Goal: Task Accomplishment & Management: Manage account settings

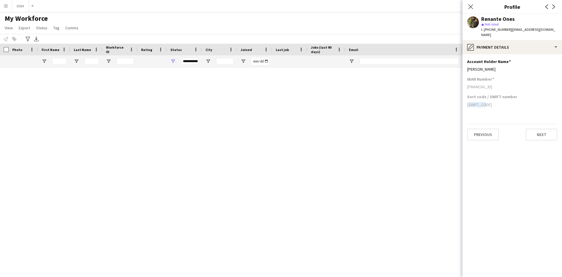
scroll to position [585, 0]
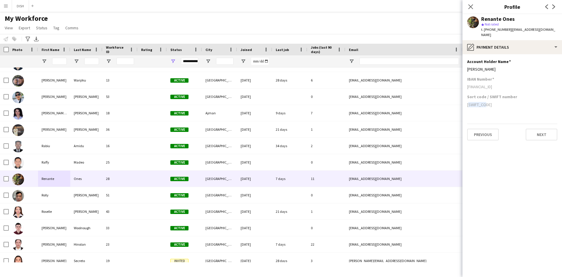
drag, startPoint x: 472, startPoint y: 7, endPoint x: 466, endPoint y: 11, distance: 7.2
click at [472, 7] on icon "Close pop-in" at bounding box center [470, 6] width 5 height 5
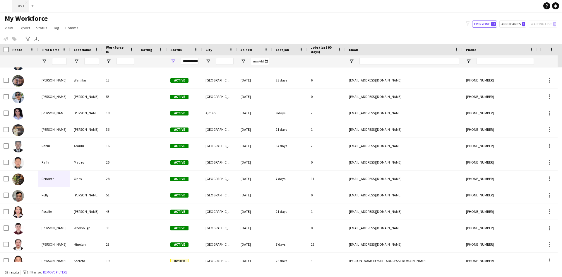
click at [16, 5] on button "DISH Close" at bounding box center [20, 5] width 17 height 11
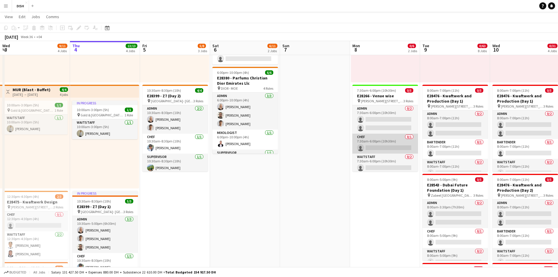
scroll to position [97, 0]
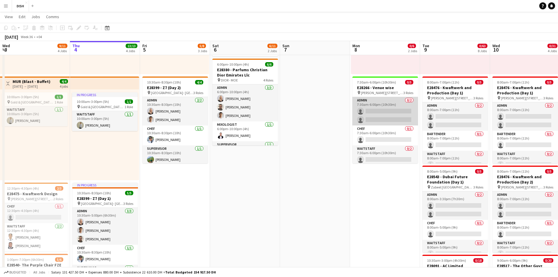
click at [377, 110] on app-card-role "Admin 0/2 7:30am-6:00pm (10h30m) single-neutral-actions single-neutral-actions" at bounding box center [385, 111] width 66 height 28
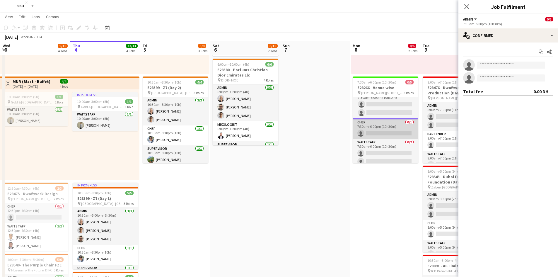
scroll to position [12, 0]
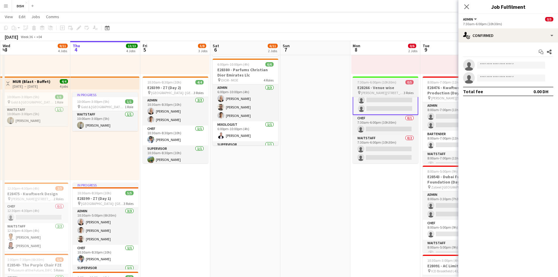
click at [378, 83] on span "7:30am-6:00pm (10h30m)" at bounding box center [376, 82] width 39 height 4
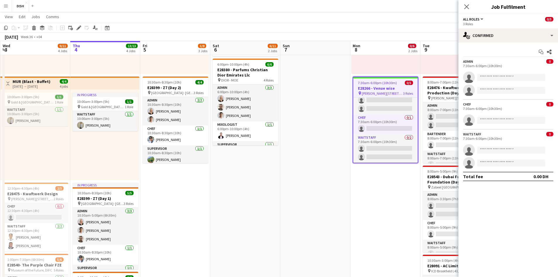
scroll to position [11, 0]
click at [80, 26] on icon at bounding box center [80, 25] width 1 height 1
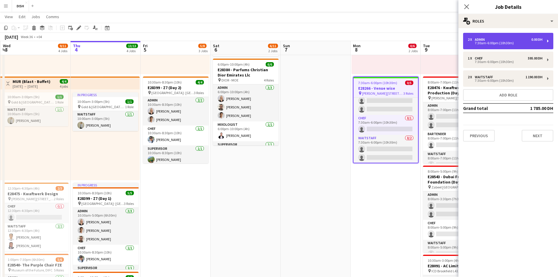
click at [497, 42] on div "7:30am-6:00pm (10h30m)" at bounding box center [504, 43] width 75 height 3
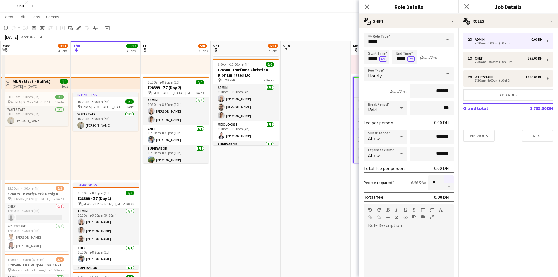
click at [445, 179] on button "button" at bounding box center [448, 179] width 9 height 8
type input "*"
click at [536, 136] on button "Next" at bounding box center [537, 136] width 32 height 12
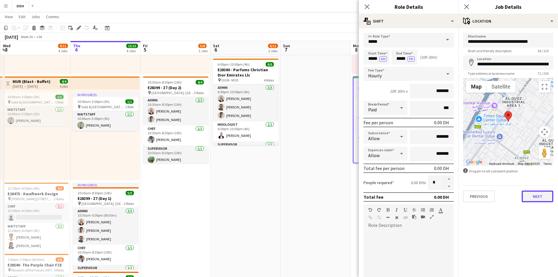
click at [537, 196] on button "Next" at bounding box center [537, 196] width 32 height 12
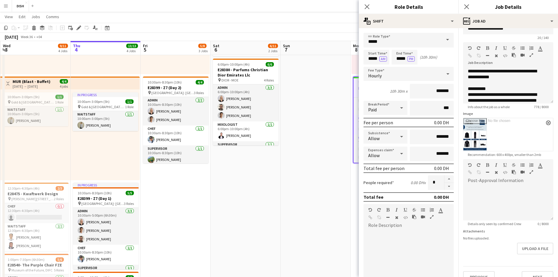
scroll to position [24, 0]
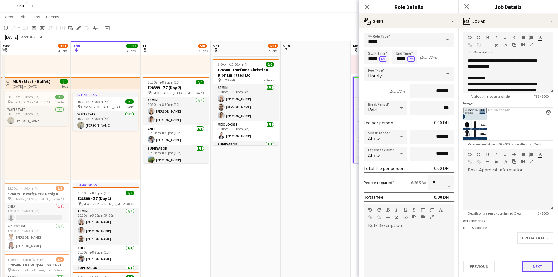
click at [536, 263] on button "Next" at bounding box center [537, 266] width 32 height 12
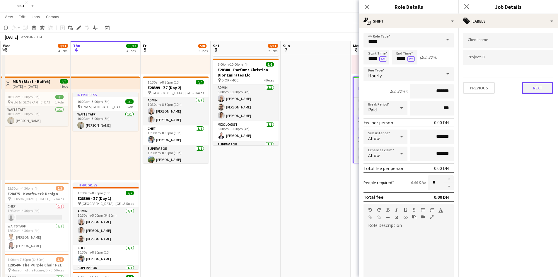
click at [531, 90] on button "Next" at bounding box center [537, 88] width 32 height 12
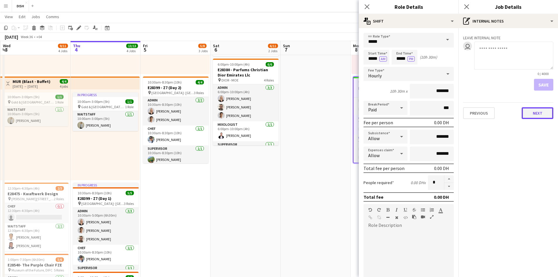
click at [534, 113] on button "Next" at bounding box center [537, 113] width 32 height 12
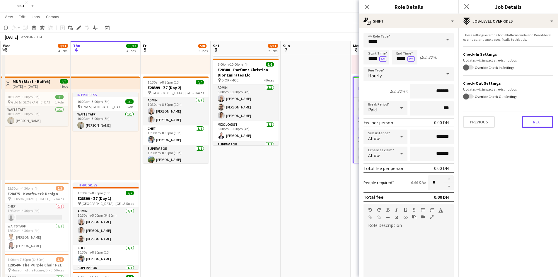
click at [531, 122] on button "Next" at bounding box center [537, 122] width 32 height 12
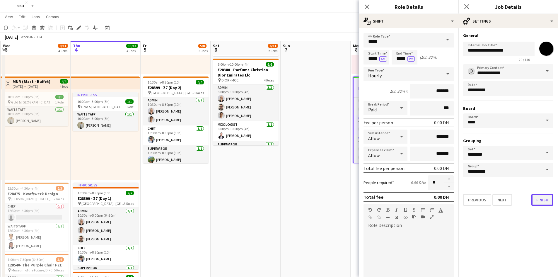
click at [542, 195] on button "Finish" at bounding box center [542, 200] width 22 height 12
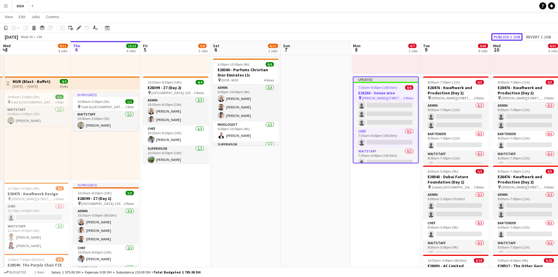
click at [512, 37] on button "Publish 1 job" at bounding box center [506, 37] width 31 height 8
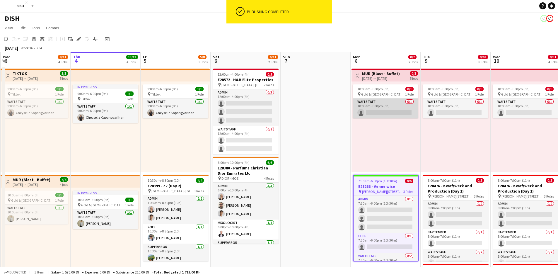
click at [389, 104] on app-card-role "Waitstaff 0/1 10:00am-3:00pm (5h) single-neutral-actions" at bounding box center [385, 108] width 66 height 20
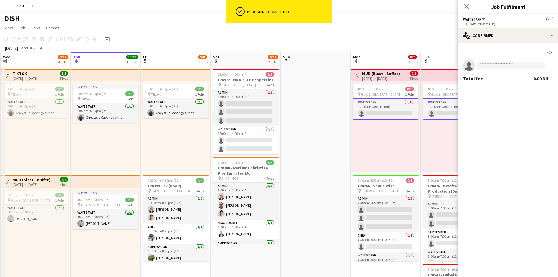
click at [397, 134] on div "10:00am-3:00pm (5h) 0/1 pin [GEOGRAPHIC_DATA], Sheikh Zayed Rd - Al Quoz - Al Q…" at bounding box center [385, 126] width 69 height 91
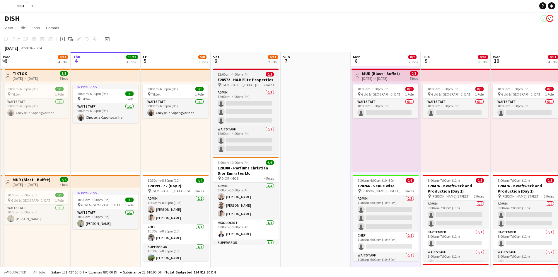
click at [253, 76] on div "12:00pm-4:00pm (4h) 0/5" at bounding box center [246, 74] width 66 height 4
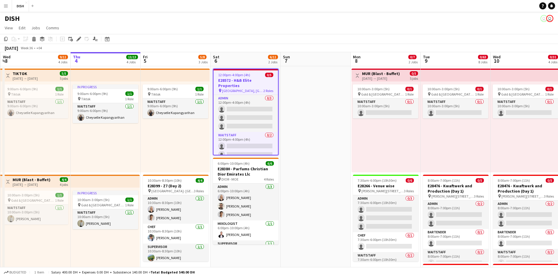
click at [255, 76] on div "12:00pm-4:00pm (4h) 0/5" at bounding box center [245, 75] width 64 height 4
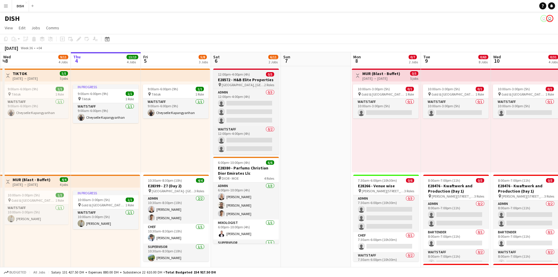
click at [253, 74] on div "12:00pm-4:00pm (4h) 0/5" at bounding box center [246, 74] width 66 height 4
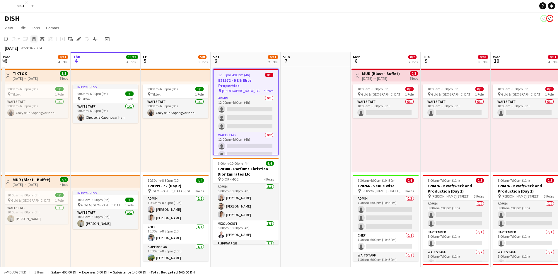
click at [36, 39] on icon "Delete" at bounding box center [34, 39] width 5 height 5
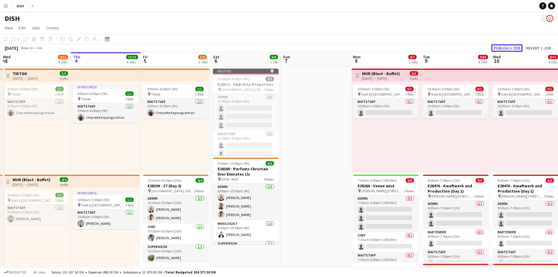
click at [500, 46] on button "Publish 1 job" at bounding box center [506, 48] width 31 height 8
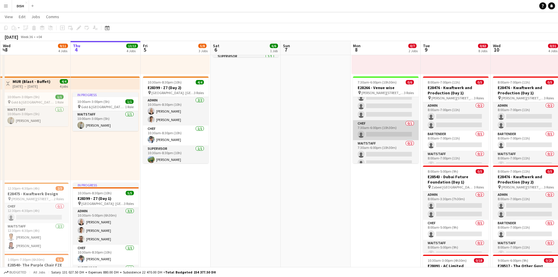
scroll to position [19, 0]
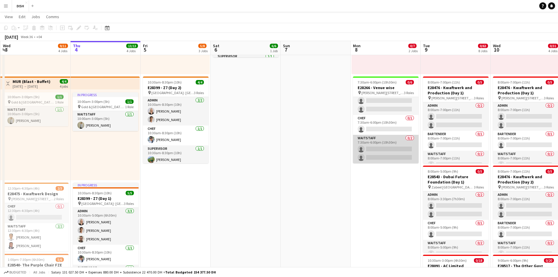
click at [386, 145] on app-card-role "Waitstaff 0/2 7:30am-6:00pm (10h30m) single-neutral-actions single-neutral-acti…" at bounding box center [386, 149] width 66 height 28
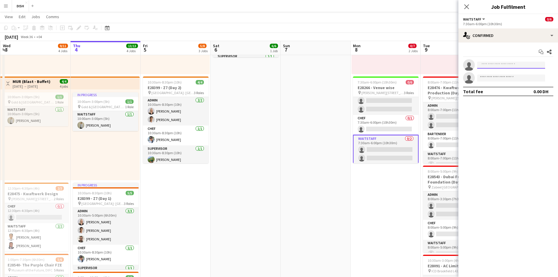
click at [489, 67] on input at bounding box center [511, 64] width 68 height 7
type input "******"
click at [495, 73] on span "[PERSON_NAME]" at bounding box center [498, 73] width 34 height 5
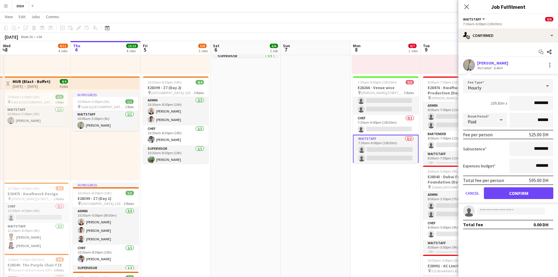
drag, startPoint x: 531, startPoint y: 102, endPoint x: 558, endPoint y: 105, distance: 27.4
type input "****"
drag, startPoint x: 533, startPoint y: 150, endPoint x: 547, endPoint y: 152, distance: 14.1
click at [547, 152] on input "********" at bounding box center [531, 148] width 44 height 15
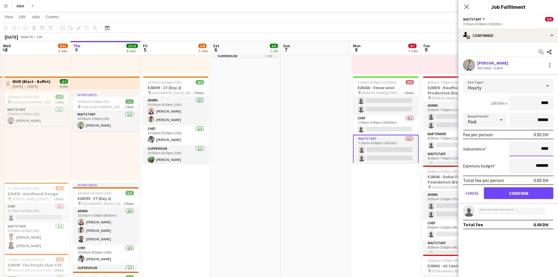
type input "****"
click at [517, 194] on button "Confirm" at bounding box center [517, 193] width 69 height 12
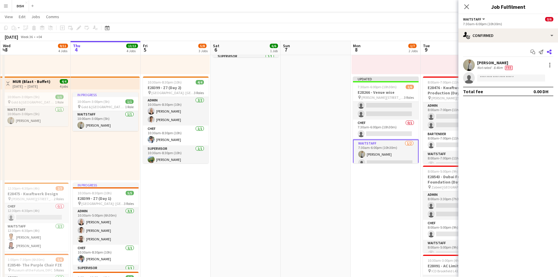
click at [546, 53] on icon "Share" at bounding box center [548, 51] width 5 height 5
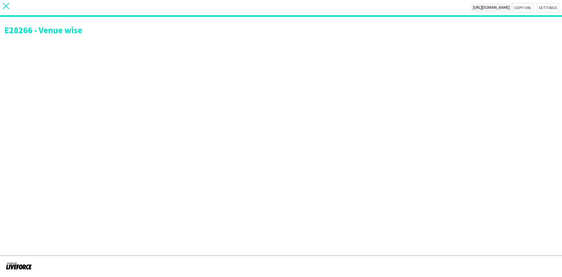
click at [3, 7] on icon "close" at bounding box center [6, 6] width 6 height 6
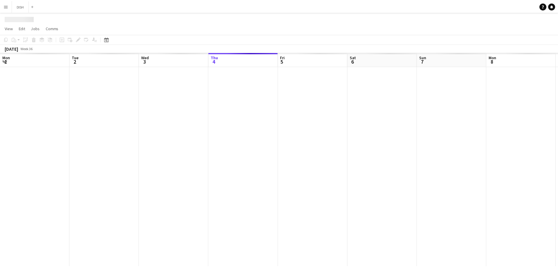
scroll to position [0, 140]
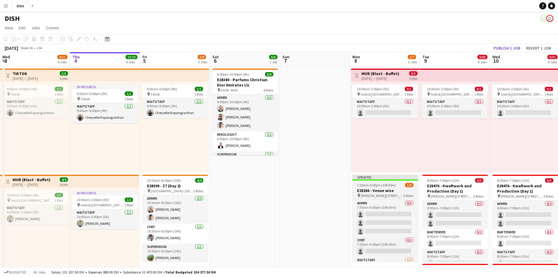
click at [386, 191] on h3 "E28266 - Venue wise" at bounding box center [385, 190] width 66 height 5
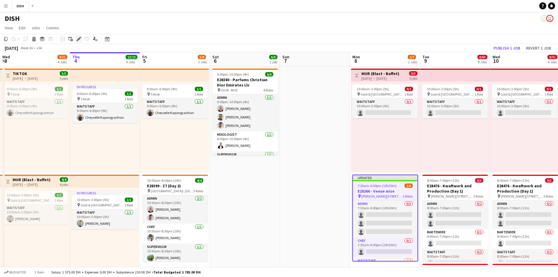
click at [80, 42] on div "Edit" at bounding box center [78, 38] width 7 height 7
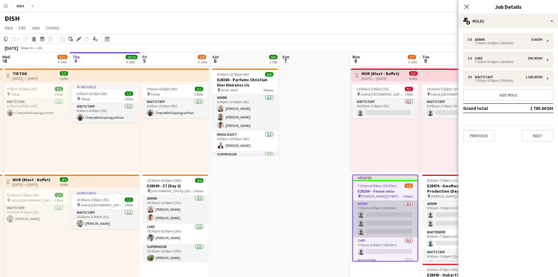
click at [390, 225] on app-card-role "Admin 0/3 7:30am-6:00pm (10h30m) single-neutral-actions single-neutral-actions …" at bounding box center [385, 218] width 64 height 37
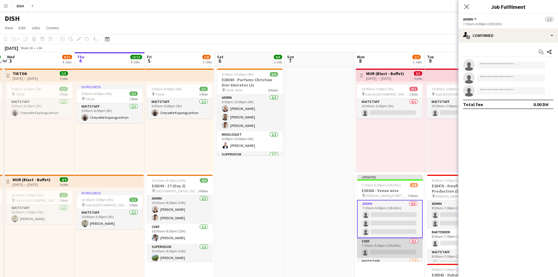
click at [392, 243] on app-card-role "Chef 0/1 7:30am-6:00pm (10h30m) single-neutral-actions" at bounding box center [390, 248] width 66 height 20
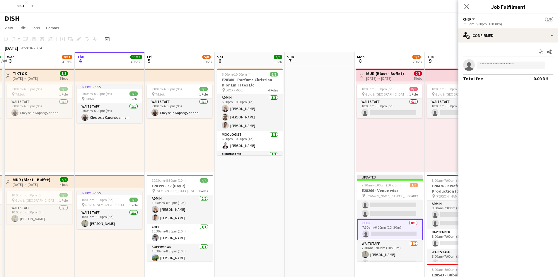
scroll to position [25, 0]
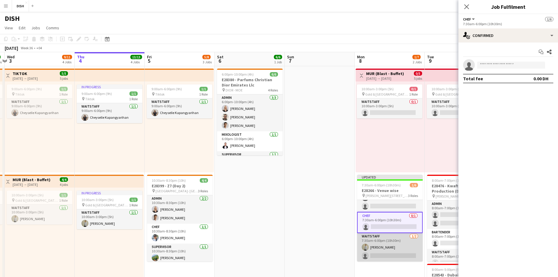
click at [388, 243] on app-card-role "Waitstaff 1/2 7:30am-6:00pm (10h30m) Javlonmirza Ibrokhimov single-neutral-acti…" at bounding box center [390, 247] width 66 height 28
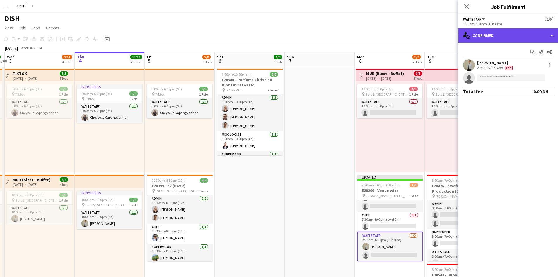
click at [521, 35] on div "single-neutral-actions-check-2 Confirmed" at bounding box center [508, 35] width 100 height 14
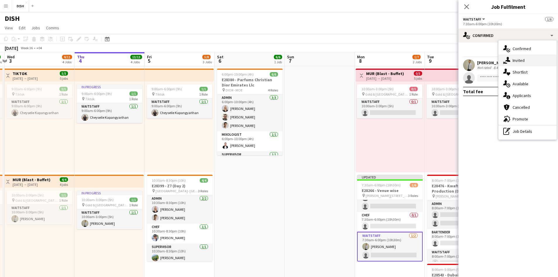
click at [512, 59] on span "Invited" at bounding box center [518, 60] width 12 height 5
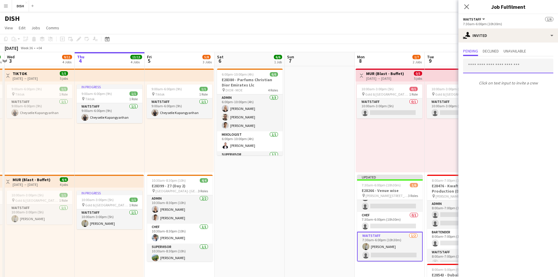
click at [490, 65] on input "text" at bounding box center [508, 66] width 90 height 15
type input "*"
type input "***"
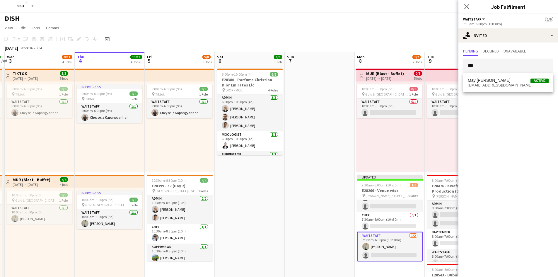
drag, startPoint x: 498, startPoint y: 82, endPoint x: 515, endPoint y: 83, distance: 16.7
click at [498, 83] on span "May Angelica Pelayo Active mpelayo170@yahoo.com" at bounding box center [507, 83] width 81 height 10
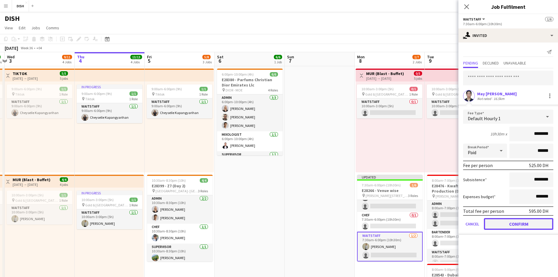
click at [520, 222] on button "Confirm" at bounding box center [517, 224] width 69 height 12
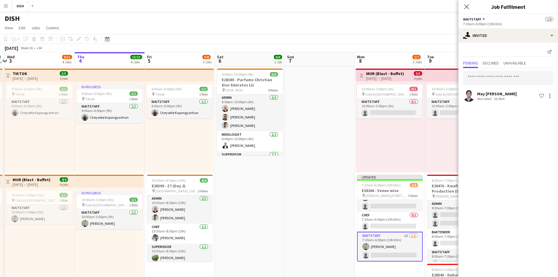
drag, startPoint x: 345, startPoint y: 156, endPoint x: 345, endPoint y: 151, distance: 5.0
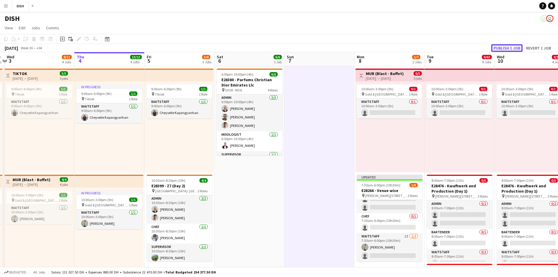
click at [510, 46] on button "Publish 1 job" at bounding box center [506, 48] width 31 height 8
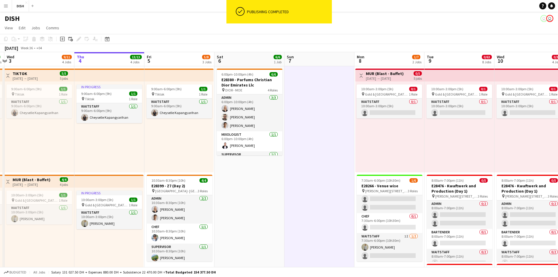
scroll to position [19, 0]
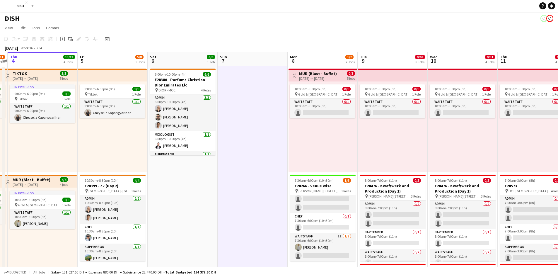
drag, startPoint x: 445, startPoint y: 164, endPoint x: 383, endPoint y: 158, distance: 62.0
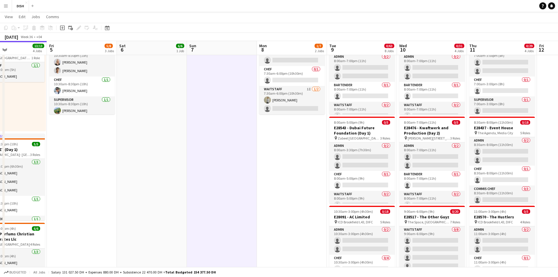
scroll to position [0, 170]
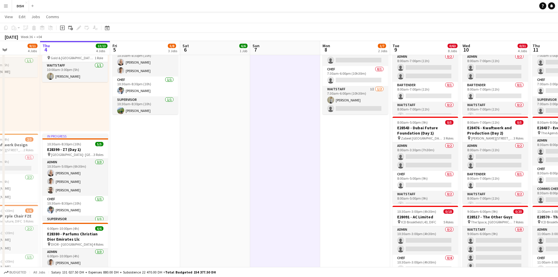
drag, startPoint x: 320, startPoint y: 178, endPoint x: 285, endPoint y: 172, distance: 36.0
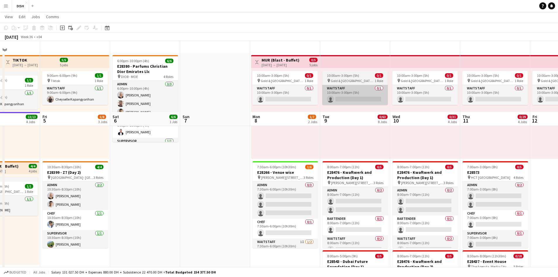
scroll to position [0, 0]
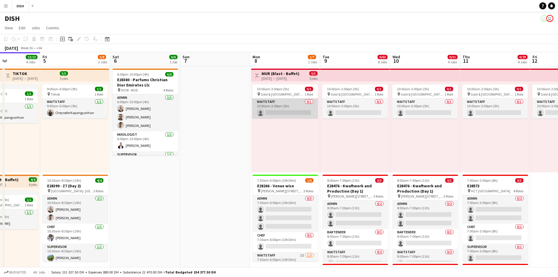
click at [295, 106] on app-card-role "Waitstaff 0/1 10:00am-3:00pm (5h) single-neutral-actions" at bounding box center [285, 108] width 66 height 20
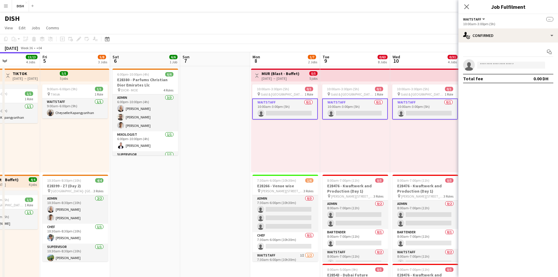
click at [276, 102] on app-card-role "Waitstaff 0/1 10:00am-3:00pm (5h) single-neutral-actions" at bounding box center [285, 108] width 66 height 21
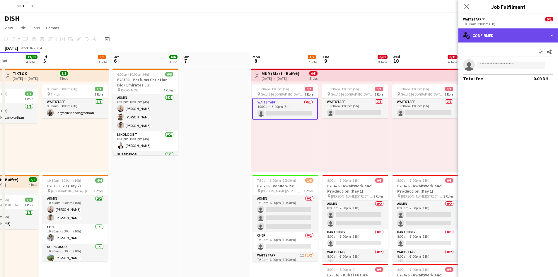
click at [512, 35] on div "single-neutral-actions-check-2 Confirmed" at bounding box center [508, 35] width 100 height 14
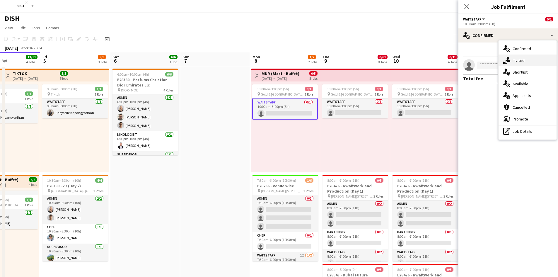
drag, startPoint x: 514, startPoint y: 59, endPoint x: 511, endPoint y: 59, distance: 3.0
click at [511, 59] on div "single-neutral-actions-share-1 Invited" at bounding box center [527, 60] width 58 height 12
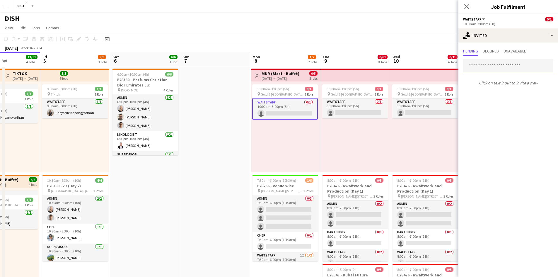
click at [487, 64] on input "text" at bounding box center [508, 66] width 90 height 15
type input "*******"
click at [512, 71] on input "*******" at bounding box center [508, 66] width 90 height 15
drag, startPoint x: 488, startPoint y: 64, endPoint x: 433, endPoint y: 60, distance: 55.1
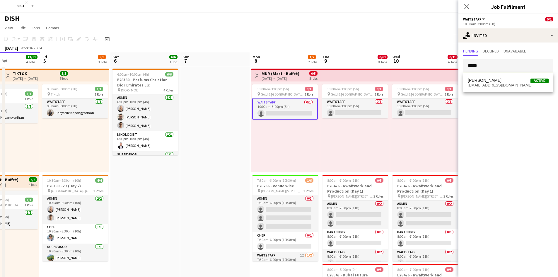
type input "*****"
click at [491, 87] on mat-option "Melisa Wanjiku Active melisashiku@gmail.com" at bounding box center [508, 83] width 90 height 14
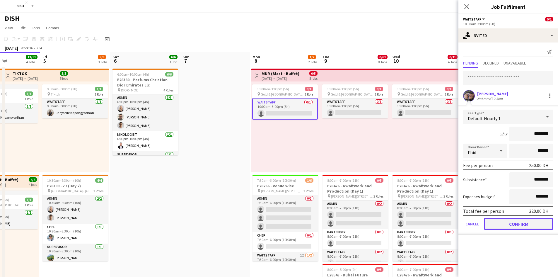
click at [527, 220] on button "Confirm" at bounding box center [517, 224] width 69 height 12
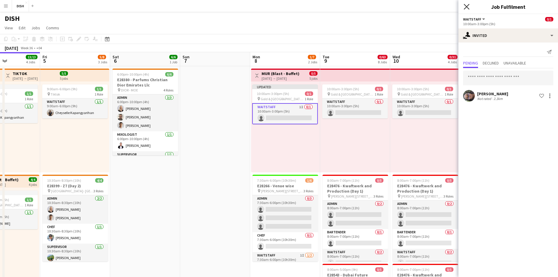
click at [465, 9] on icon "Close pop-in" at bounding box center [466, 7] width 6 height 6
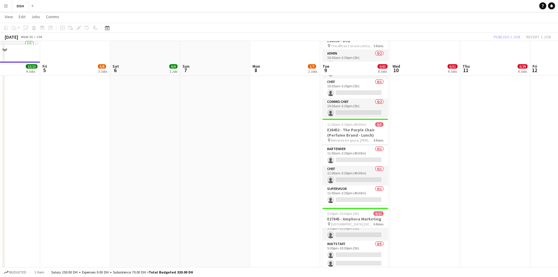
scroll to position [390, 0]
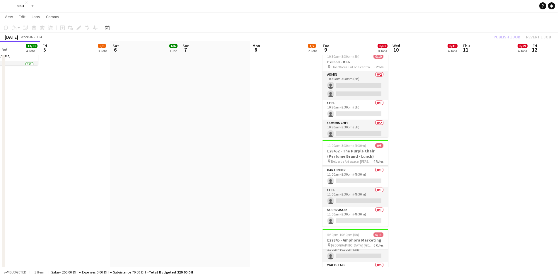
click at [9, 8] on button "Menu" at bounding box center [6, 6] width 12 height 12
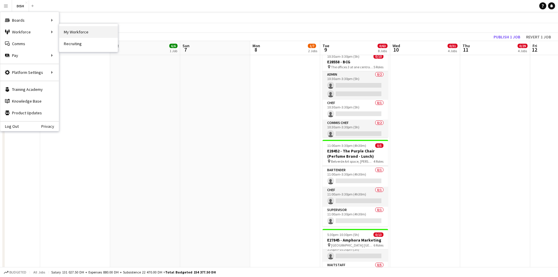
click at [72, 29] on link "My Workforce" at bounding box center [88, 32] width 59 height 12
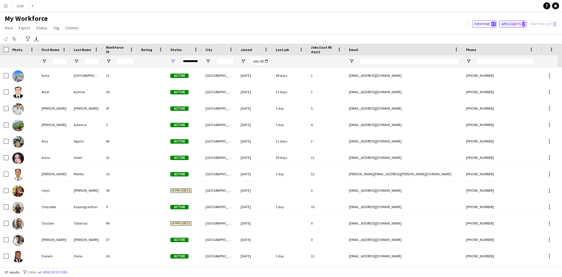
click at [518, 22] on button "Applicants 2" at bounding box center [512, 23] width 27 height 7
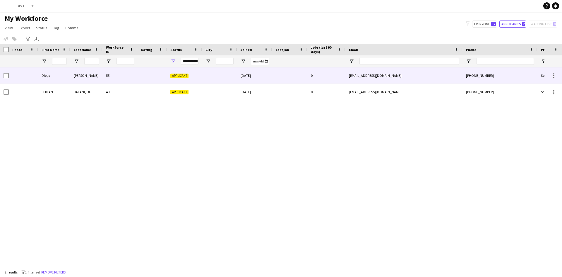
click at [171, 81] on div "Applicant" at bounding box center [184, 75] width 35 height 16
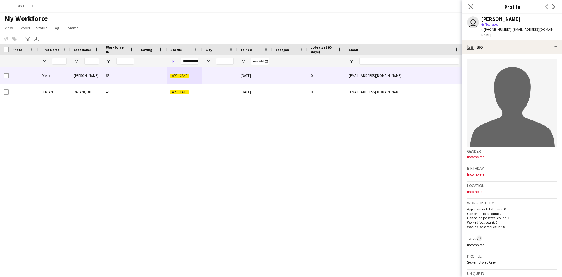
click at [334, 154] on div "Diego Serrano 55 Applicant 04-09-2025 0 dfserranog@gmail.com +971585969648 Self…" at bounding box center [272, 164] width 544 height 195
click at [470, 5] on icon "Close pop-in" at bounding box center [470, 6] width 5 height 5
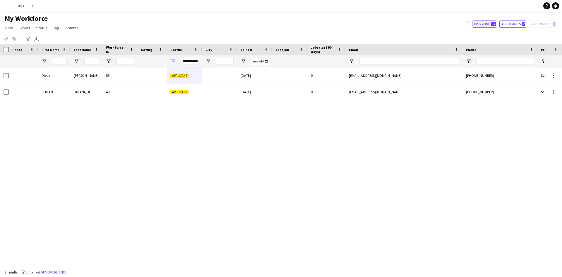
click at [488, 21] on button "Everyone 57" at bounding box center [484, 23] width 25 height 7
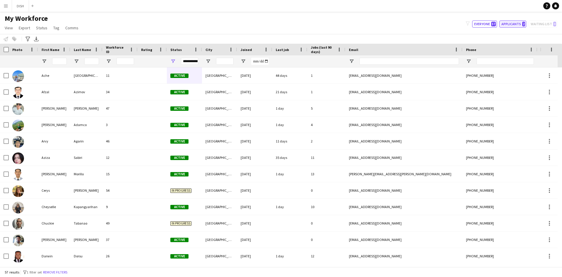
click at [519, 22] on button "Applicants 2" at bounding box center [512, 23] width 27 height 7
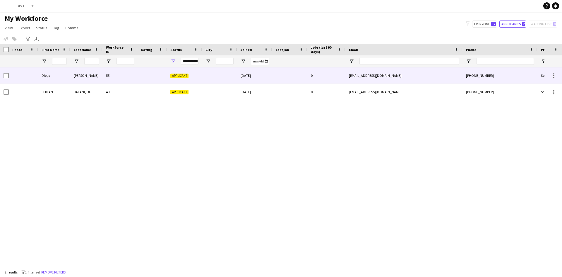
click at [69, 81] on div "Diego" at bounding box center [54, 75] width 32 height 16
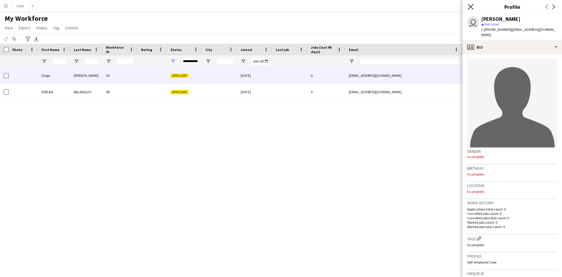
click at [471, 8] on icon at bounding box center [471, 7] width 6 height 6
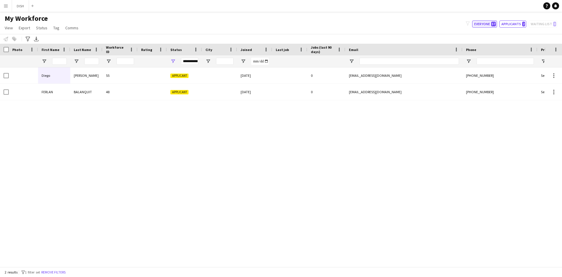
click at [481, 23] on button "Everyone 57" at bounding box center [484, 23] width 25 height 7
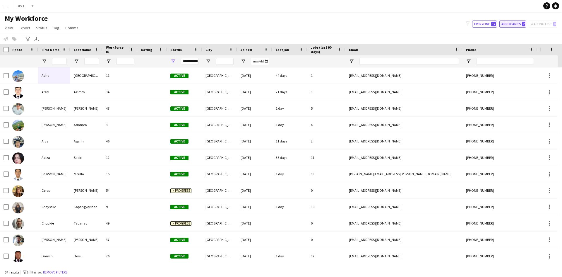
click at [510, 22] on button "Applicants 2" at bounding box center [512, 23] width 27 height 7
type input "**********"
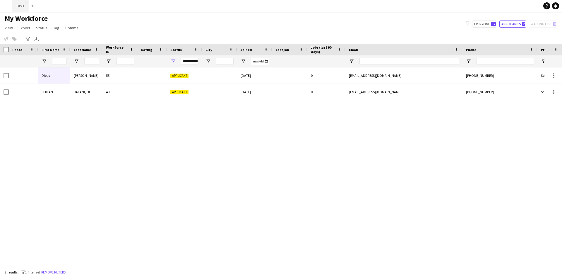
click at [23, 9] on button "DISH Close" at bounding box center [20, 5] width 17 height 11
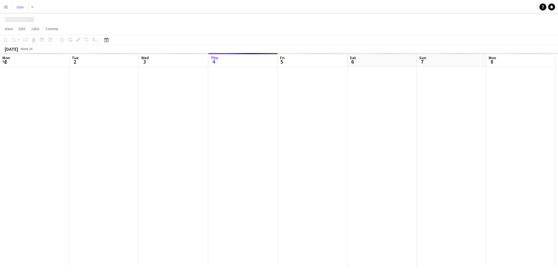
scroll to position [0, 140]
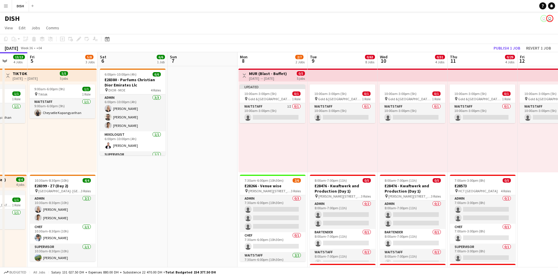
drag, startPoint x: 287, startPoint y: 163, endPoint x: 178, endPoint y: 135, distance: 112.3
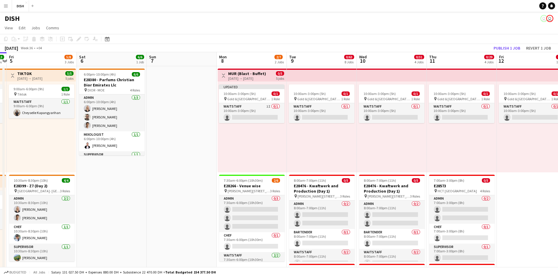
scroll to position [0, 214]
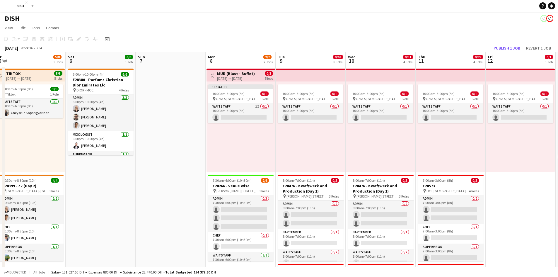
drag, startPoint x: 266, startPoint y: 154, endPoint x: 259, endPoint y: 153, distance: 7.4
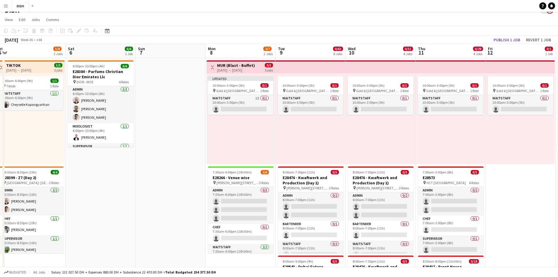
scroll to position [0, 0]
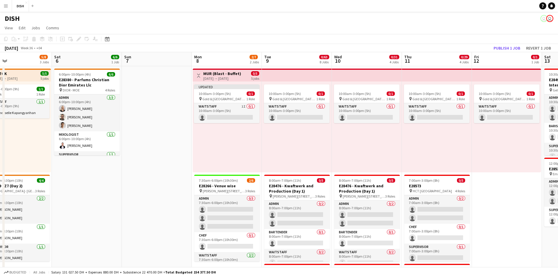
drag, startPoint x: 311, startPoint y: 155, endPoint x: 301, endPoint y: 152, distance: 10.6
click at [500, 46] on button "Publish 1 job" at bounding box center [506, 48] width 31 height 8
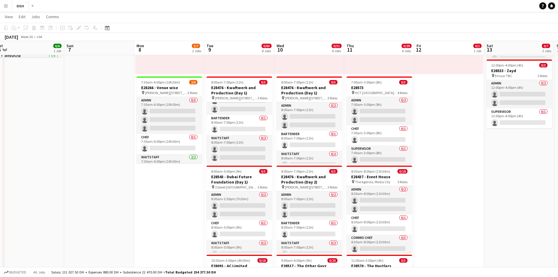
scroll to position [0, 143]
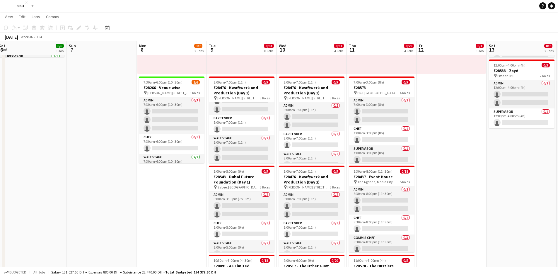
drag, startPoint x: 523, startPoint y: 174, endPoint x: 470, endPoint y: 173, distance: 52.7
click at [253, 91] on h3 "E28476 - Kwaftwerk and Production (Day 1)" at bounding box center [242, 90] width 66 height 11
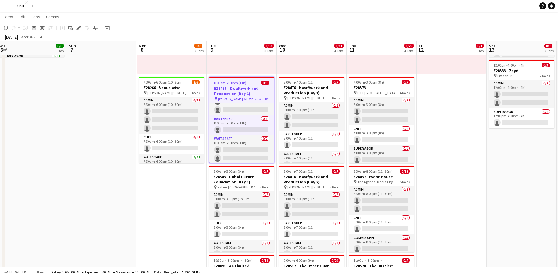
scroll to position [0, 144]
click at [37, 29] on div "Delete" at bounding box center [33, 27] width 7 height 7
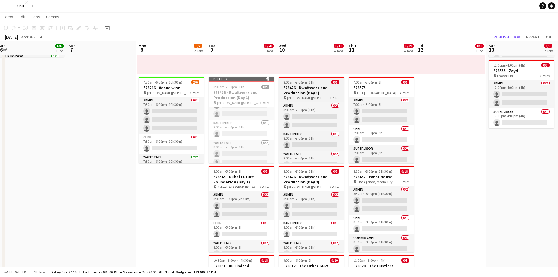
click at [311, 93] on h3 "E28476 - Kwaftwerk and Production (Day 1)" at bounding box center [311, 90] width 66 height 11
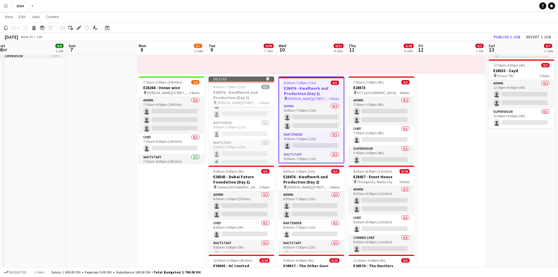
scroll to position [0, 143]
click at [34, 28] on icon at bounding box center [33, 28] width 3 height 3
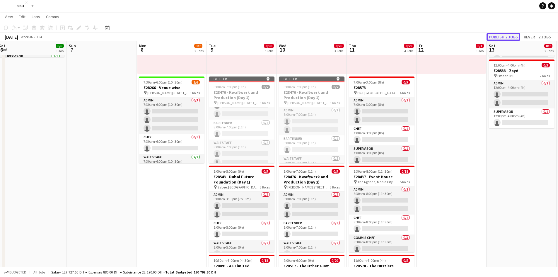
click at [509, 39] on button "Publish 2 jobs" at bounding box center [503, 37] width 34 height 8
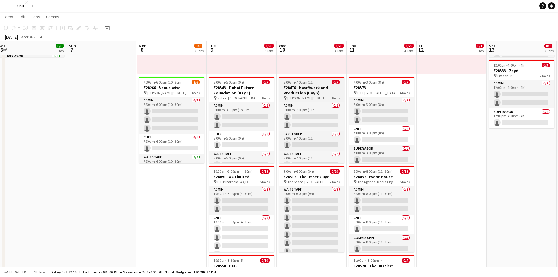
click at [313, 88] on h3 "E28476 - Kwaftwerk and Production (Day 2)" at bounding box center [312, 90] width 66 height 11
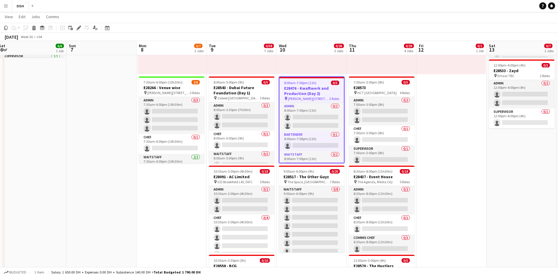
scroll to position [0, 144]
click at [33, 27] on icon at bounding box center [33, 28] width 3 height 3
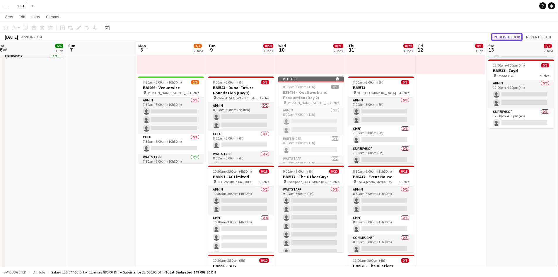
click at [510, 35] on button "Publish 1 job" at bounding box center [506, 37] width 31 height 8
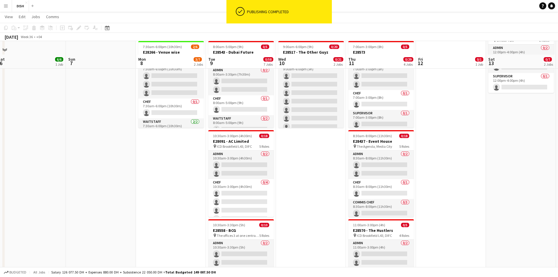
scroll to position [146, 0]
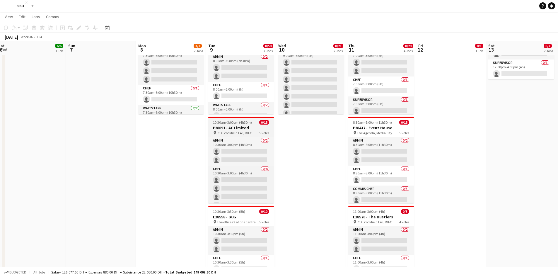
click at [256, 121] on div "10:30am-3:00pm (4h30m) 0/18" at bounding box center [241, 122] width 66 height 4
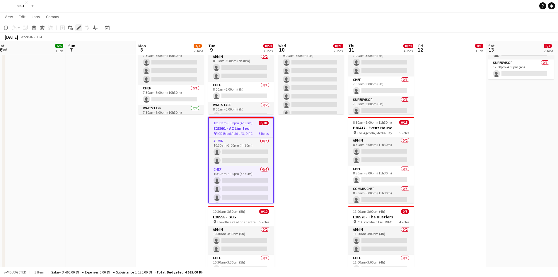
click at [76, 28] on div "Edit" at bounding box center [78, 27] width 7 height 7
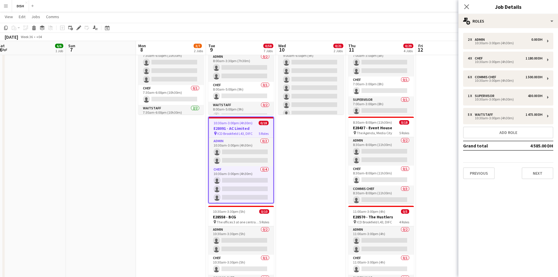
click at [467, 5] on icon "Close pop-in" at bounding box center [466, 6] width 5 height 5
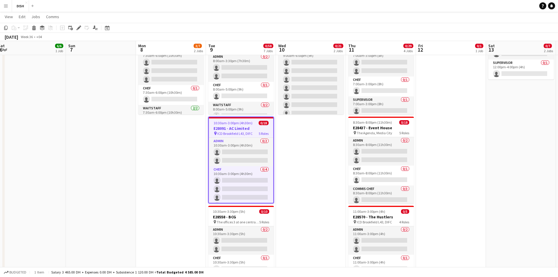
click at [252, 120] on app-job-card "10:30am-3:00pm (4h30m) 0/18 E28091 - AC Limited pin ICD Brookfield L43, DIFC 5 …" at bounding box center [241, 159] width 66 height 87
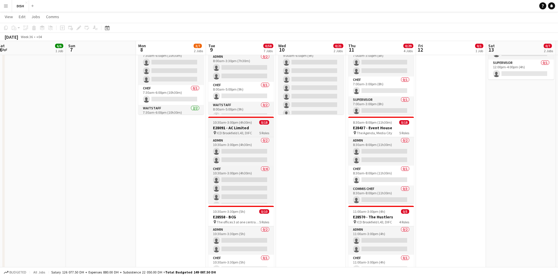
click at [246, 123] on span "10:30am-3:00pm (4h30m)" at bounding box center [232, 122] width 39 height 4
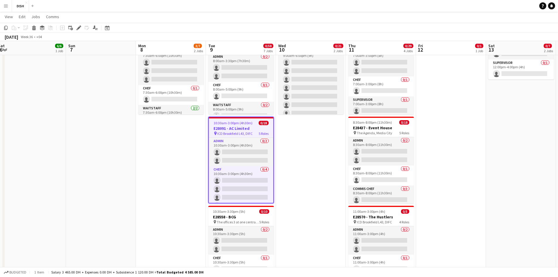
scroll to position [0, 145]
click at [33, 27] on icon at bounding box center [34, 25] width 4 height 1
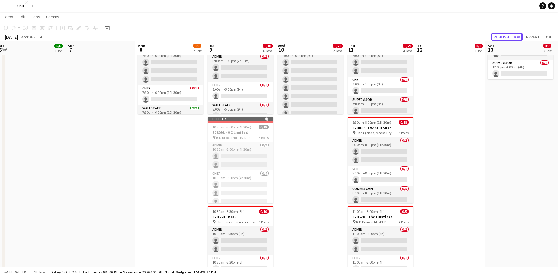
click at [517, 34] on button "Publish 1 job" at bounding box center [506, 37] width 31 height 8
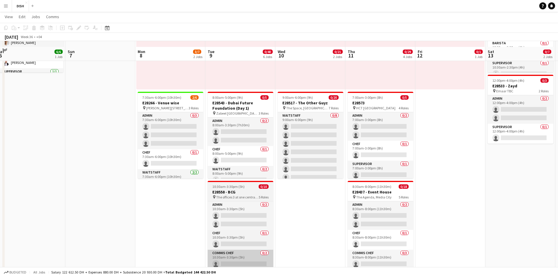
scroll to position [49, 0]
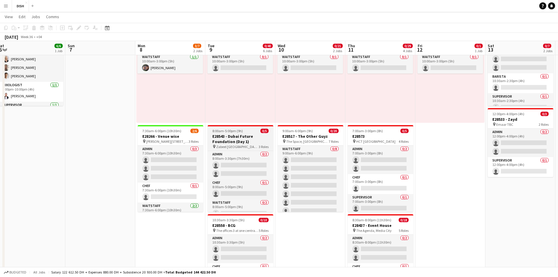
click at [244, 139] on h3 "E28543 - Dubai Future Foundation (Day 1)" at bounding box center [241, 138] width 66 height 11
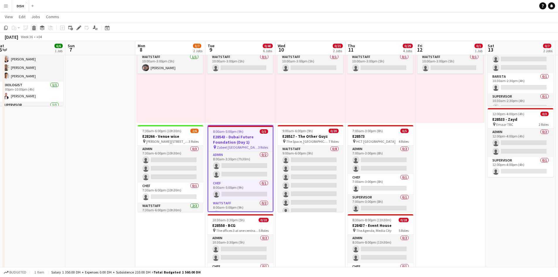
click at [33, 29] on icon at bounding box center [33, 28] width 3 height 3
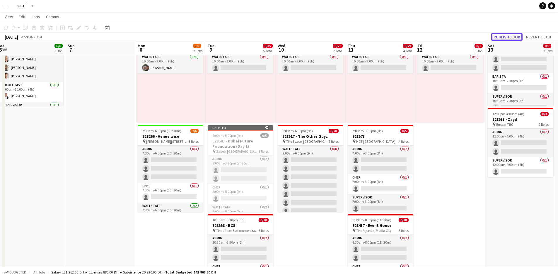
click at [508, 37] on button "Publish 1 job" at bounding box center [506, 37] width 31 height 8
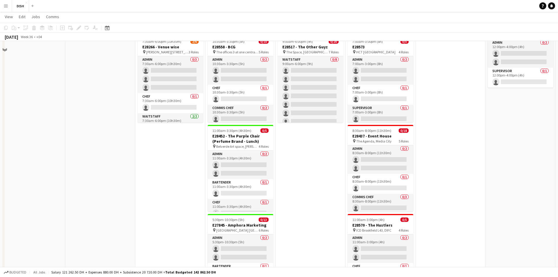
scroll to position [97, 0]
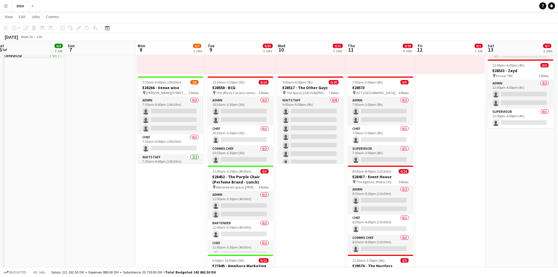
click at [1, 5] on button "Menu" at bounding box center [6, 6] width 12 height 12
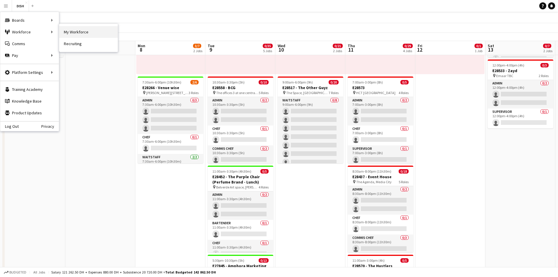
click at [73, 33] on link "My Workforce" at bounding box center [88, 32] width 59 height 12
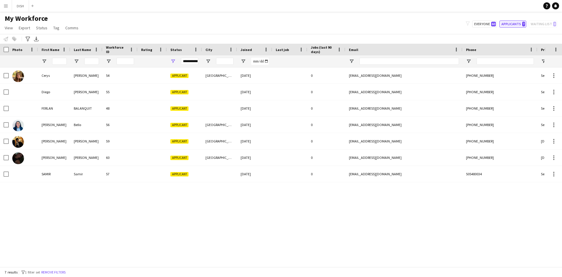
click at [525, 25] on span "7" at bounding box center [523, 24] width 3 height 5
click at [6, 6] on app-icon "Menu" at bounding box center [6, 6] width 5 height 5
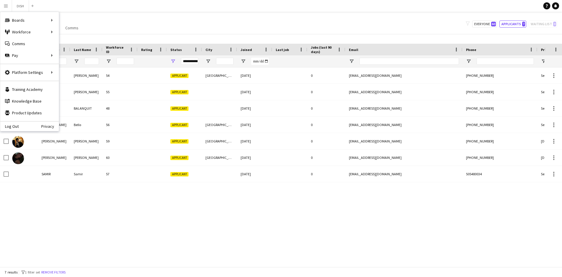
click at [145, 36] on div "Notify workforce Add to tag Select at least one crew to tag him or her. Advance…" at bounding box center [281, 39] width 562 height 10
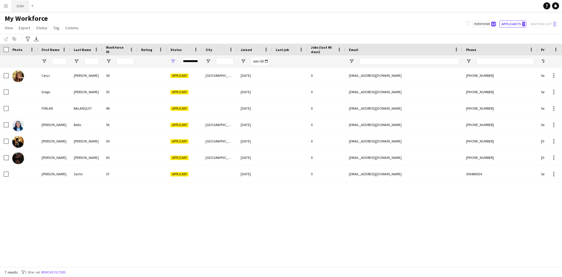
click at [21, 8] on button "DISH Close" at bounding box center [20, 5] width 17 height 11
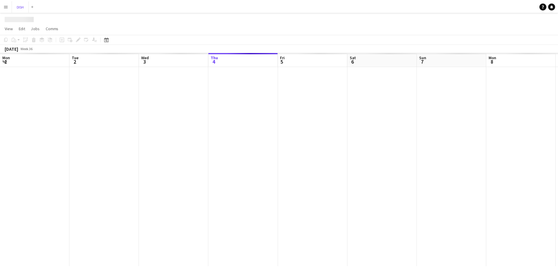
scroll to position [0, 140]
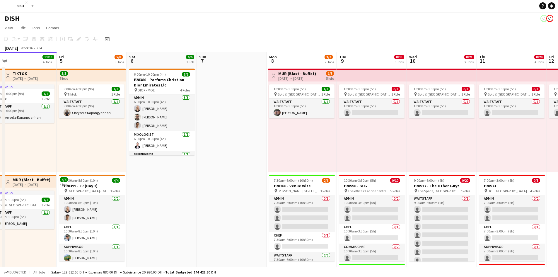
drag, startPoint x: 361, startPoint y: 149, endPoint x: 306, endPoint y: 139, distance: 55.3
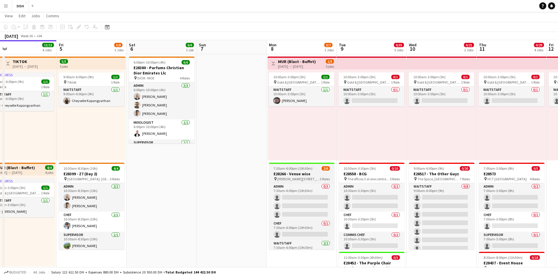
scroll to position [0, 0]
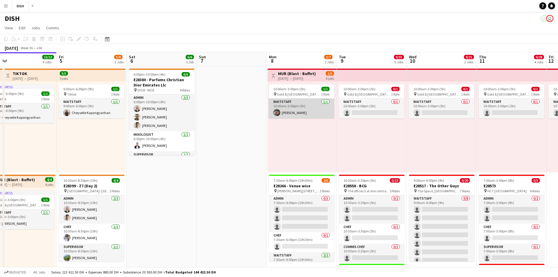
click at [319, 100] on app-card-role "Waitstaff [DATE] 10:00am-3:00pm (5h) [PERSON_NAME]" at bounding box center [301, 108] width 66 height 20
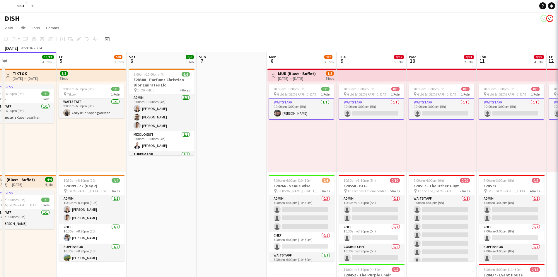
scroll to position [0, 224]
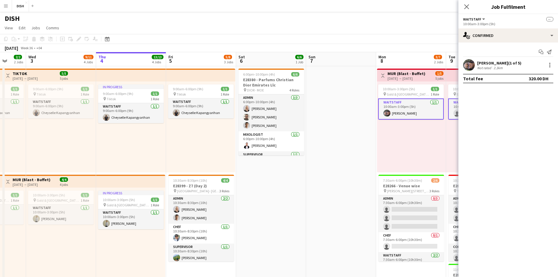
drag, startPoint x: 344, startPoint y: 144, endPoint x: 454, endPoint y: 152, distance: 109.7
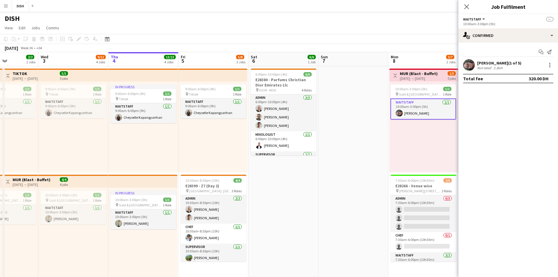
scroll to position [0, 171]
drag, startPoint x: 426, startPoint y: 150, endPoint x: 425, endPoint y: 143, distance: 7.0
click at [425, 143] on div "10:00am-3:00pm (5h) 1/1 pin [GEOGRAPHIC_DATA], [GEOGRAPHIC_DATA] - Al Quoz - Al…" at bounding box center [422, 126] width 69 height 91
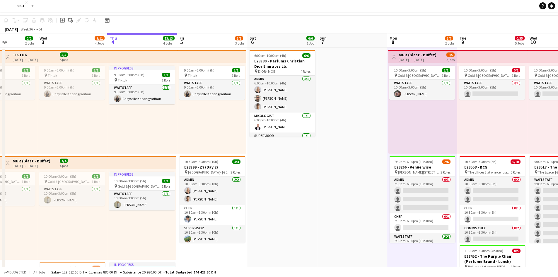
scroll to position [0, 0]
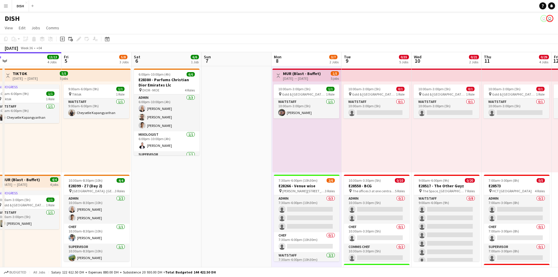
drag, startPoint x: 476, startPoint y: 134, endPoint x: 362, endPoint y: 142, distance: 114.5
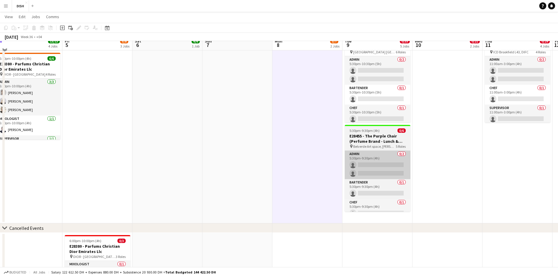
scroll to position [311, 0]
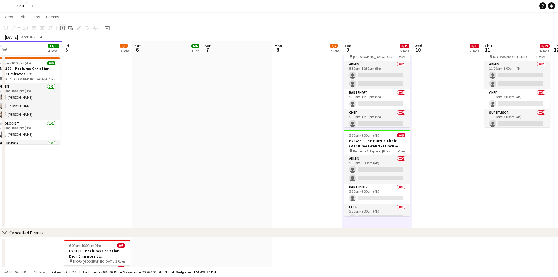
click at [64, 29] on icon "Add job" at bounding box center [62, 27] width 5 height 5
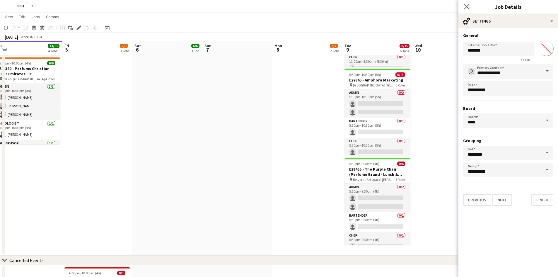
click at [466, 4] on icon "Close pop-in" at bounding box center [466, 7] width 6 height 6
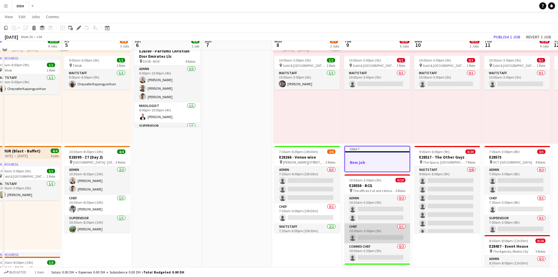
scroll to position [19, 0]
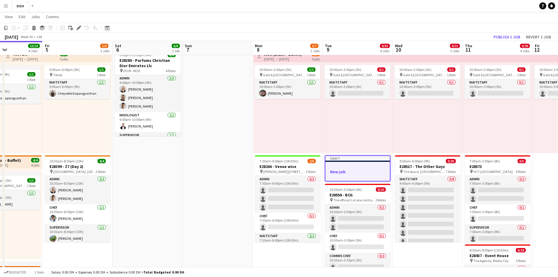
drag, startPoint x: 361, startPoint y: 162, endPoint x: 341, endPoint y: 159, distance: 20.1
click at [543, 39] on button "Revert 1 job" at bounding box center [538, 37] width 30 height 8
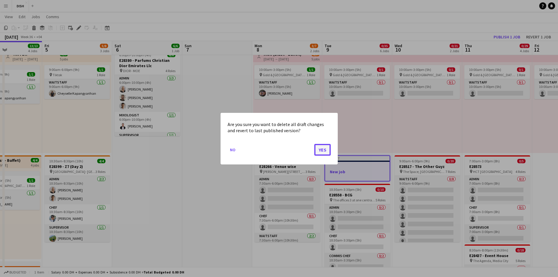
click at [326, 154] on button "Yes" at bounding box center [322, 149] width 16 height 12
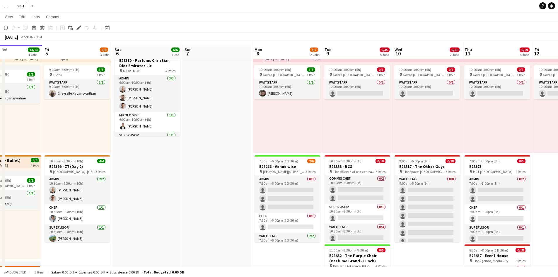
scroll to position [68, 0]
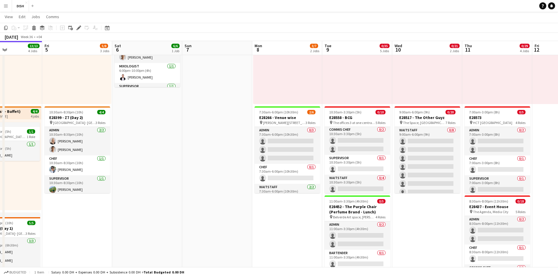
click at [286, 232] on app-date-cell "Toggle View MUR (Blast - Buffet) [DATE] → [DATE] 1/5 5 jobs 10:00am-3:00pm (5h)…" at bounding box center [287, 235] width 70 height 474
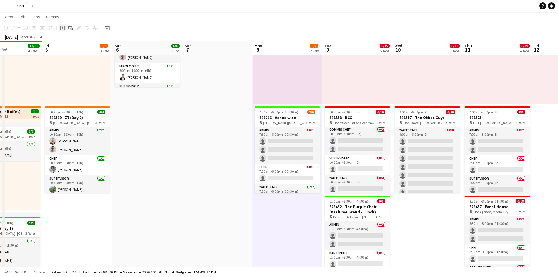
click at [63, 30] on icon "Add job" at bounding box center [62, 27] width 5 height 5
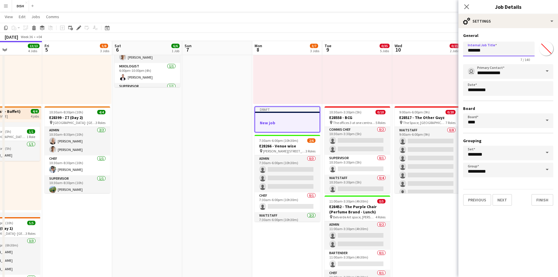
drag, startPoint x: 477, startPoint y: 52, endPoint x: 432, endPoint y: 46, distance: 45.2
click at [433, 46] on body "Menu Boards Boards Boards All jobs Status Workforce Workforce My Workforce Recr…" at bounding box center [279, 274] width 558 height 685
drag, startPoint x: 505, startPoint y: 53, endPoint x: 443, endPoint y: 50, distance: 63.0
click at [457, 51] on body "Menu Boards Boards Boards All jobs Status Workforce Workforce My Workforce Recr…" at bounding box center [279, 274] width 558 height 685
type input "**********"
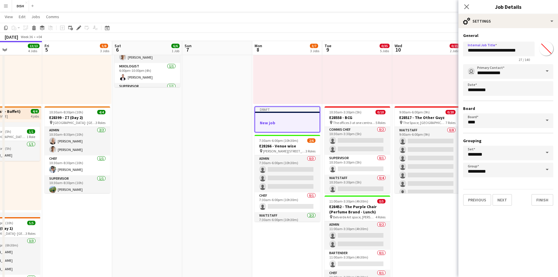
click at [543, 50] on input "*******" at bounding box center [545, 48] width 21 height 21
type input "*******"
click at [504, 197] on button "Next" at bounding box center [502, 200] width 20 height 12
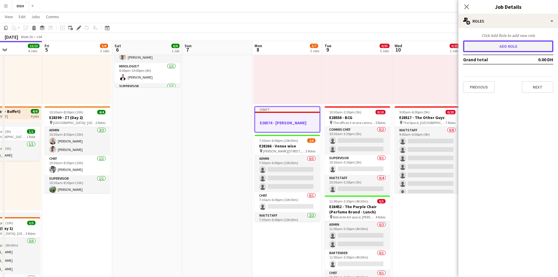
click at [498, 49] on button "Add role" at bounding box center [508, 46] width 90 height 12
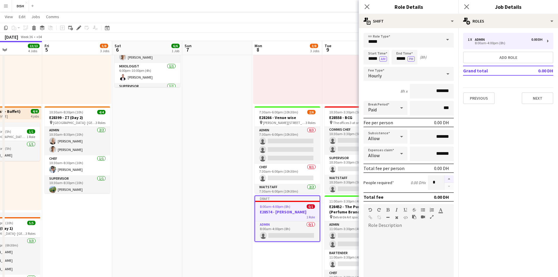
click at [444, 178] on button "button" at bounding box center [448, 179] width 9 height 8
type input "*"
drag, startPoint x: 368, startPoint y: 58, endPoint x: 386, endPoint y: 61, distance: 18.9
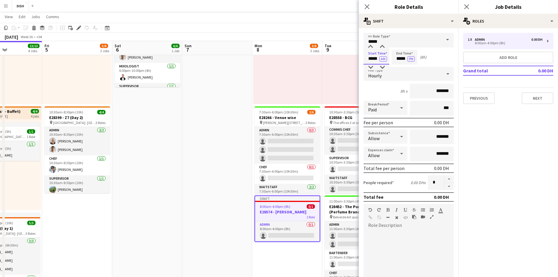
click at [386, 61] on app-time-picker "***** AM" at bounding box center [376, 58] width 26 height 4
type input "*****"
click at [381, 59] on button "AM" at bounding box center [383, 58] width 8 height 5
drag, startPoint x: 399, startPoint y: 59, endPoint x: 415, endPoint y: 61, distance: 16.8
click at [415, 61] on input "*****" at bounding box center [404, 57] width 26 height 15
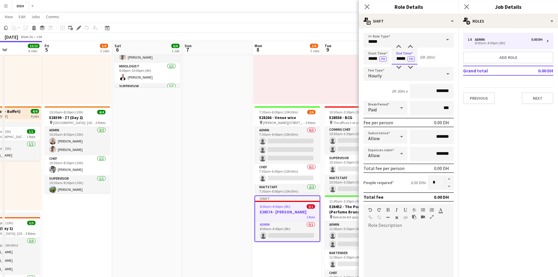
type input "*****"
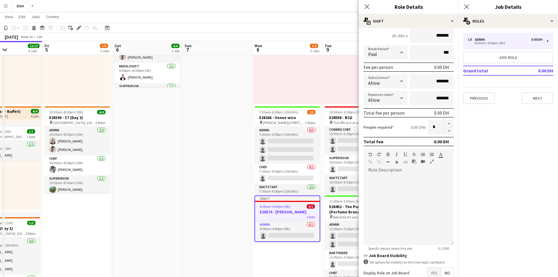
scroll to position [90, 0]
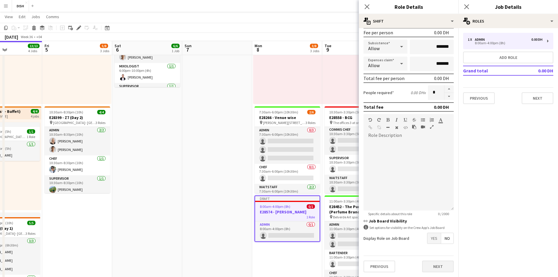
type input "*****"
drag, startPoint x: 436, startPoint y: 265, endPoint x: 447, endPoint y: 255, distance: 15.2
click at [435, 265] on button "Next" at bounding box center [438, 266] width 32 height 12
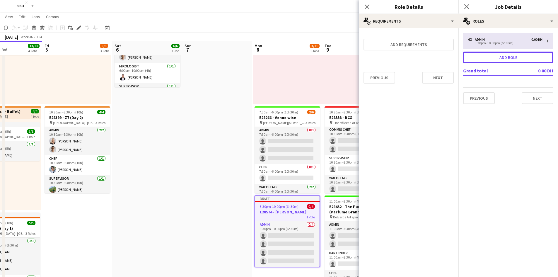
click at [500, 56] on button "Add role" at bounding box center [508, 58] width 90 height 12
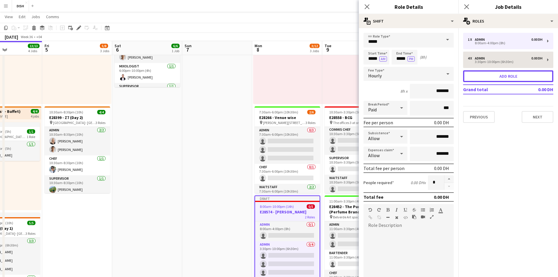
type input "*****"
type input "*"
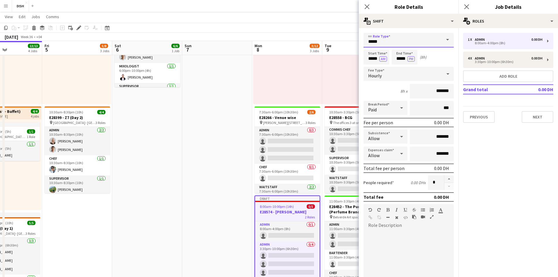
drag, startPoint x: 385, startPoint y: 42, endPoint x: 356, endPoint y: 38, distance: 28.6
click at [355, 42] on body "Menu Boards Boards Boards All jobs Status Workforce Workforce My Workforce Recr…" at bounding box center [279, 274] width 558 height 685
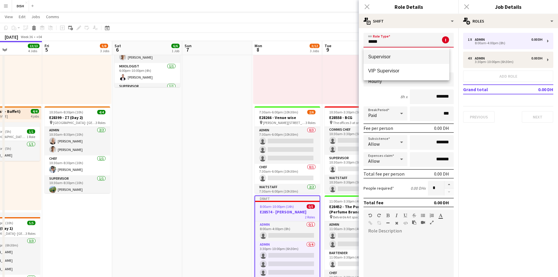
click at [411, 62] on mat-option "Supervisor" at bounding box center [406, 57] width 86 height 14
type input "**********"
type input "********"
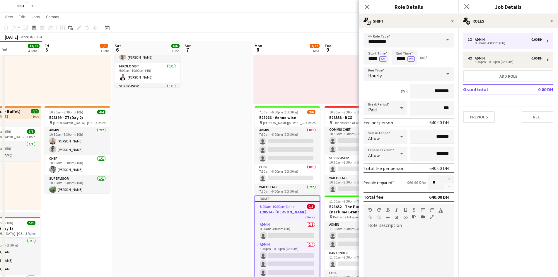
drag, startPoint x: 434, startPoint y: 135, endPoint x: 450, endPoint y: 135, distance: 15.8
click at [448, 136] on input "*******" at bounding box center [431, 136] width 44 height 15
type input "*****"
drag, startPoint x: 368, startPoint y: 58, endPoint x: 381, endPoint y: 58, distance: 12.9
click at [378, 59] on input "*****" at bounding box center [376, 57] width 26 height 15
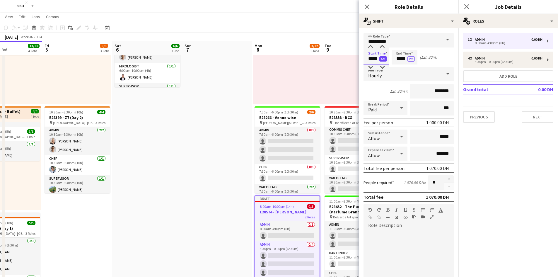
type input "*****"
click at [384, 57] on button "AM" at bounding box center [383, 58] width 8 height 5
type input "*****"
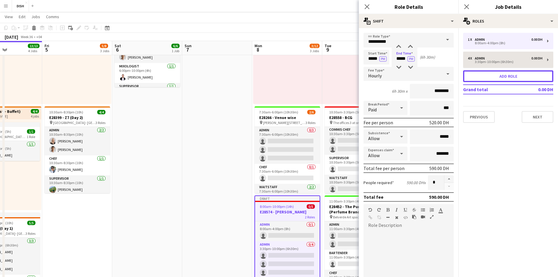
click at [501, 75] on button "Add role" at bounding box center [508, 76] width 90 height 12
type input "*****"
type input "*******"
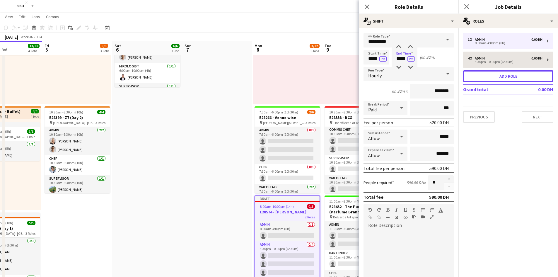
type input "*******"
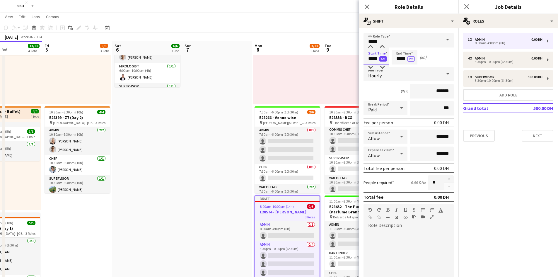
drag, startPoint x: 366, startPoint y: 56, endPoint x: 385, endPoint y: 56, distance: 18.4
click at [385, 56] on app-time-picker "***** AM" at bounding box center [376, 58] width 26 height 4
type input "*****"
click at [381, 59] on button "AM" at bounding box center [383, 58] width 8 height 5
drag, startPoint x: 396, startPoint y: 57, endPoint x: 409, endPoint y: 57, distance: 12.3
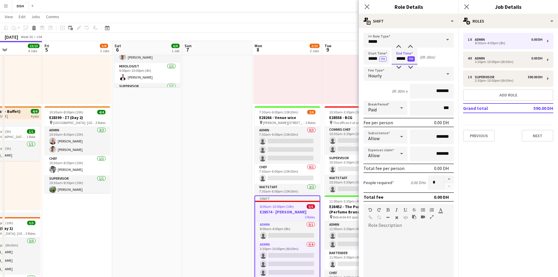
click at [409, 57] on app-time-picker "***** PM" at bounding box center [404, 58] width 26 height 4
type input "*****"
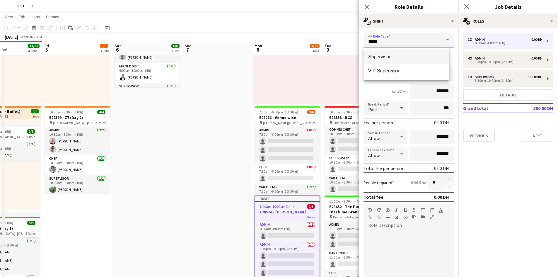
drag, startPoint x: 393, startPoint y: 42, endPoint x: 352, endPoint y: 38, distance: 40.5
click at [354, 39] on body "Menu Boards Boards Boards All jobs Status Workforce Workforce My Workforce Recr…" at bounding box center [279, 274] width 558 height 685
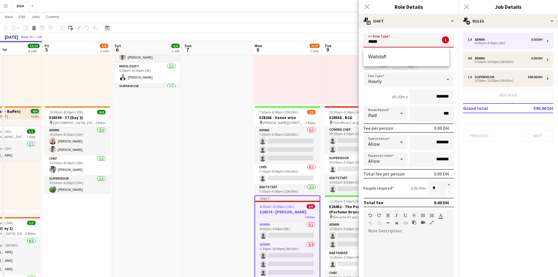
click at [403, 56] on span "Waitstaff" at bounding box center [406, 57] width 76 height 6
type input "*********"
type input "********"
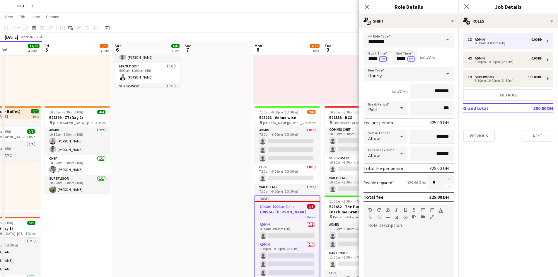
drag, startPoint x: 425, startPoint y: 138, endPoint x: 445, endPoint y: 137, distance: 20.2
click at [445, 137] on input "*******" at bounding box center [431, 136] width 44 height 15
type input "********"
click at [444, 179] on button "button" at bounding box center [448, 179] width 9 height 8
type input "*"
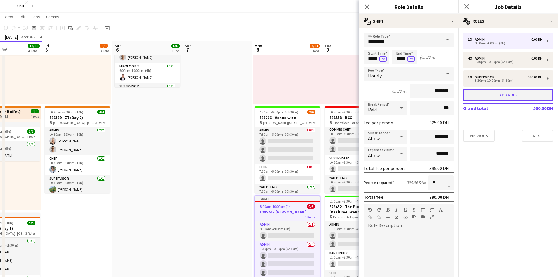
click at [483, 95] on button "Add role" at bounding box center [508, 95] width 90 height 12
type input "*****"
type input "*******"
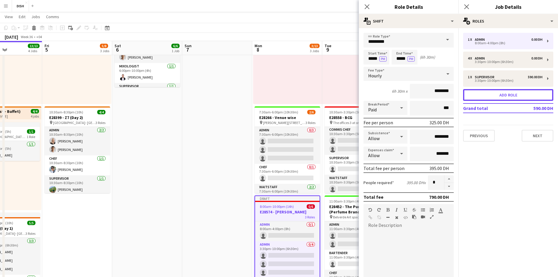
type input "*******"
type input "*"
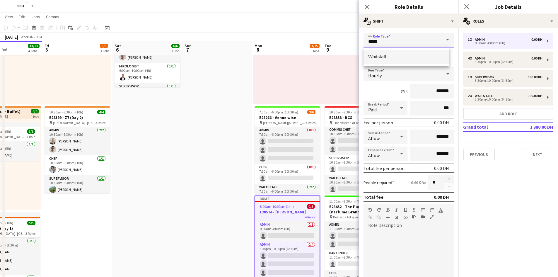
drag, startPoint x: 391, startPoint y: 36, endPoint x: 356, endPoint y: 36, distance: 34.8
click at [358, 37] on body "Menu Boards Boards Boards All jobs Status Workforce Workforce My Workforce Recr…" at bounding box center [279, 274] width 558 height 685
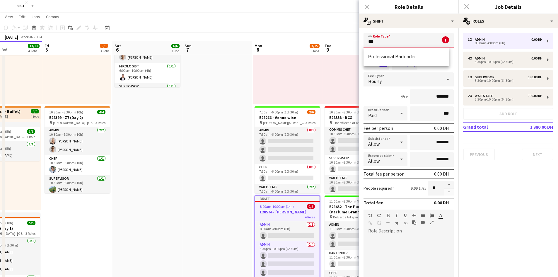
click at [388, 58] on span "Professional Bartender" at bounding box center [406, 57] width 76 height 6
type input "**********"
type input "*********"
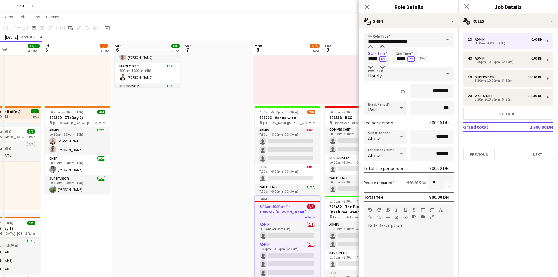
drag, startPoint x: 368, startPoint y: 58, endPoint x: 378, endPoint y: 59, distance: 10.0
click at [368, 58] on input "*****" at bounding box center [376, 57] width 26 height 15
click at [386, 58] on button "AM" at bounding box center [383, 58] width 8 height 5
drag, startPoint x: 368, startPoint y: 59, endPoint x: 380, endPoint y: 60, distance: 12.1
click at [380, 60] on app-time-picker "***** PM" at bounding box center [376, 58] width 26 height 4
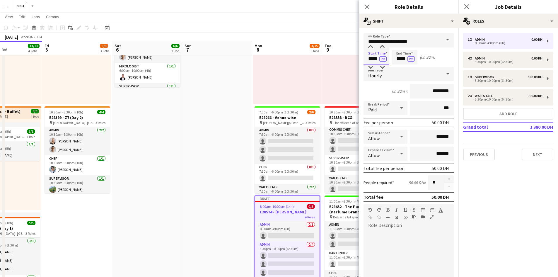
type input "*****"
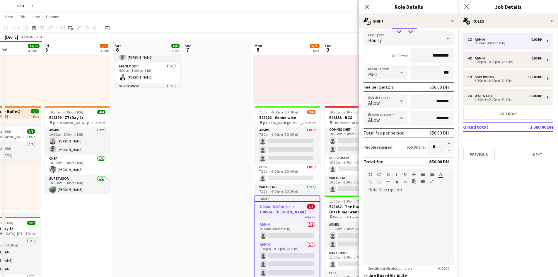
scroll to position [49, 0]
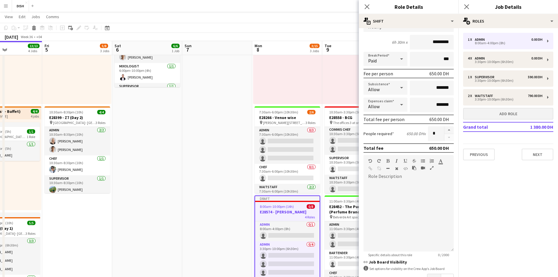
type input "*****"
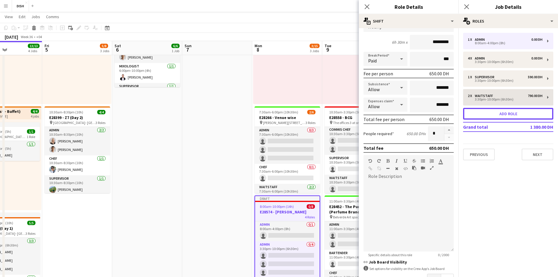
drag, startPoint x: 486, startPoint y: 113, endPoint x: 481, endPoint y: 110, distance: 6.3
click at [486, 113] on button "Add role" at bounding box center [508, 114] width 90 height 12
type input "*****"
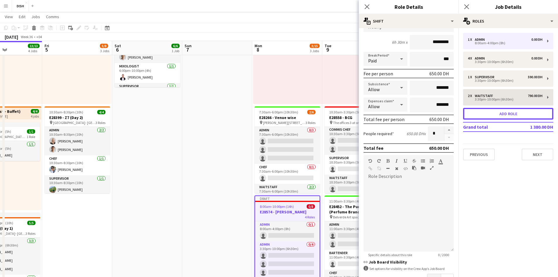
type input "*******"
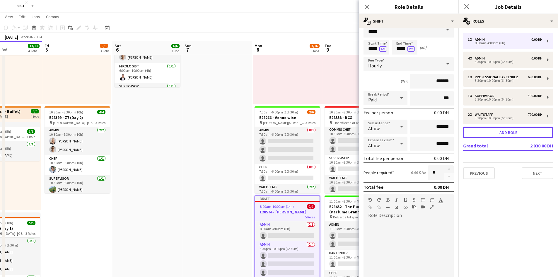
scroll to position [0, 0]
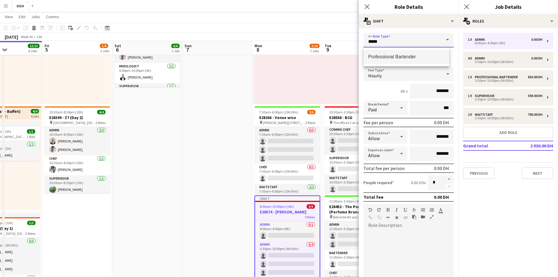
drag, startPoint x: 390, startPoint y: 42, endPoint x: 352, endPoint y: 38, distance: 37.7
click at [354, 38] on body "Menu Boards Boards Boards All jobs Status Workforce Workforce My Workforce Recr…" at bounding box center [279, 274] width 558 height 685
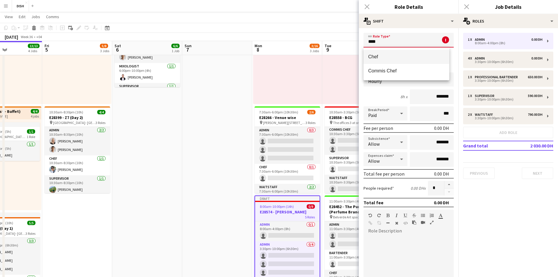
click at [390, 51] on mat-option "Chef" at bounding box center [406, 57] width 86 height 14
type input "****"
type input "********"
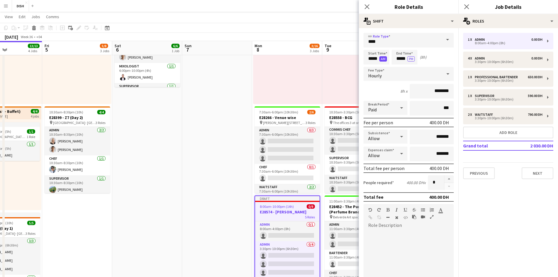
click at [383, 57] on button "AM" at bounding box center [383, 58] width 8 height 5
drag, startPoint x: 367, startPoint y: 58, endPoint x: 385, endPoint y: 58, distance: 17.9
click at [385, 58] on app-time-picker "***** PM" at bounding box center [376, 58] width 26 height 4
type input "*****"
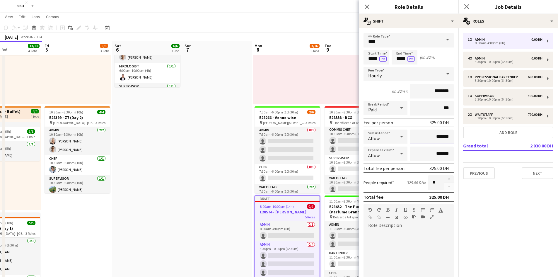
drag, startPoint x: 424, startPoint y: 141, endPoint x: 447, endPoint y: 138, distance: 23.4
click at [447, 138] on input "*******" at bounding box center [431, 136] width 44 height 15
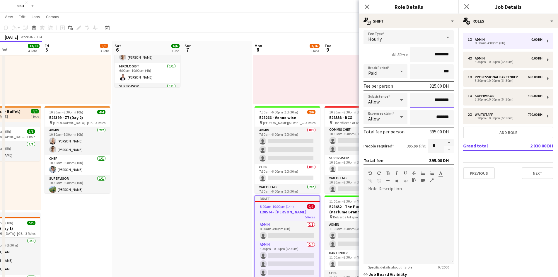
scroll to position [90, 0]
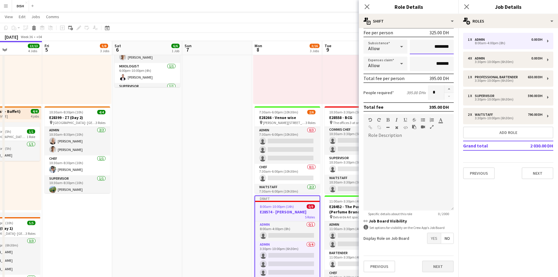
type input "********"
click at [440, 271] on button "Next" at bounding box center [438, 266] width 32 height 12
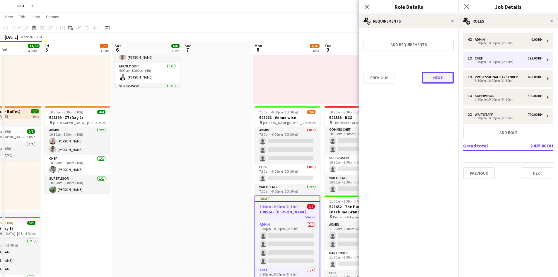
click at [443, 78] on button "Next" at bounding box center [438, 78] width 32 height 12
click at [445, 80] on button "Finish" at bounding box center [442, 79] width 22 height 12
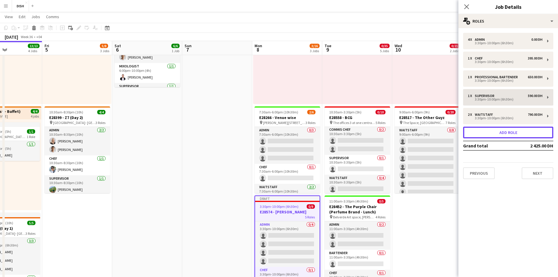
click at [492, 131] on button "Add role" at bounding box center [508, 132] width 90 height 12
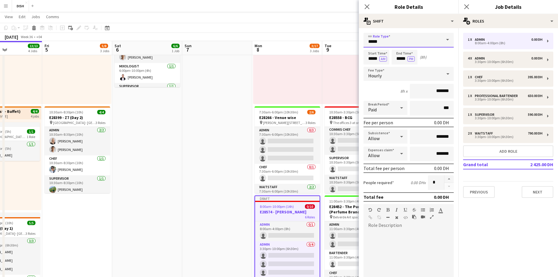
drag, startPoint x: 391, startPoint y: 39, endPoint x: 354, endPoint y: 41, distance: 37.8
click at [354, 41] on body "Menu Boards Boards Boards All jobs Status Workforce Workforce My Workforce Recr…" at bounding box center [279, 274] width 558 height 685
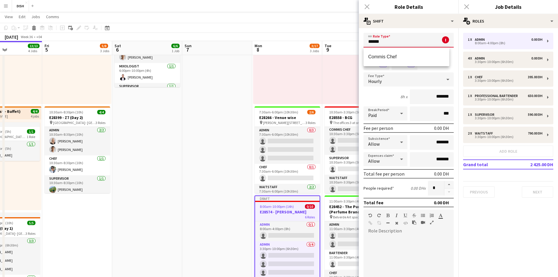
click at [395, 61] on mat-option "Commis Chef" at bounding box center [406, 57] width 86 height 14
type input "**********"
type input "********"
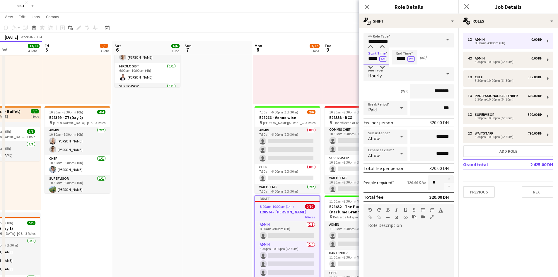
drag, startPoint x: 366, startPoint y: 54, endPoint x: 390, endPoint y: 59, distance: 23.5
click at [390, 59] on div "Start Time ***** AM End Time ***** PM (8h)" at bounding box center [408, 57] width 90 height 15
type input "*****"
click at [381, 57] on button "AM" at bounding box center [383, 58] width 8 height 5
drag, startPoint x: 395, startPoint y: 57, endPoint x: 407, endPoint y: 59, distance: 12.3
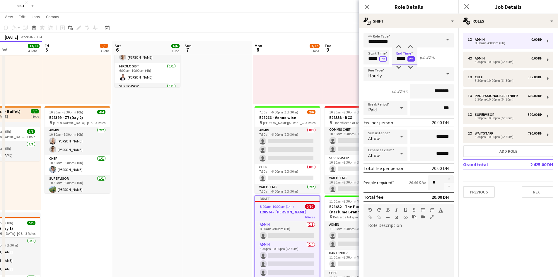
click at [406, 59] on input "*****" at bounding box center [404, 57] width 26 height 15
type input "*****"
drag, startPoint x: 430, startPoint y: 136, endPoint x: 447, endPoint y: 137, distance: 17.6
click at [446, 138] on input "*******" at bounding box center [431, 136] width 44 height 15
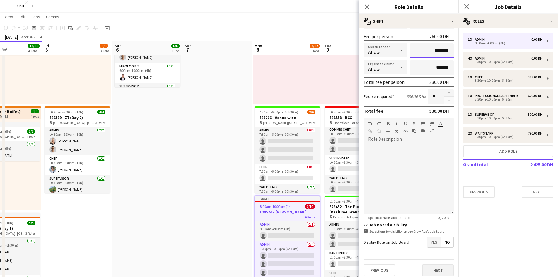
scroll to position [90, 0]
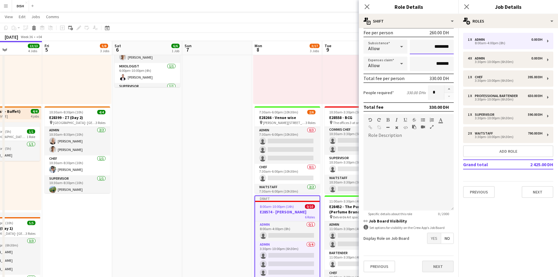
type input "********"
click at [430, 263] on button "Next" at bounding box center [438, 266] width 32 height 12
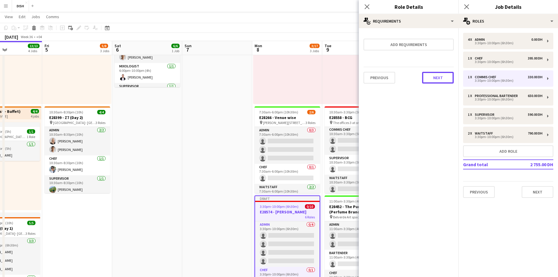
click at [434, 75] on button "Next" at bounding box center [438, 78] width 32 height 12
click at [439, 78] on button "Finish" at bounding box center [442, 79] width 22 height 12
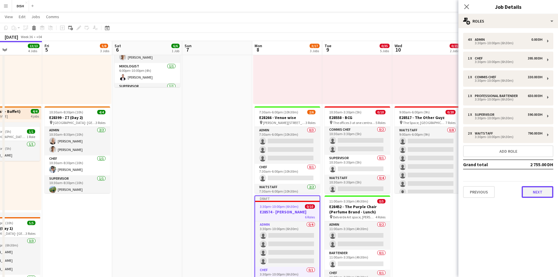
click at [531, 192] on button "Next" at bounding box center [537, 192] width 32 height 12
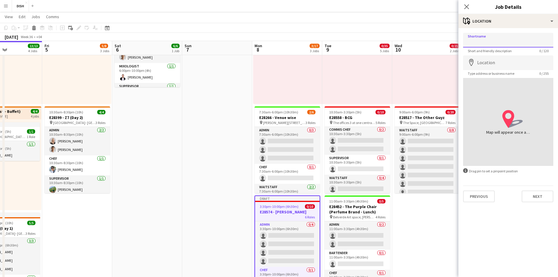
click at [488, 40] on input "Shortname" at bounding box center [508, 40] width 90 height 15
type input "**********"
click at [495, 60] on input "Location" at bounding box center [508, 62] width 90 height 15
type input "**********"
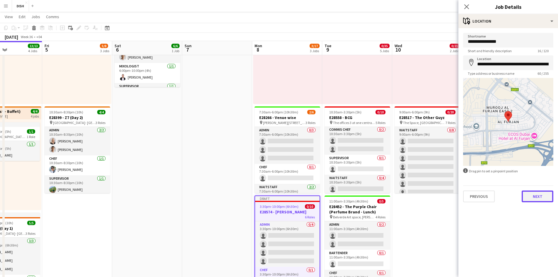
click at [534, 198] on button "Next" at bounding box center [537, 196] width 32 height 12
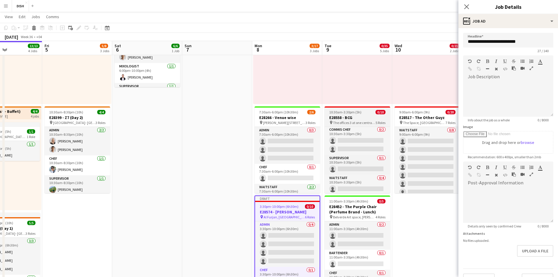
click at [339, 116] on h3 "E28558 - BCG" at bounding box center [357, 117] width 66 height 5
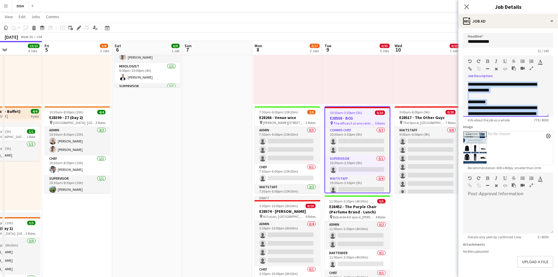
drag, startPoint x: 522, startPoint y: 111, endPoint x: 432, endPoint y: 61, distance: 103.2
click at [432, 61] on body "Menu Boards Boards Boards All jobs Status Workforce Workforce My Workforce Recr…" at bounding box center [279, 274] width 558 height 685
copy div "**********"
click at [313, 213] on h3 "E28574 - [PERSON_NAME]" at bounding box center [287, 210] width 66 height 5
type input "**********"
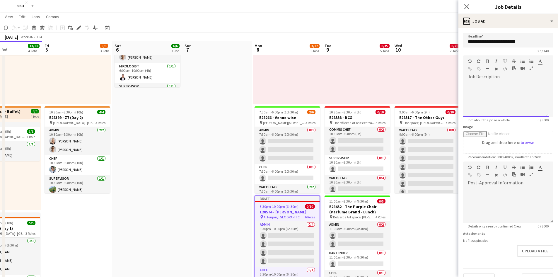
click at [494, 90] on div at bounding box center [506, 98] width 86 height 35
paste div
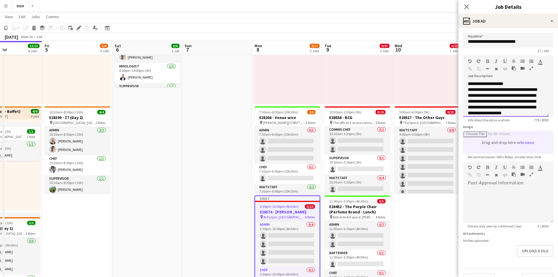
type input "**********"
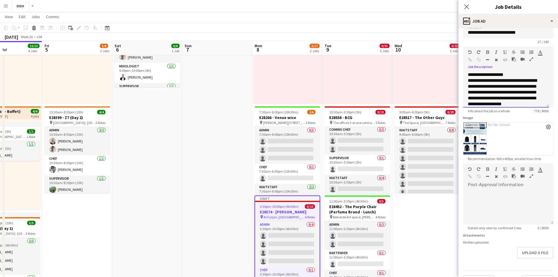
scroll to position [24, 0]
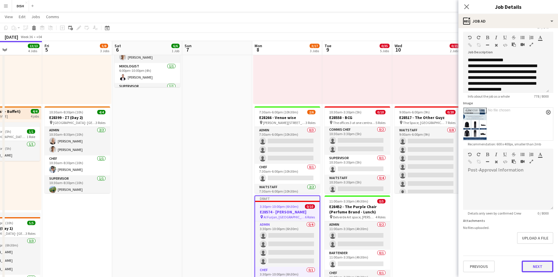
click at [532, 267] on button "Next" at bounding box center [537, 266] width 32 height 12
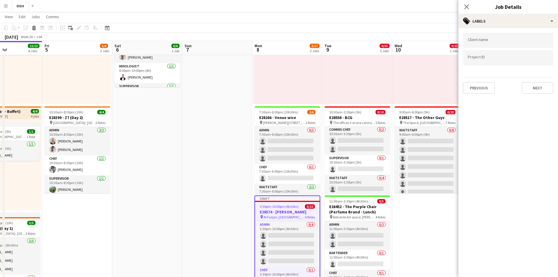
click at [502, 40] on input "Type to search client labels..." at bounding box center [507, 40] width 81 height 5
type input "**********"
click at [511, 57] on input "Type to search project ID labels..." at bounding box center [507, 59] width 81 height 5
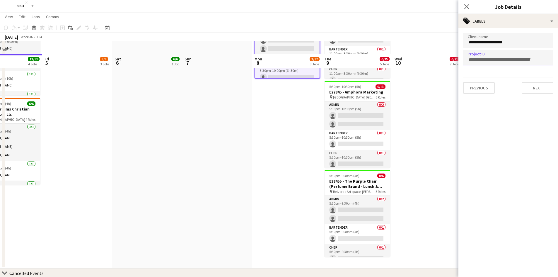
scroll to position [296, 0]
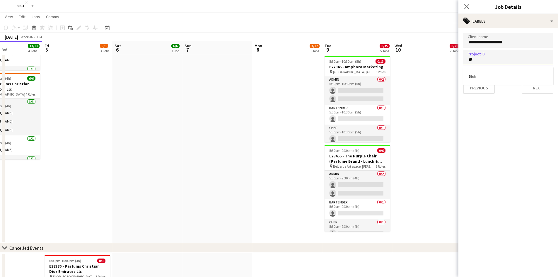
type input "*"
type input "****"
click at [526, 76] on div "Dish" at bounding box center [508, 76] width 90 height 14
click at [539, 90] on button "Next" at bounding box center [537, 88] width 32 height 12
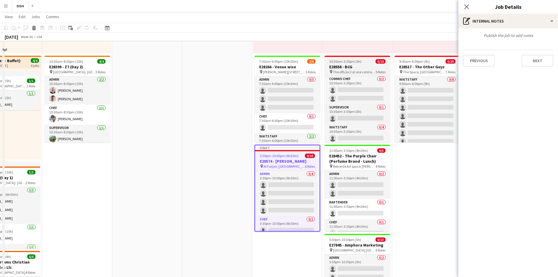
scroll to position [101, 0]
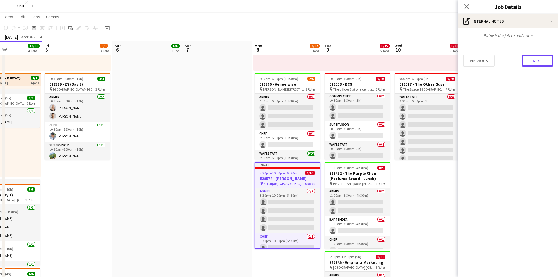
click at [532, 61] on button "Next" at bounding box center [537, 61] width 32 height 12
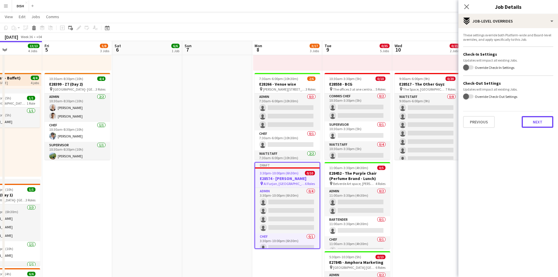
click at [536, 125] on button "Next" at bounding box center [537, 122] width 32 height 12
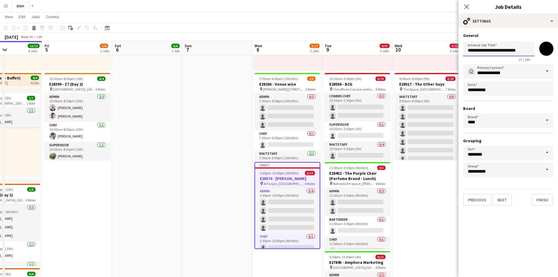
click at [494, 52] on input "**********" at bounding box center [498, 49] width 71 height 15
click at [493, 52] on input "**********" at bounding box center [498, 49] width 71 height 15
type input "**********"
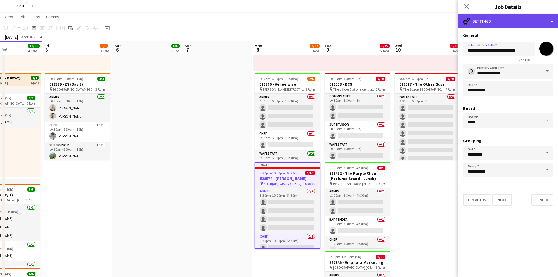
click at [530, 20] on div "cog-double-3 Settings" at bounding box center [508, 21] width 100 height 14
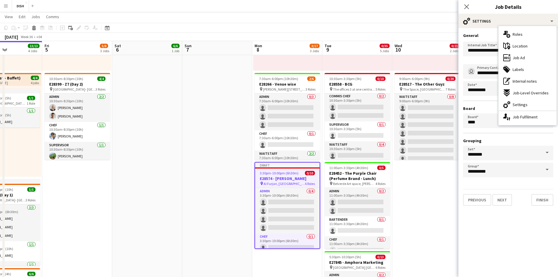
click at [527, 70] on div "tags-double Labels" at bounding box center [527, 70] width 58 height 12
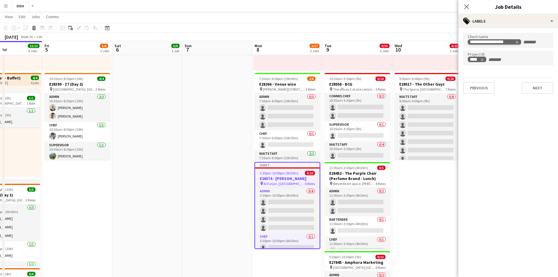
click at [480, 40] on div "**********" at bounding box center [491, 42] width 44 height 5
click at [478, 40] on div "**********" at bounding box center [491, 42] width 44 height 5
click at [477, 40] on div "**********" at bounding box center [491, 42] width 44 height 5
click at [516, 40] on span "Remove tag" at bounding box center [517, 42] width 4 height 6
click at [494, 47] on div at bounding box center [508, 40] width 90 height 15
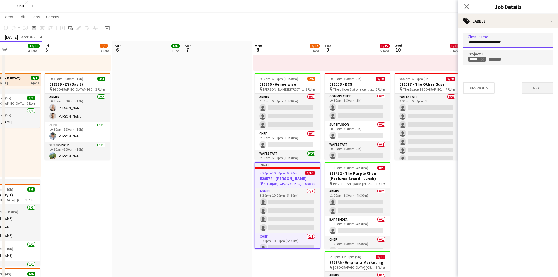
type input "**********"
click at [536, 91] on button "Next" at bounding box center [537, 88] width 32 height 12
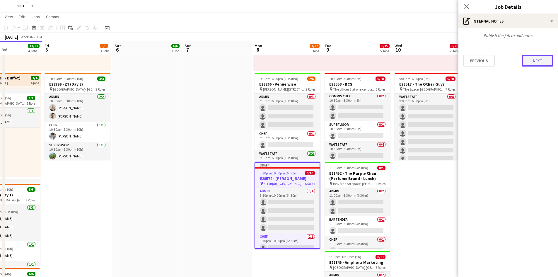
click at [548, 61] on button "Next" at bounding box center [537, 61] width 32 height 12
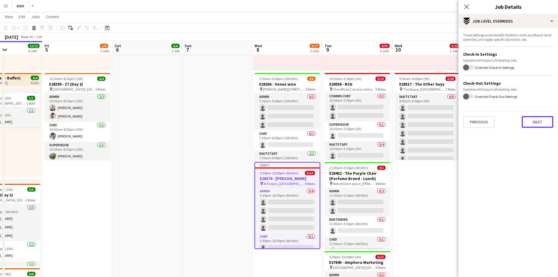
click at [532, 124] on button "Next" at bounding box center [537, 122] width 32 height 12
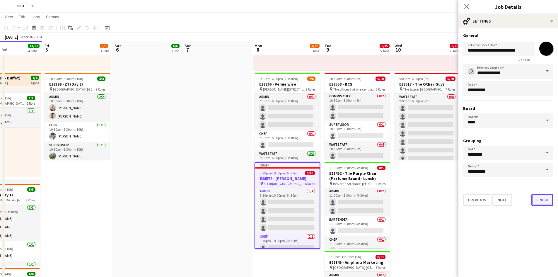
click at [540, 197] on button "Finish" at bounding box center [542, 200] width 22 height 12
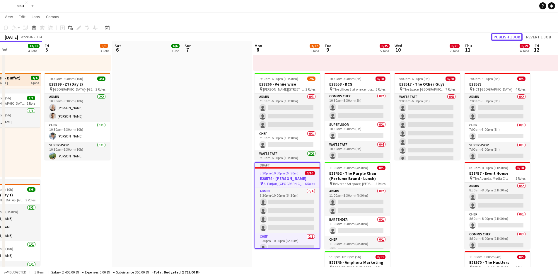
click at [502, 34] on button "Publish 1 job" at bounding box center [506, 37] width 31 height 8
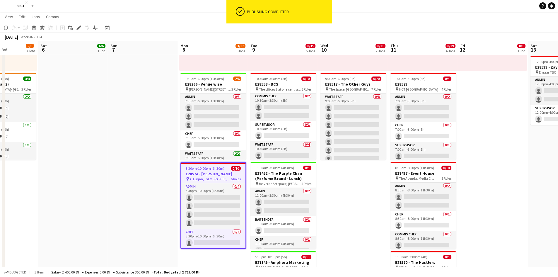
drag, startPoint x: 410, startPoint y: 203, endPoint x: 342, endPoint y: 205, distance: 68.8
click at [342, 206] on app-calendar-viewport "Wed 3 9/11 4 Jobs Thu 4 13/13 4 Jobs Fri 5 5/8 3 Jobs Sat 6 6/6 1 Job Sun 7 Mon…" at bounding box center [279, 248] width 558 height 653
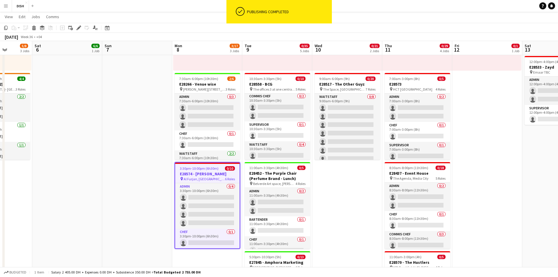
click at [358, 198] on app-date-cell "10:00am-3:00pm (5h) 0/1 pin [GEOGRAPHIC_DATA], Sheikh Zayed Rd - Al Quoz - Al Q…" at bounding box center [347, 246] width 70 height 563
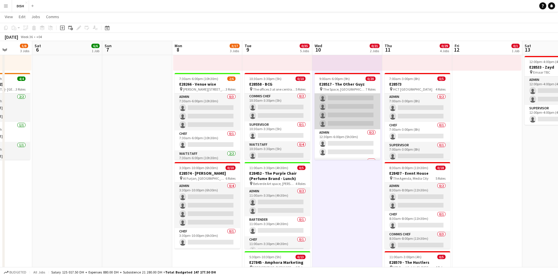
scroll to position [0, 0]
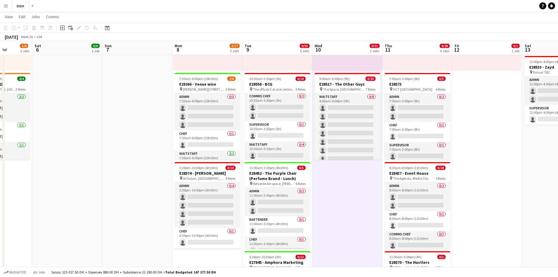
click at [3, 3] on button "Menu" at bounding box center [6, 6] width 12 height 12
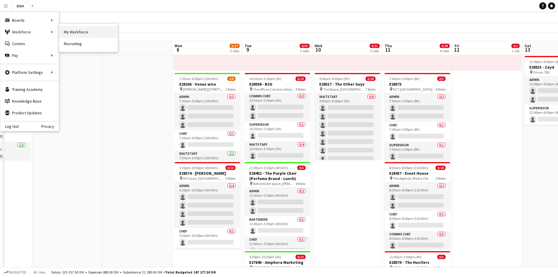
click at [88, 36] on link "My Workforce" at bounding box center [88, 32] width 59 height 12
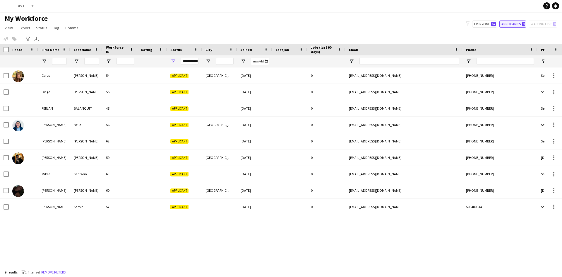
click at [521, 25] on button "Applicants 9" at bounding box center [512, 23] width 27 height 7
click at [24, 2] on button "DISH Close" at bounding box center [20, 5] width 17 height 11
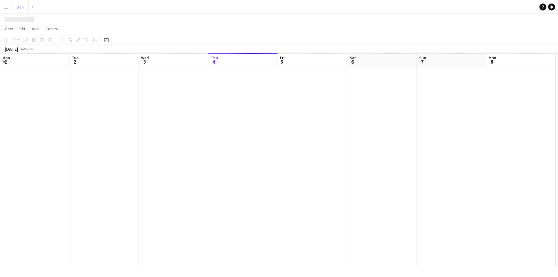
scroll to position [0, 140]
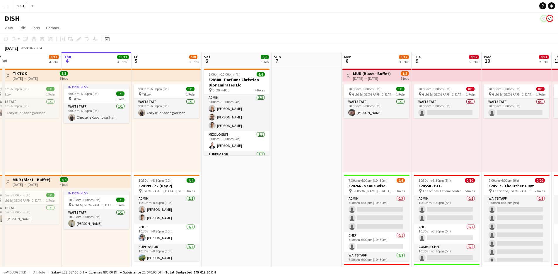
drag, startPoint x: 298, startPoint y: 160, endPoint x: 287, endPoint y: 154, distance: 12.1
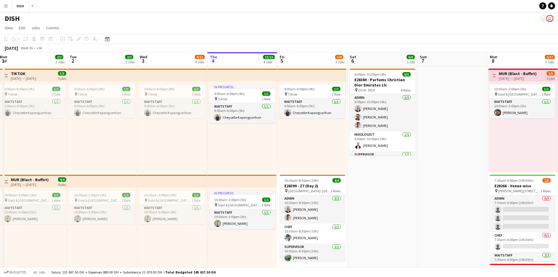
scroll to position [0, 142]
drag, startPoint x: 155, startPoint y: 145, endPoint x: 285, endPoint y: 149, distance: 130.3
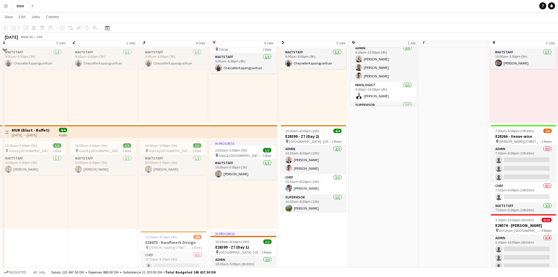
scroll to position [0, 0]
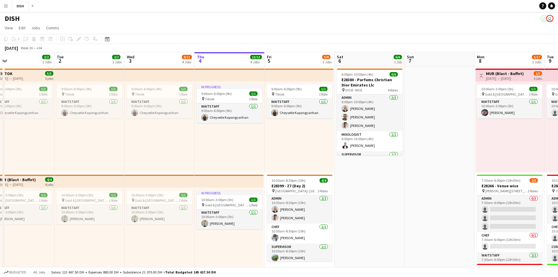
drag, startPoint x: 244, startPoint y: 150, endPoint x: 230, endPoint y: 148, distance: 14.4
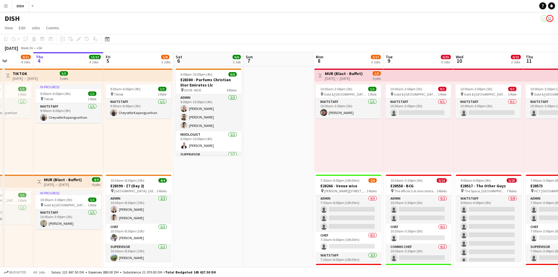
drag, startPoint x: 367, startPoint y: 190, endPoint x: 137, endPoint y: 156, distance: 232.7
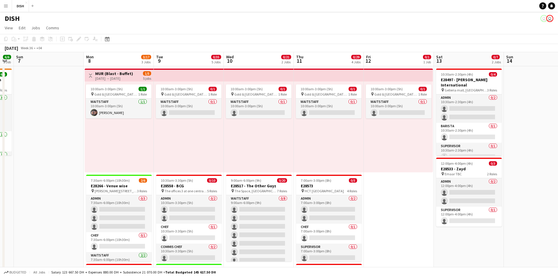
scroll to position [0, 198]
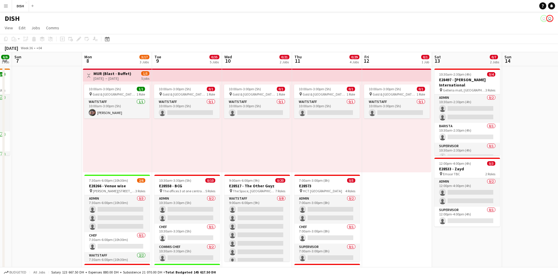
drag, startPoint x: 358, startPoint y: 153, endPoint x: 197, endPoint y: 148, distance: 160.5
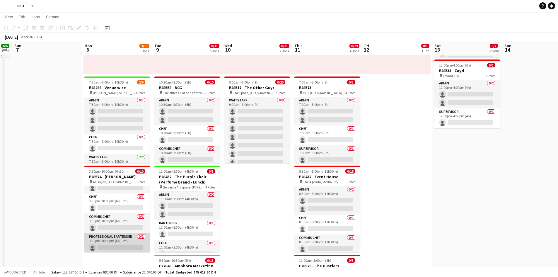
scroll to position [0, 0]
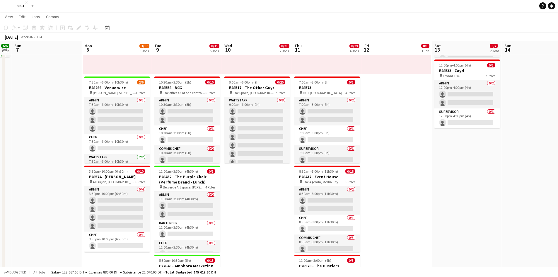
click at [124, 221] on app-card-role "Admin 0/4 3:30pm-10:00pm (6h30m) single-neutral-actions single-neutral-actions …" at bounding box center [117, 208] width 66 height 45
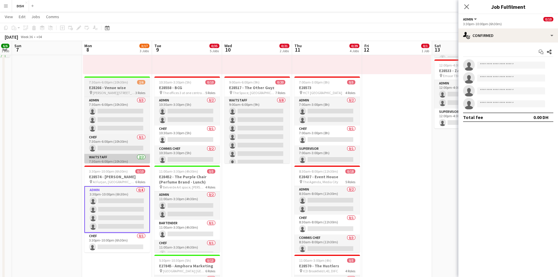
drag, startPoint x: 118, startPoint y: 174, endPoint x: 112, endPoint y: 162, distance: 13.4
click at [117, 173] on app-job-card "3:30pm-10:00pm (6h30m) 0/10 E28574 - [PERSON_NAME] pin Al Furjan, [GEOGRAPHIC_D…" at bounding box center [117, 208] width 66 height 87
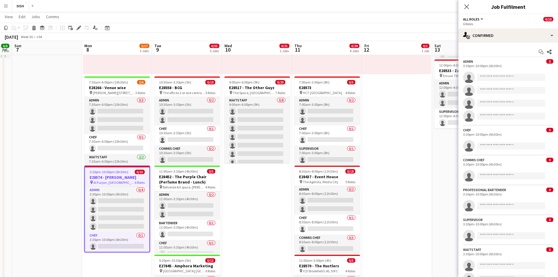
scroll to position [0, 198]
click at [79, 27] on icon "Edit" at bounding box center [78, 27] width 5 height 5
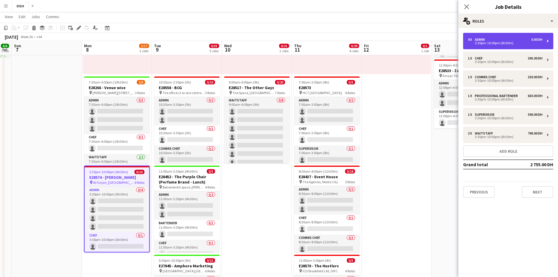
click at [498, 42] on div "3:30pm-10:00pm (6h30m)" at bounding box center [504, 43] width 75 height 3
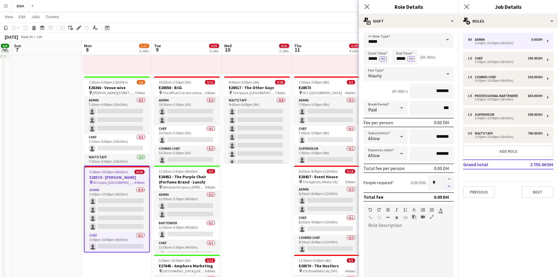
click at [445, 187] on button "button" at bounding box center [448, 186] width 9 height 7
type input "*"
click at [285, 227] on app-date-cell "10:00am-3:00pm (5h) 0/1 pin [GEOGRAPHIC_DATA], Sheikh Zayed Rd - Al Quoz - Al Q…" at bounding box center [257, 249] width 70 height 563
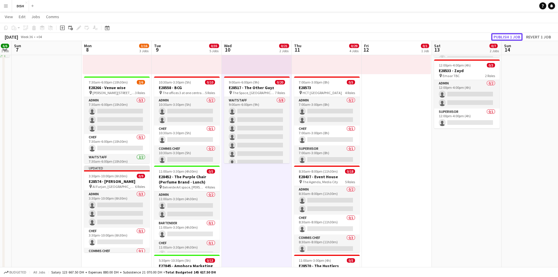
click at [518, 38] on button "Publish 1 job" at bounding box center [506, 37] width 31 height 8
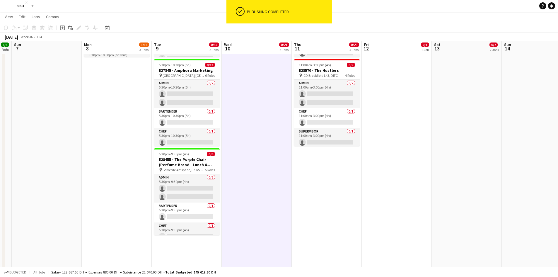
scroll to position [195, 0]
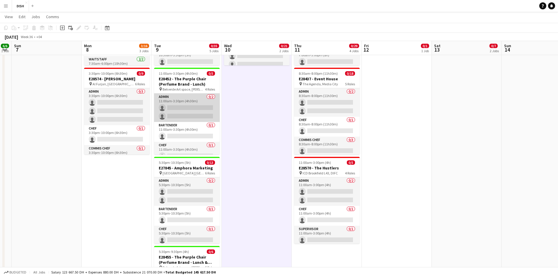
click at [206, 120] on app-card-role "Admin 0/2 11:00am-3:30pm (4h30m) single-neutral-actions single-neutral-actions" at bounding box center [187, 107] width 66 height 28
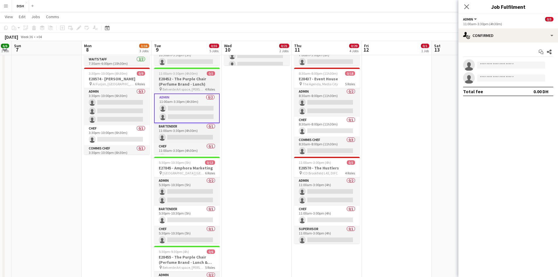
click at [188, 87] on span "Belverde Art space, [PERSON_NAME]" at bounding box center [183, 89] width 42 height 4
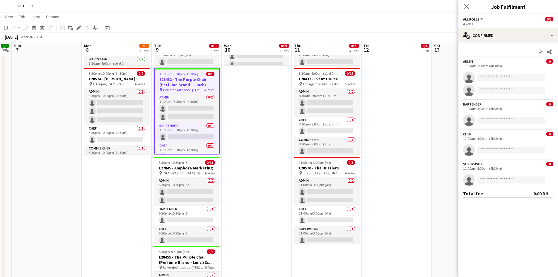
scroll to position [0, 198]
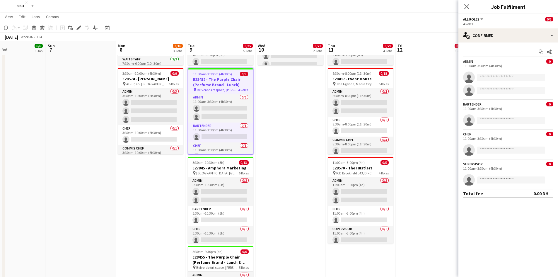
drag, startPoint x: 436, startPoint y: 135, endPoint x: 507, endPoint y: 139, distance: 71.5
click at [507, 139] on body "Menu Boards Boards Boards All jobs Status Workforce Workforce My Workforce Recr…" at bounding box center [279, 192] width 558 height 774
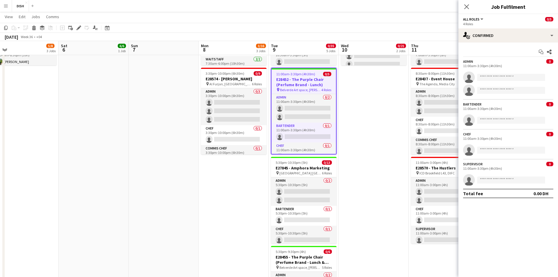
drag, startPoint x: 356, startPoint y: 139, endPoint x: 452, endPoint y: 142, distance: 96.0
click at [460, 141] on body "Menu Boards Boards Boards All jobs Status Workforce Workforce My Workforce Recr…" at bounding box center [279, 192] width 558 height 774
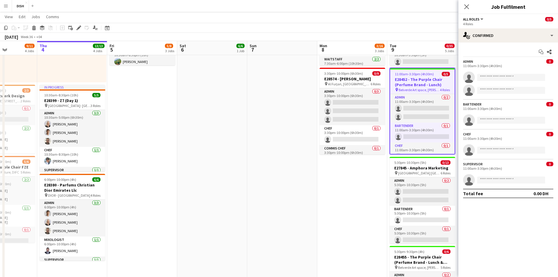
scroll to position [0, 171]
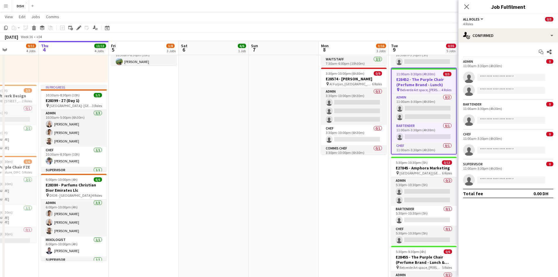
drag, startPoint x: 426, startPoint y: 141, endPoint x: 459, endPoint y: 141, distance: 32.5
click at [459, 141] on body "Menu Boards Boards Boards All jobs Status Workforce Workforce My Workforce Recr…" at bounding box center [279, 192] width 558 height 774
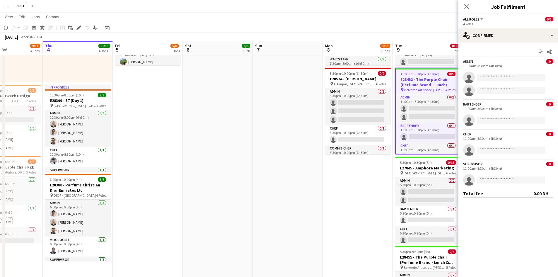
drag, startPoint x: 405, startPoint y: 119, endPoint x: 409, endPoint y: 131, distance: 13.4
click at [409, 131] on app-calendar-viewport "Mon 1 2/2 2 Jobs Tue 2 2/2 2 Jobs Wed 3 9/11 4 Jobs Thu 4 13/13 4 Jobs Fri 5 5/…" at bounding box center [279, 199] width 558 height 742
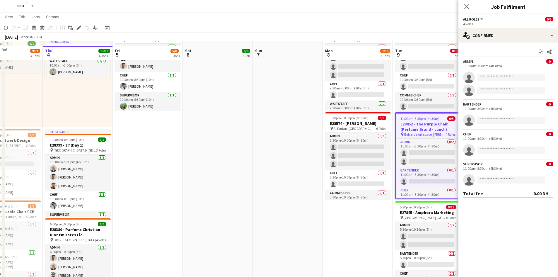
scroll to position [145, 0]
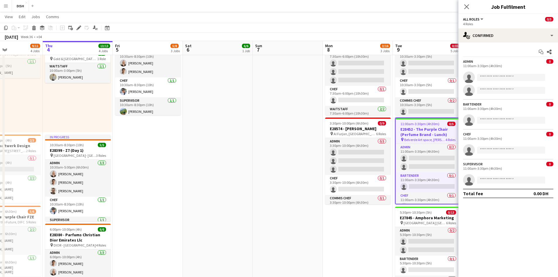
click at [370, 227] on app-date-cell "Toggle View MUR (Blast - Buffet) [DATE] → [DATE] 1/5 5 jobs 10:00am-3:00pm (5h)…" at bounding box center [358, 201] width 70 height 563
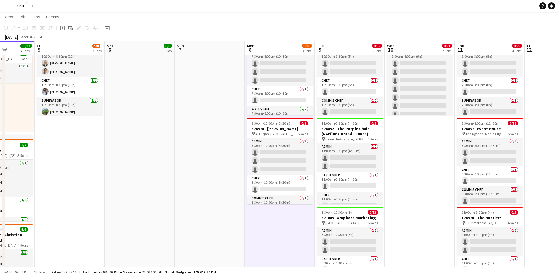
scroll to position [0, 179]
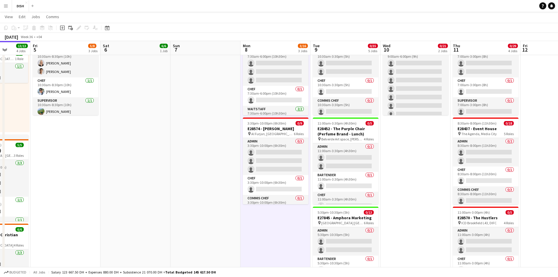
drag, startPoint x: 491, startPoint y: 198, endPoint x: 414, endPoint y: 198, distance: 76.4
click at [414, 198] on app-calendar-viewport "Tue 2 2/2 2 Jobs Wed 3 9/11 4 Jobs Thu 4 13/13 4 Jobs Fri 5 5/8 3 Jobs Sat 6 6/…" at bounding box center [279, 248] width 558 height 742
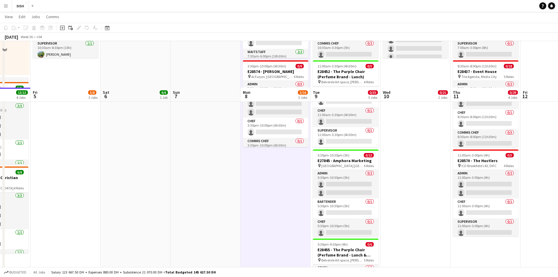
scroll to position [194, 0]
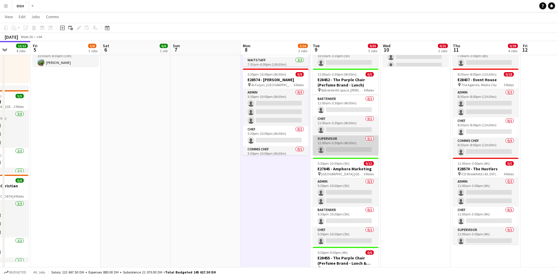
click at [349, 141] on app-card-role "Supervisor 0/1 11:00am-3:30pm (4h30m) single-neutral-actions" at bounding box center [346, 145] width 66 height 20
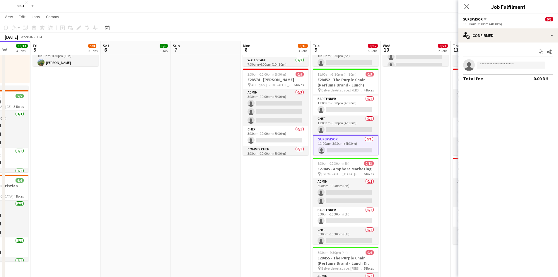
click at [393, 128] on app-date-cell "10:00am-3:00pm (5h) 0/1 pin [GEOGRAPHIC_DATA], Sheikh Zayed Rd - Al Quoz - Al Q…" at bounding box center [415, 152] width 70 height 563
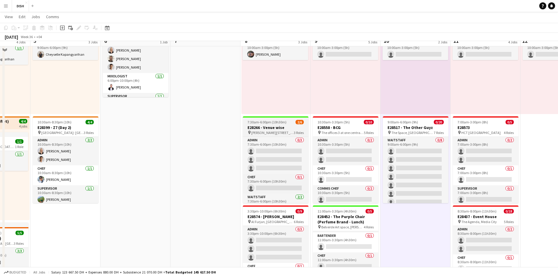
scroll to position [49, 0]
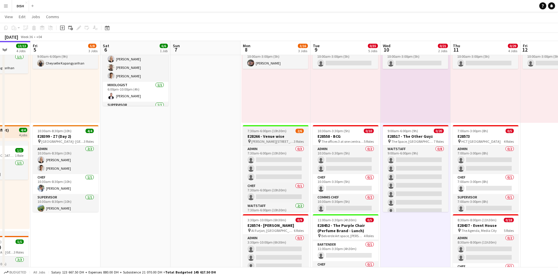
click at [287, 143] on span "[PERSON_NAME][STREET_ADDRESS]" at bounding box center [272, 141] width 42 height 4
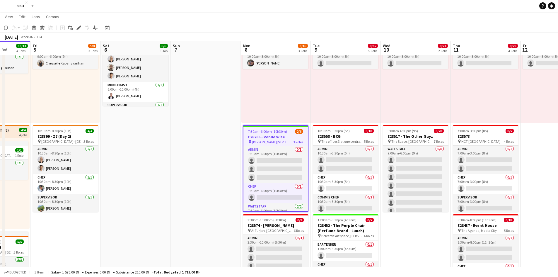
scroll to position [0, 161]
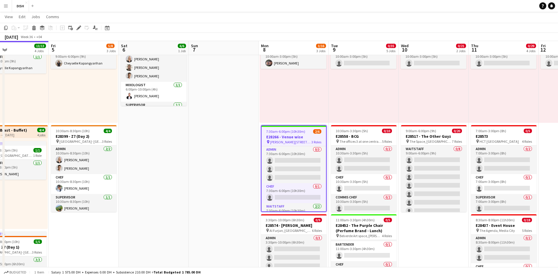
drag, startPoint x: 530, startPoint y: 125, endPoint x: 709, endPoint y: 108, distance: 180.2
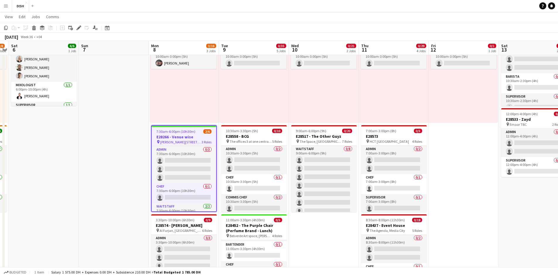
drag, startPoint x: 484, startPoint y: 84, endPoint x: 347, endPoint y: 84, distance: 137.0
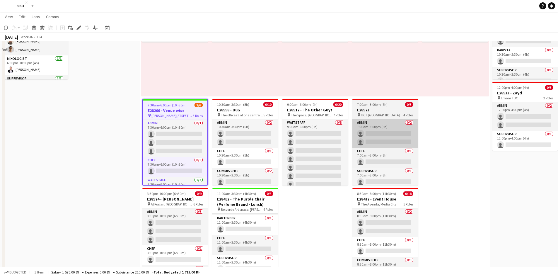
scroll to position [146, 0]
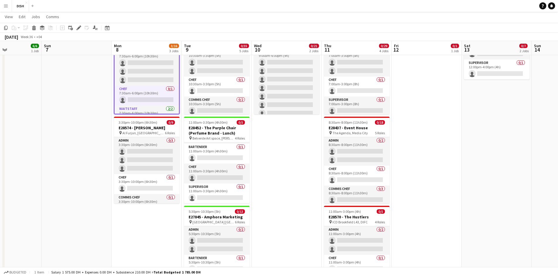
drag, startPoint x: 467, startPoint y: 115, endPoint x: 438, endPoint y: 115, distance: 29.0
click at [440, 113] on app-calendar-viewport "Thu 4 13/13 4 Jobs Fri 5 5/8 3 Jobs Sat 6 6/6 1 Job Sun 7 Mon 8 3/16 3 Jobs Tue…" at bounding box center [279, 247] width 558 height 742
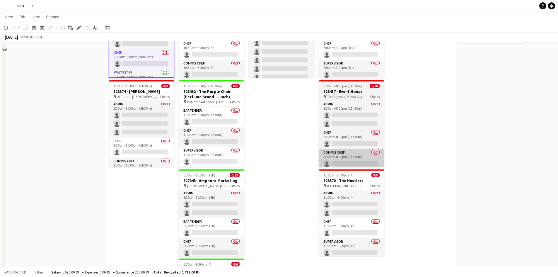
scroll to position [97, 0]
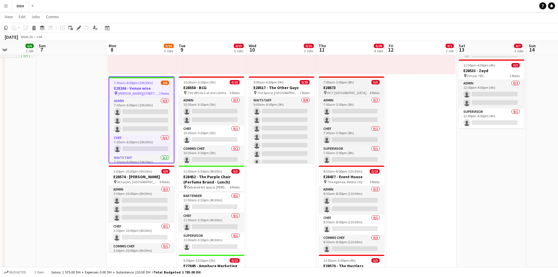
click at [369, 90] on h3 "E28573" at bounding box center [351, 87] width 66 height 5
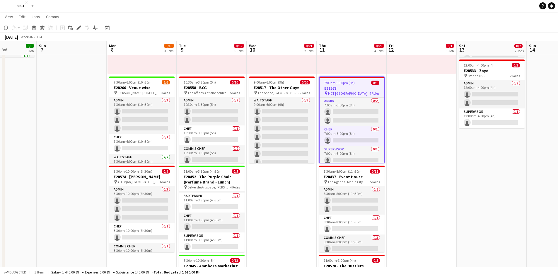
drag, startPoint x: 79, startPoint y: 27, endPoint x: 114, endPoint y: 36, distance: 35.8
click at [79, 27] on icon "Edit" at bounding box center [78, 27] width 5 height 5
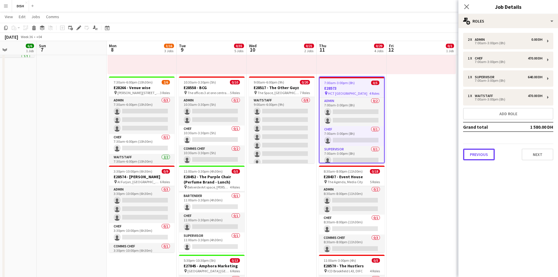
click at [481, 154] on button "Previous" at bounding box center [479, 154] width 32 height 12
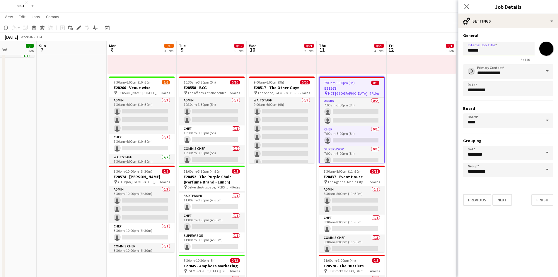
drag, startPoint x: 488, startPoint y: 49, endPoint x: 486, endPoint y: 52, distance: 4.1
click at [488, 49] on input "******" at bounding box center [498, 49] width 71 height 15
type input "**********"
click button "Next" at bounding box center [502, 200] width 20 height 12
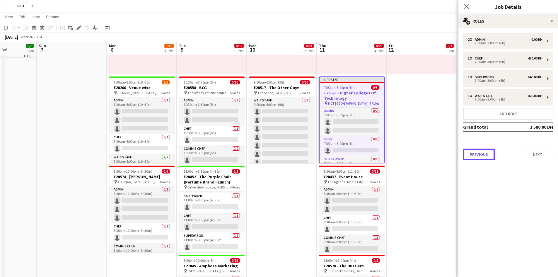
drag, startPoint x: 476, startPoint y: 153, endPoint x: 490, endPoint y: 156, distance: 14.3
click at [476, 154] on button "Previous" at bounding box center [479, 154] width 32 height 12
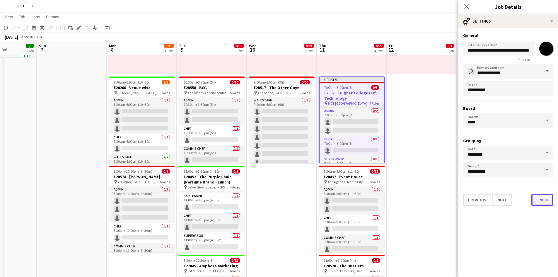
click at [541, 196] on button "Finish" at bounding box center [542, 200] width 22 height 12
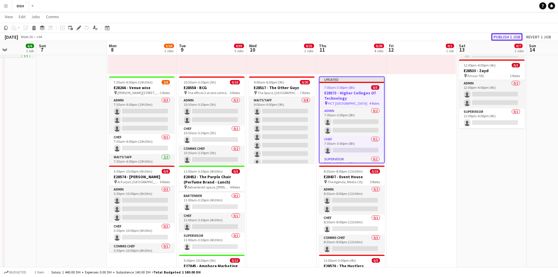
click at [514, 33] on button "Publish 1 job" at bounding box center [506, 37] width 31 height 8
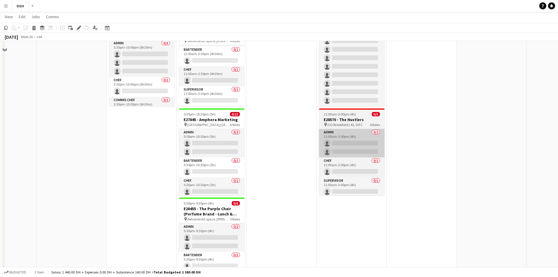
scroll to position [244, 0]
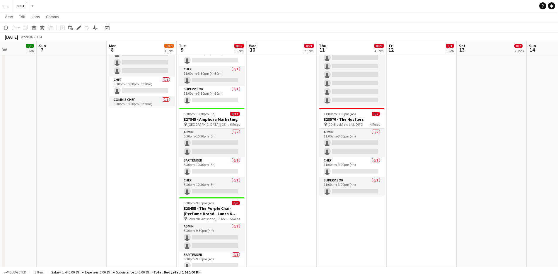
click at [10, 7] on button "Menu" at bounding box center [6, 6] width 12 height 12
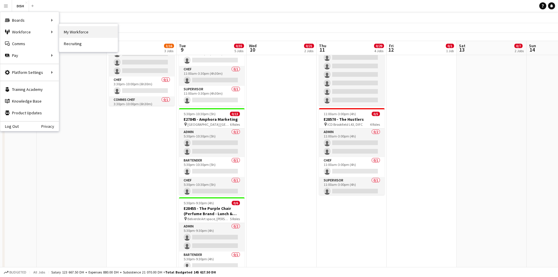
click at [79, 32] on link "My Workforce" at bounding box center [88, 32] width 59 height 12
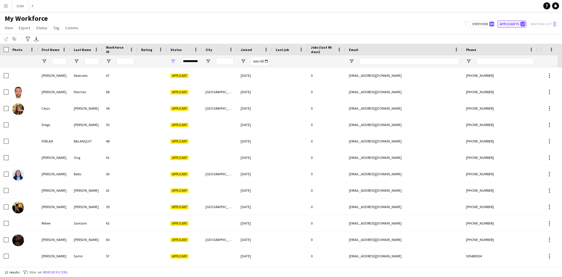
click at [518, 25] on button "Applicants 12" at bounding box center [512, 23] width 29 height 7
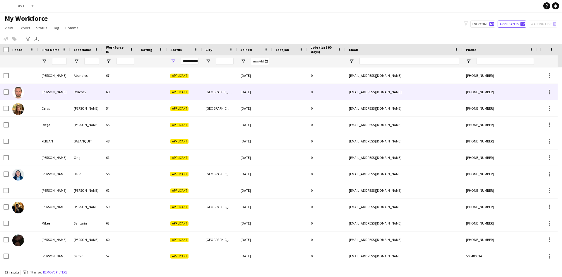
click at [16, 92] on img at bounding box center [18, 93] width 12 height 12
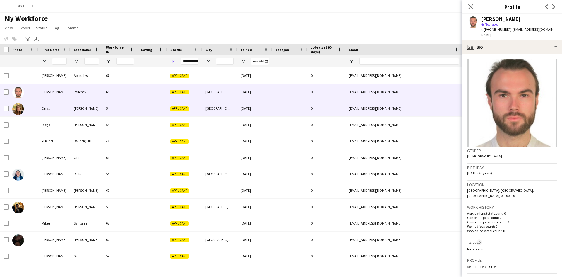
click at [21, 111] on img at bounding box center [18, 109] width 12 height 12
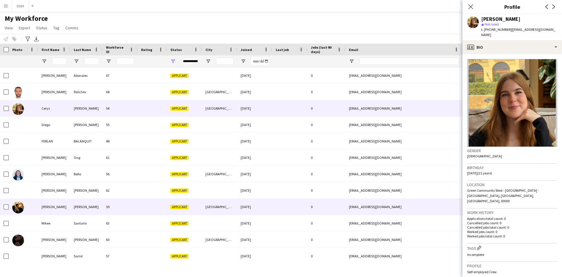
click at [22, 209] on img at bounding box center [18, 207] width 12 height 12
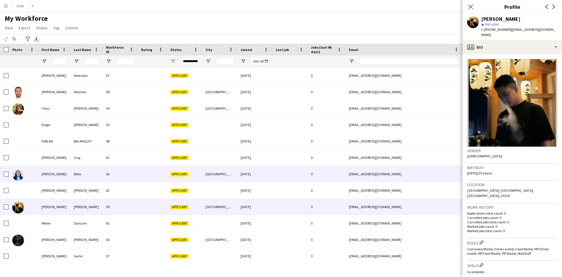
click at [18, 176] on img at bounding box center [18, 175] width 12 height 12
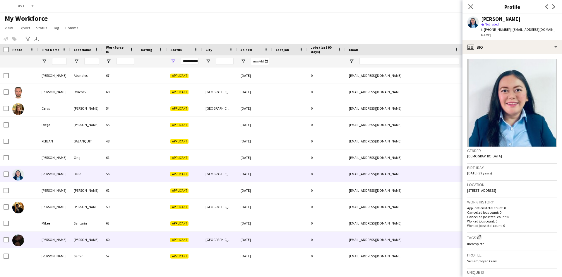
click at [18, 235] on img at bounding box center [18, 240] width 12 height 12
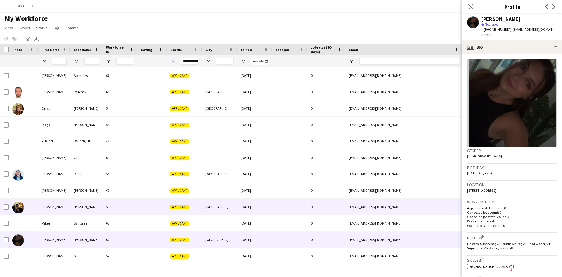
click at [16, 207] on img at bounding box center [18, 207] width 12 height 12
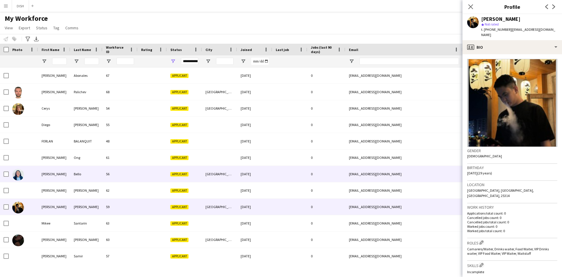
click at [21, 177] on img at bounding box center [18, 175] width 12 height 12
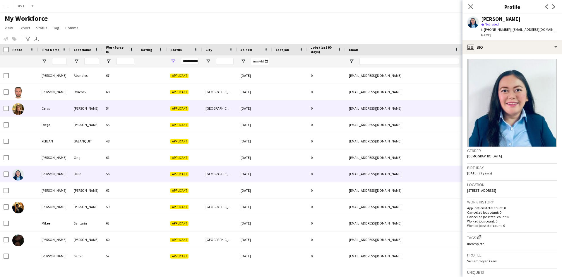
click at [22, 104] on img at bounding box center [18, 109] width 12 height 12
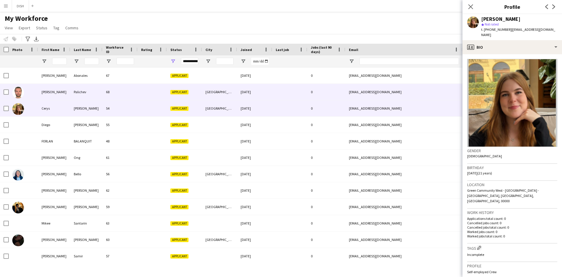
click at [19, 94] on img at bounding box center [18, 93] width 12 height 12
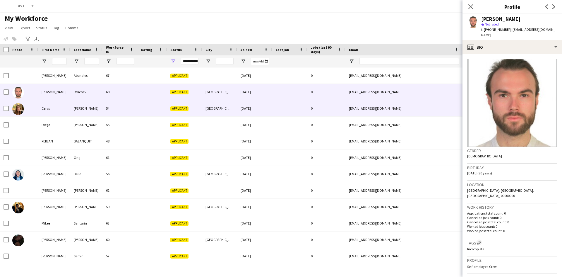
click at [21, 107] on img at bounding box center [18, 109] width 12 height 12
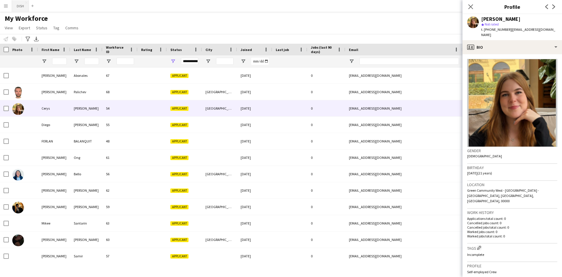
click at [17, 7] on button "DISH Close" at bounding box center [20, 5] width 17 height 11
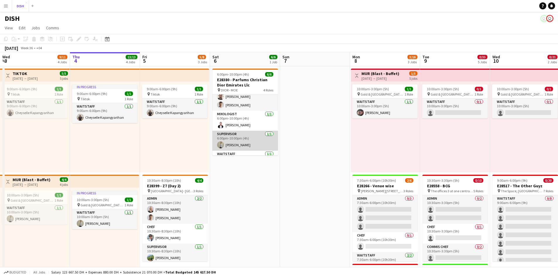
scroll to position [36, 0]
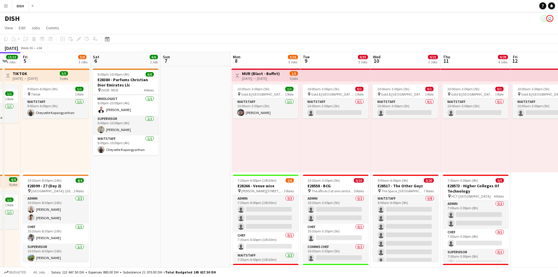
drag, startPoint x: 447, startPoint y: 164, endPoint x: 325, endPoint y: 167, distance: 121.8
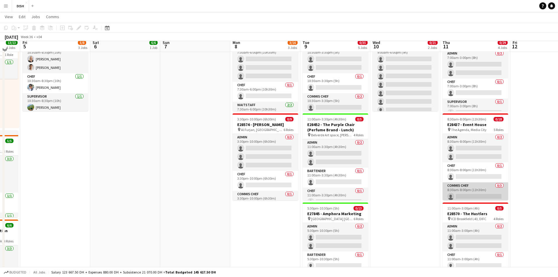
scroll to position [195, 0]
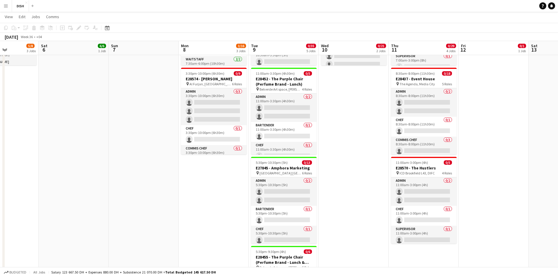
drag, startPoint x: 511, startPoint y: 183, endPoint x: 471, endPoint y: 187, distance: 40.0
click at [471, 187] on app-calendar-viewport "Wed 3 9/11 4 Jobs Thu 4 13/13 4 Jobs Fri 5 5/8 3 Jobs Sat 6 6/6 1 Job Sun 7 Mon…" at bounding box center [279, 154] width 558 height 653
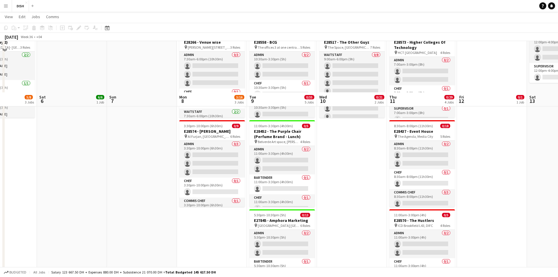
scroll to position [97, 0]
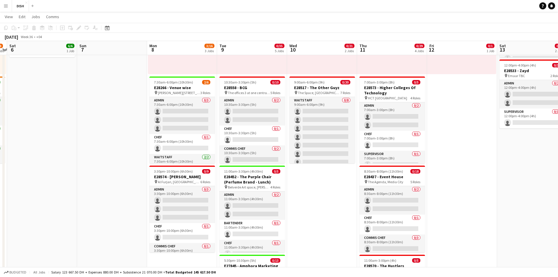
drag, startPoint x: 465, startPoint y: 167, endPoint x: 449, endPoint y: 162, distance: 16.1
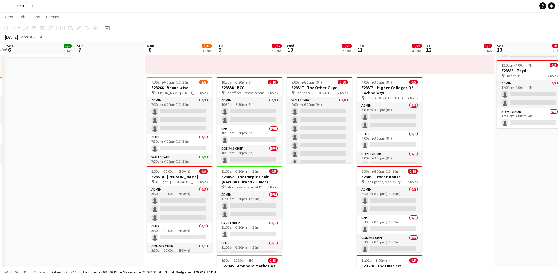
drag, startPoint x: 446, startPoint y: 155, endPoint x: 448, endPoint y: 133, distance: 22.4
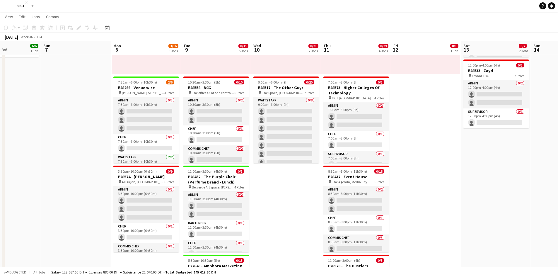
scroll to position [0, 170]
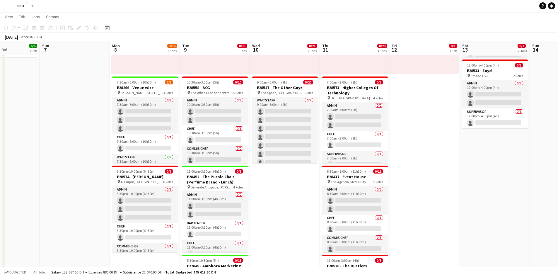
drag, startPoint x: 430, startPoint y: 162, endPoint x: 424, endPoint y: 162, distance: 5.3
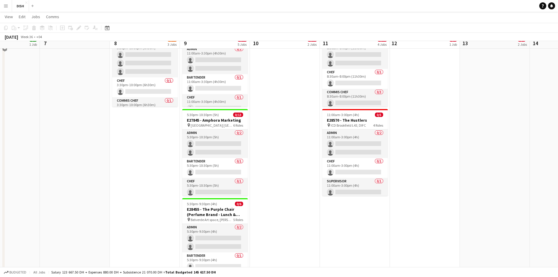
scroll to position [244, 0]
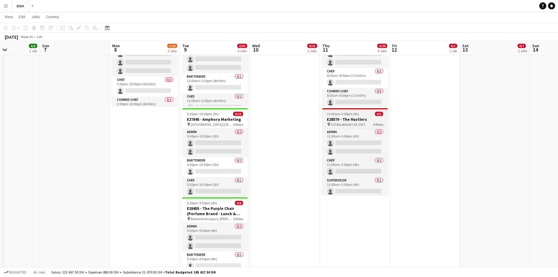
click at [360, 119] on h3 "E28570 - The Hustlers" at bounding box center [355, 118] width 66 height 5
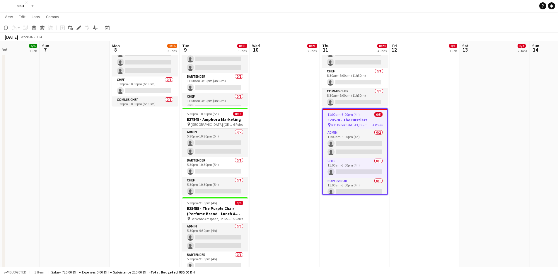
click at [358, 222] on app-date-cell "10:00am-3:00pm (5h) 0/1 pin [GEOGRAPHIC_DATA], Sheikh Zayed Rd - Al Quoz - Al Q…" at bounding box center [355, 103] width 70 height 563
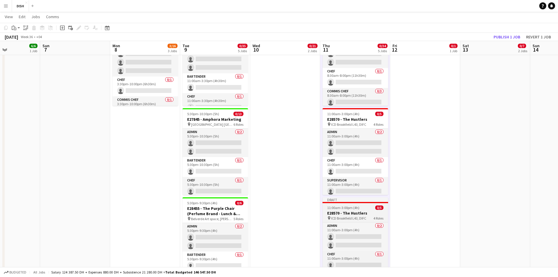
click at [342, 209] on span "11:00am-3:00pm (4h)" at bounding box center [343, 207] width 32 height 4
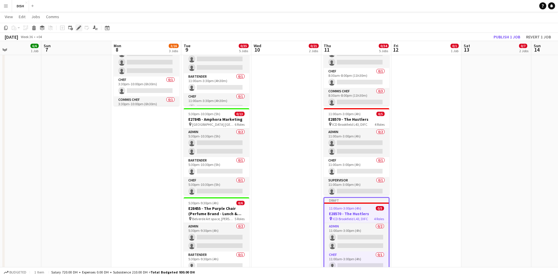
click at [79, 29] on icon at bounding box center [78, 27] width 3 height 3
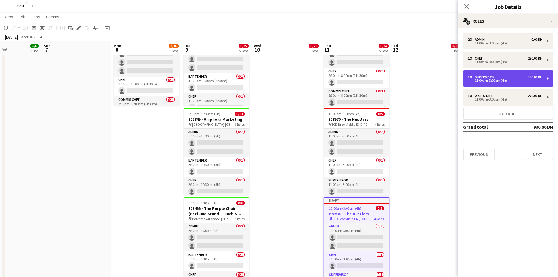
drag, startPoint x: 487, startPoint y: 80, endPoint x: 488, endPoint y: 77, distance: 3.7
click at [487, 80] on div "11:00am-3:00pm (4h)" at bounding box center [504, 80] width 75 height 3
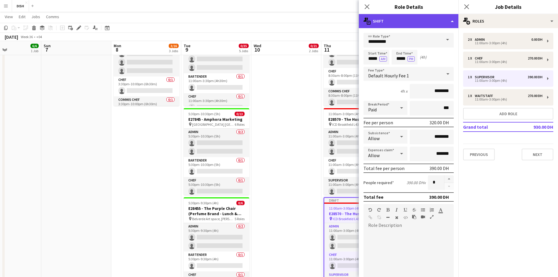
click at [446, 22] on div "multiple-actions-text Shift" at bounding box center [409, 21] width 100 height 14
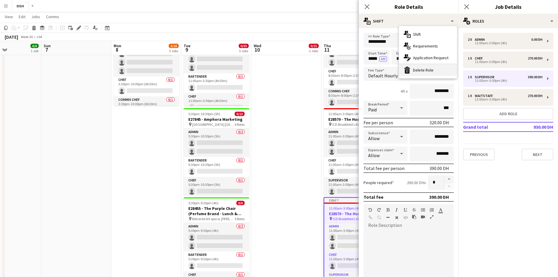
click at [440, 67] on div "bin-2 Delete Role" at bounding box center [428, 70] width 58 height 12
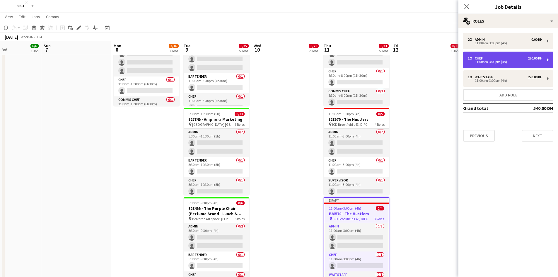
drag, startPoint x: 490, startPoint y: 62, endPoint x: 478, endPoint y: 54, distance: 14.4
click at [490, 62] on div "11:00am-3:00pm (4h)" at bounding box center [504, 61] width 75 height 3
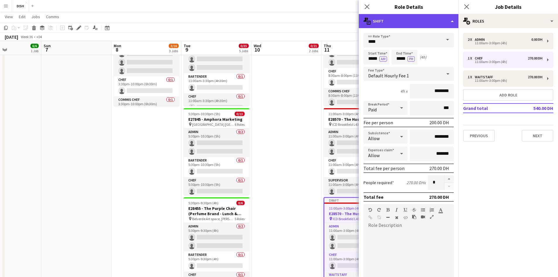
click at [436, 23] on div "multiple-actions-text Shift" at bounding box center [409, 21] width 100 height 14
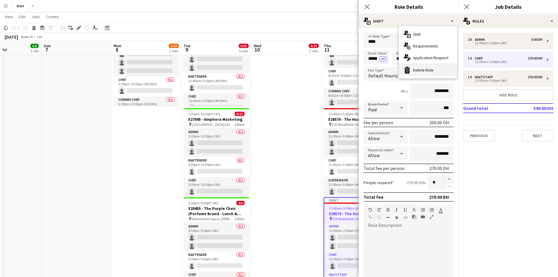
click at [438, 70] on div "bin-2 Delete Role" at bounding box center [428, 70] width 58 height 12
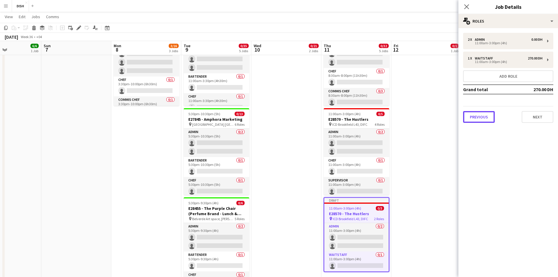
click at [474, 119] on button "Previous" at bounding box center [479, 117] width 32 height 12
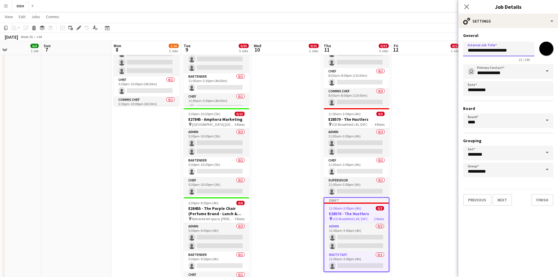
drag, startPoint x: 517, startPoint y: 51, endPoint x: 436, endPoint y: 42, distance: 81.0
click at [442, 45] on body "Menu Boards Boards Boards All jobs Status Workforce Workforce My Workforce Recr…" at bounding box center [279, 143] width 558 height 774
type input "**********"
click at [499, 199] on button "Next" at bounding box center [502, 200] width 20 height 12
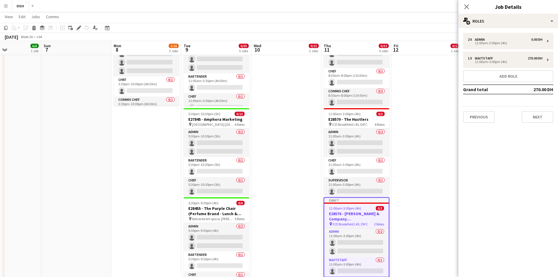
scroll to position [0, 0]
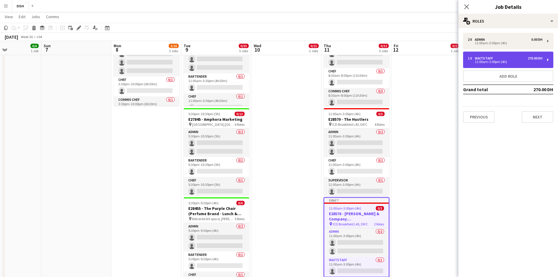
click at [492, 57] on div "Waitstaff" at bounding box center [484, 58] width 20 height 4
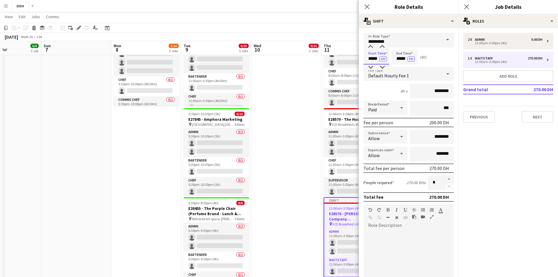
drag, startPoint x: 366, startPoint y: 59, endPoint x: 387, endPoint y: 59, distance: 20.8
click at [387, 59] on input "*****" at bounding box center [376, 57] width 26 height 15
type input "****"
click at [381, 59] on button "PM" at bounding box center [382, 58] width 7 height 5
type input "*****"
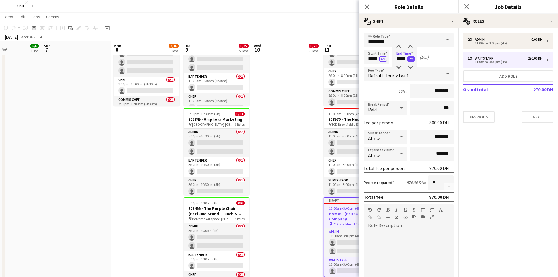
type input "*****"
click at [414, 58] on button "PM" at bounding box center [410, 58] width 7 height 5
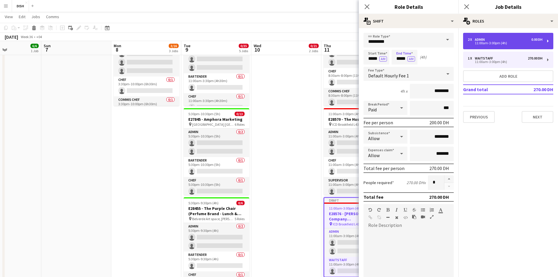
click at [503, 47] on div "2 x Admin 0.00 DH 11:00am-3:00pm (4h)" at bounding box center [508, 41] width 90 height 16
type input "*****"
type input "*******"
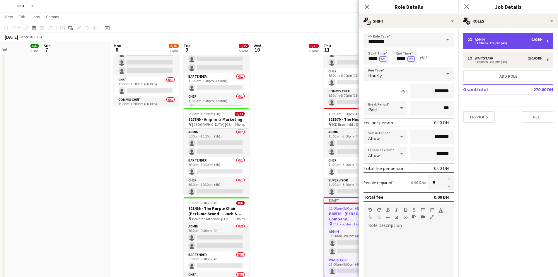
type input "*******"
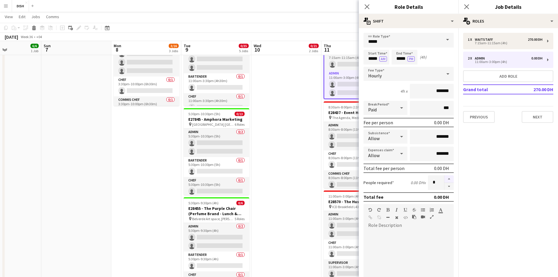
click at [444, 181] on button "button" at bounding box center [448, 179] width 9 height 8
type input "*"
click at [536, 122] on button "Next" at bounding box center [537, 117] width 32 height 12
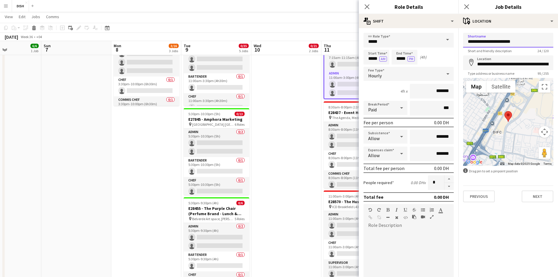
drag, startPoint x: 524, startPoint y: 36, endPoint x: 505, endPoint y: 54, distance: 25.7
click at [514, 50] on app-form-group "**********" at bounding box center [508, 43] width 90 height 20
drag, startPoint x: 527, startPoint y: 40, endPoint x: 463, endPoint y: 36, distance: 63.9
click at [463, 36] on input "**********" at bounding box center [508, 40] width 90 height 15
drag, startPoint x: 394, startPoint y: 46, endPoint x: 363, endPoint y: 40, distance: 31.2
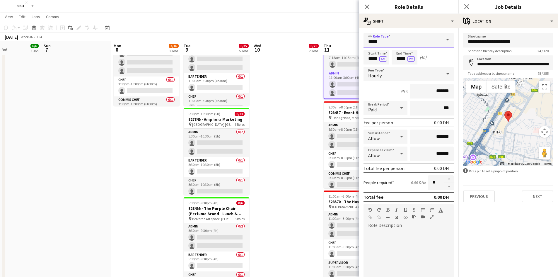
click at [363, 40] on input "*****" at bounding box center [408, 40] width 90 height 15
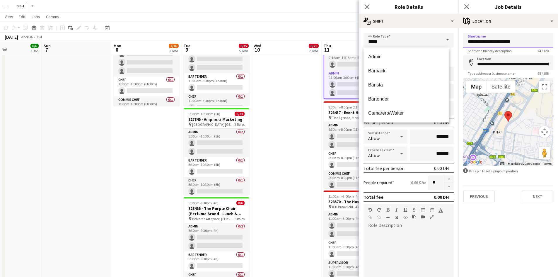
drag, startPoint x: 520, startPoint y: 40, endPoint x: 460, endPoint y: 38, distance: 59.7
click at [460, 38] on form "**********" at bounding box center [508, 117] width 100 height 169
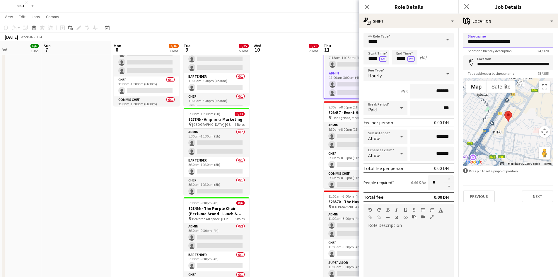
paste input "**********"
drag, startPoint x: 507, startPoint y: 40, endPoint x: 531, endPoint y: 41, distance: 24.6
click at [531, 41] on input "**********" at bounding box center [508, 40] width 90 height 15
type input "**********"
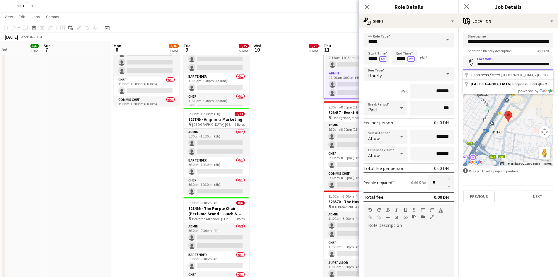
scroll to position [0, 112]
drag, startPoint x: 482, startPoint y: 64, endPoint x: 578, endPoint y: 69, distance: 95.8
click at [558, 69] on html "Menu Boards Boards Boards All jobs Status Workforce Workforce My Workforce Recr…" at bounding box center [279, 143] width 558 height 774
paste input
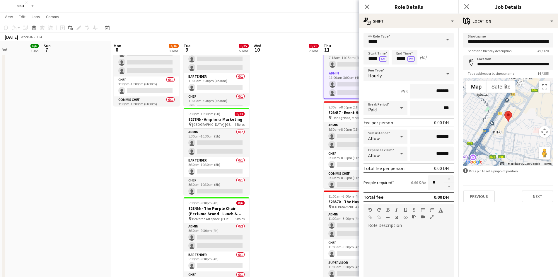
type input "**********"
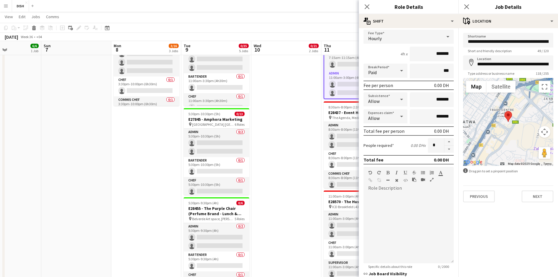
scroll to position [90, 0]
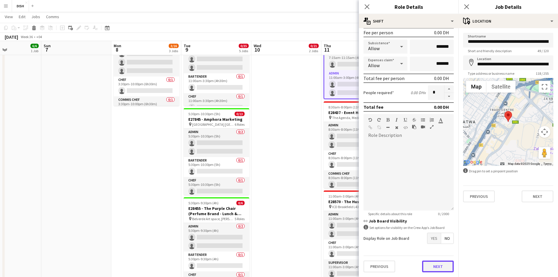
click at [437, 265] on button "Next" at bounding box center [438, 266] width 32 height 12
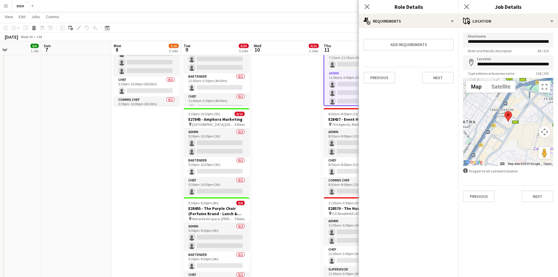
scroll to position [0, 0]
click at [384, 75] on button "Previous" at bounding box center [379, 78] width 32 height 12
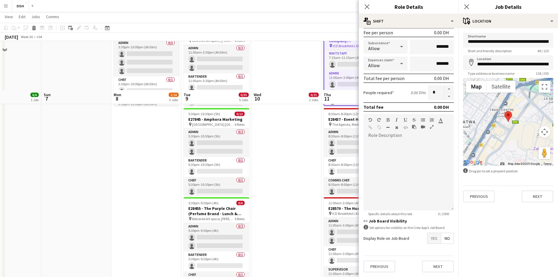
scroll to position [293, 0]
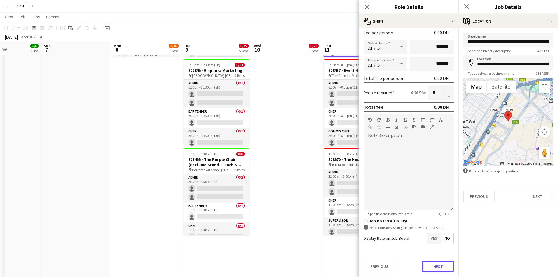
drag, startPoint x: 431, startPoint y: 256, endPoint x: 432, endPoint y: 247, distance: 9.1
click at [431, 256] on div "Previous Next" at bounding box center [408, 265] width 90 height 21
drag, startPoint x: 432, startPoint y: 268, endPoint x: 433, endPoint y: 250, distance: 18.2
click at [432, 268] on button "Next" at bounding box center [438, 266] width 32 height 12
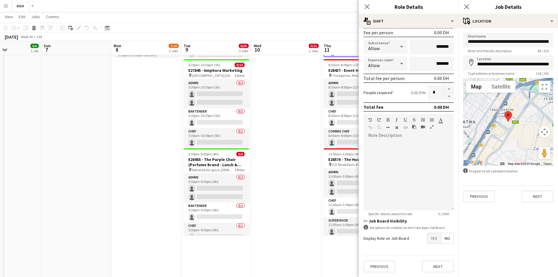
scroll to position [0, 0]
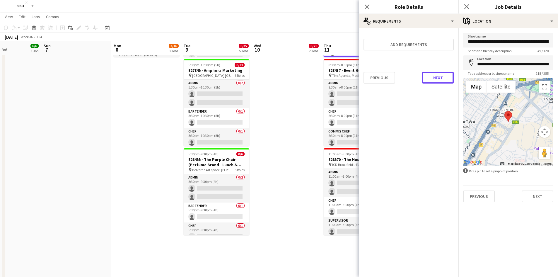
click at [438, 76] on button "Next" at bounding box center [438, 78] width 32 height 12
click at [448, 76] on button "Finish" at bounding box center [442, 79] width 22 height 12
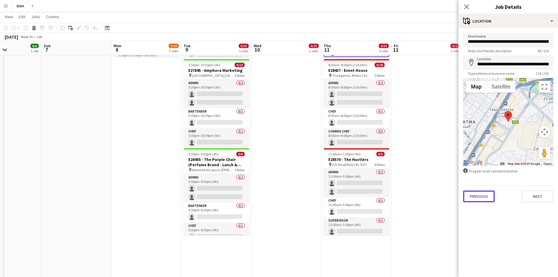
drag, startPoint x: 493, startPoint y: 196, endPoint x: 492, endPoint y: 176, distance: 19.6
click at [493, 196] on button "Previous" at bounding box center [479, 196] width 32 height 12
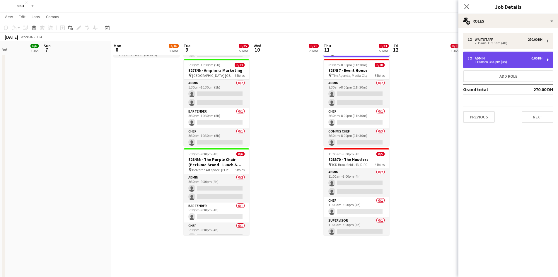
click at [500, 52] on div "3 x Admin 0.00 DH 11:00am-3:00pm (4h)" at bounding box center [508, 60] width 90 height 16
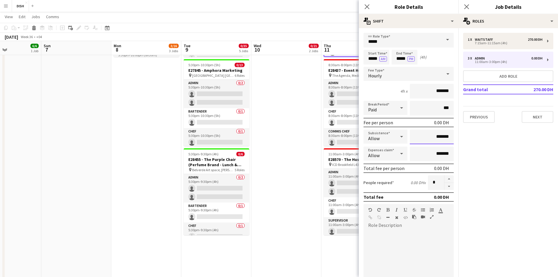
drag, startPoint x: 429, startPoint y: 137, endPoint x: 454, endPoint y: 137, distance: 24.3
click at [453, 139] on form "link Role Type ***** Start Time ***** AM End Time ***** PM (4h) Fee Type Hourly…" at bounding box center [409, 200] width 100 height 334
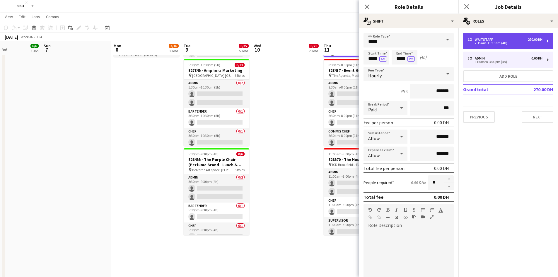
click at [493, 42] on div "7:15am-11:15am (4h)" at bounding box center [504, 43] width 75 height 3
type input "*********"
type input "*****"
type input "********"
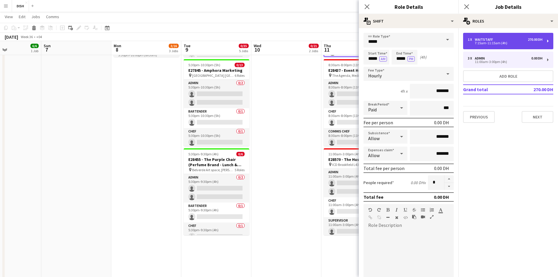
type input "********"
type input "*"
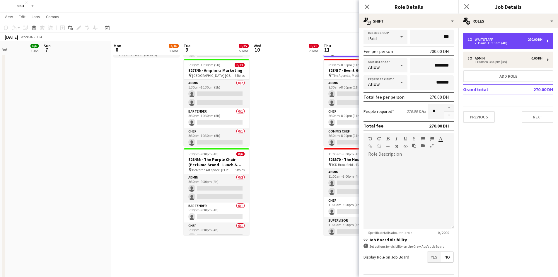
scroll to position [90, 0]
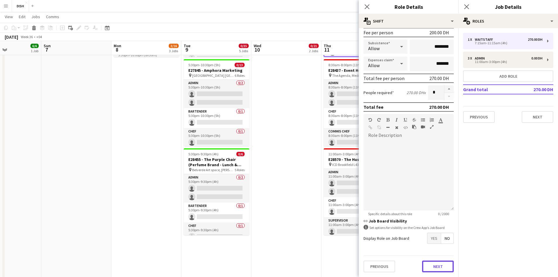
drag, startPoint x: 428, startPoint y: 265, endPoint x: 430, endPoint y: 254, distance: 11.0
click at [429, 265] on button "Next" at bounding box center [438, 266] width 32 height 12
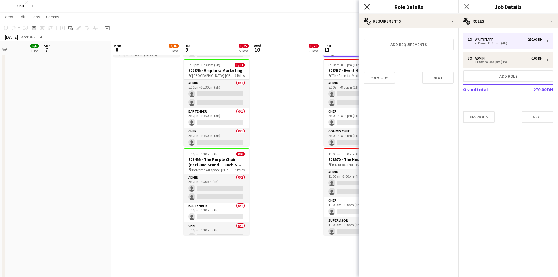
click at [364, 5] on icon "Close pop-in" at bounding box center [367, 7] width 6 height 6
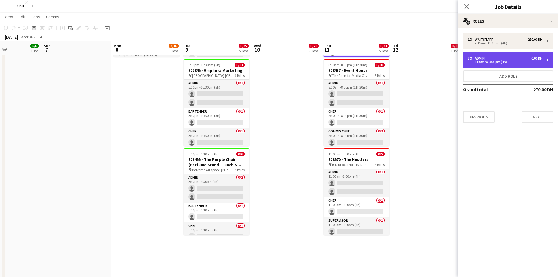
click at [485, 63] on div "11:00am-3:00pm (4h)" at bounding box center [504, 61] width 75 height 3
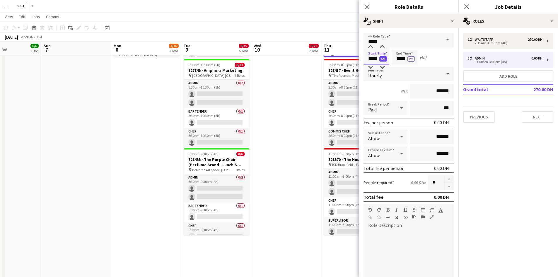
drag, startPoint x: 371, startPoint y: 57, endPoint x: 386, endPoint y: 57, distance: 15.5
click at [386, 57] on app-time-picker "***** AM" at bounding box center [376, 58] width 26 height 4
type input "*****"
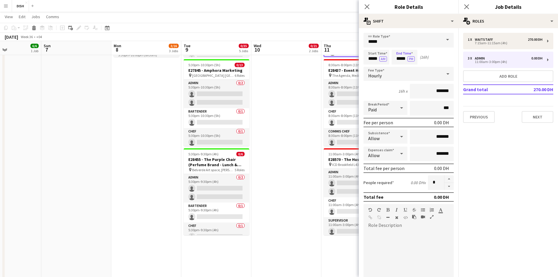
click at [411, 68] on form "link Role Type ***** Start Time ***** AM End Time ***** PM (16h) Fee Type Hourl…" at bounding box center [409, 200] width 100 height 334
click at [410, 59] on button "PM" at bounding box center [410, 58] width 7 height 5
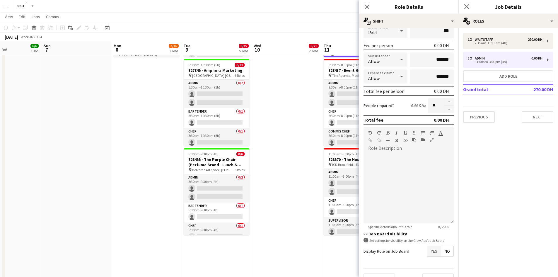
scroll to position [90, 0]
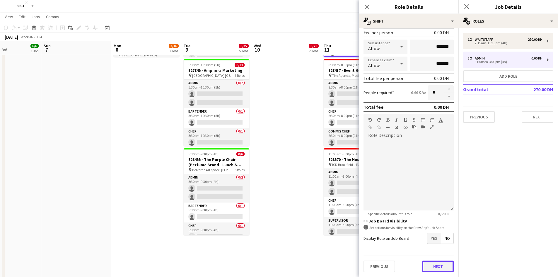
click at [438, 261] on button "Next" at bounding box center [438, 266] width 32 height 12
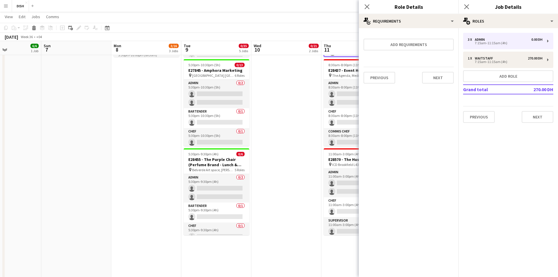
scroll to position [0, 0]
click at [434, 77] on button "Next" at bounding box center [438, 78] width 32 height 12
click at [444, 83] on button "Finish" at bounding box center [442, 79] width 22 height 12
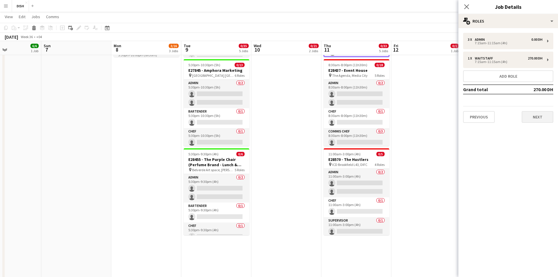
drag, startPoint x: 546, startPoint y: 123, endPoint x: 543, endPoint y: 121, distance: 3.4
click at [543, 121] on div "3 x Admin 0.00 DH 7:15am-11:15am (4h) 1 x Waitstaff 270.00 DH 7:15am-11:15am (4…" at bounding box center [508, 77] width 100 height 99
click at [541, 119] on button "Next" at bounding box center [537, 117] width 32 height 12
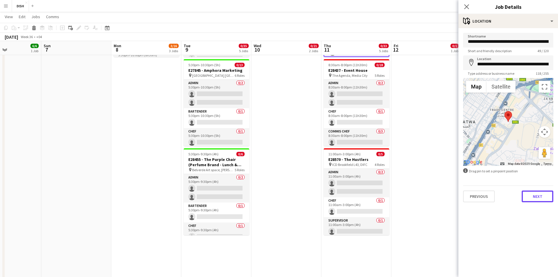
click at [534, 196] on button "Next" at bounding box center [537, 196] width 32 height 12
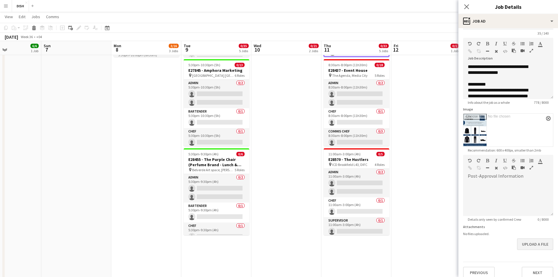
scroll to position [24, 0]
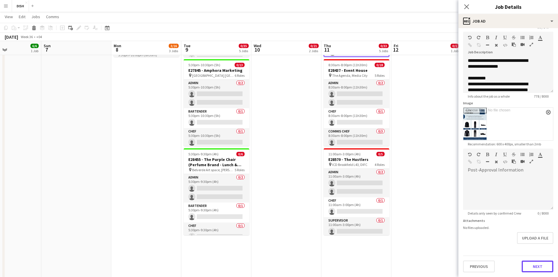
drag, startPoint x: 529, startPoint y: 270, endPoint x: 529, endPoint y: 266, distance: 4.4
click at [530, 270] on button "Next" at bounding box center [537, 266] width 32 height 12
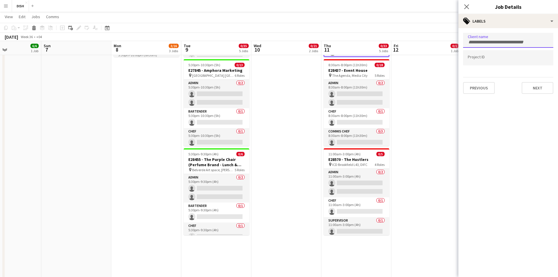
click at [487, 42] on input "Type to search client labels..." at bounding box center [507, 42] width 81 height 5
type input "******"
click at [495, 62] on div "[PERSON_NAME] & Company [GEOGRAPHIC_DATA]" at bounding box center [508, 58] width 90 height 14
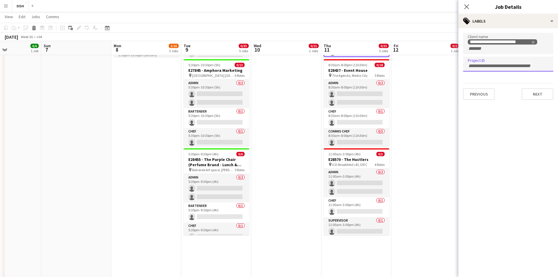
click at [483, 66] on input "Type to search project ID labels..." at bounding box center [507, 65] width 81 height 5
type input "*"
type input "*****"
click at [494, 84] on div "Blast" at bounding box center [508, 82] width 90 height 14
click at [535, 95] on button "Next" at bounding box center [537, 94] width 32 height 12
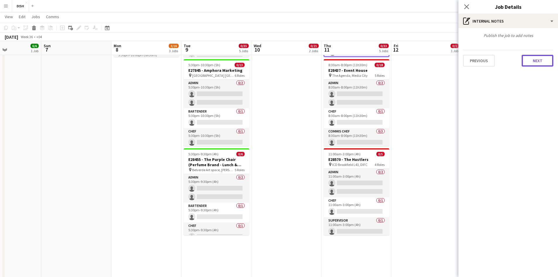
click at [548, 57] on button "Next" at bounding box center [537, 61] width 32 height 12
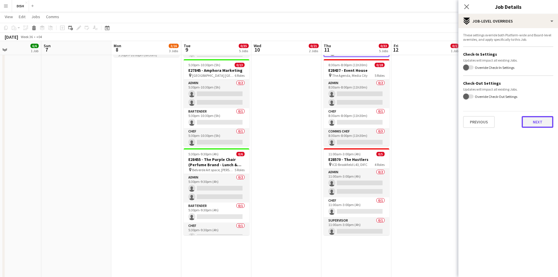
click at [534, 122] on button "Next" at bounding box center [537, 122] width 32 height 12
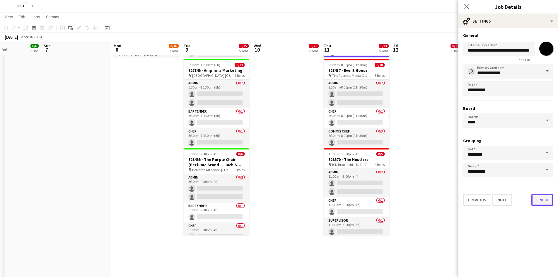
drag, startPoint x: 536, startPoint y: 200, endPoint x: 537, endPoint y: 197, distance: 3.0
click at [537, 200] on button "Finish" at bounding box center [542, 200] width 22 height 12
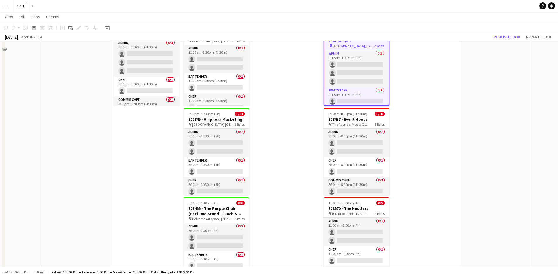
scroll to position [146, 0]
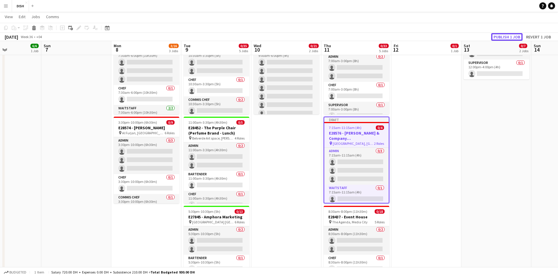
drag, startPoint x: 510, startPoint y: 38, endPoint x: 505, endPoint y: 42, distance: 6.4
click at [510, 37] on button "Publish 1 job" at bounding box center [506, 37] width 31 height 8
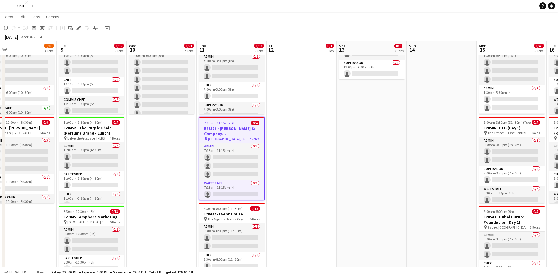
drag, startPoint x: 499, startPoint y: 123, endPoint x: 403, endPoint y: 122, distance: 95.7
click at [403, 122] on app-calendar-viewport "Fri 5 5/8 3 Jobs Sat 6 6/6 1 Job Sun 7 Mon 8 3/16 3 Jobs Tue 9 0/35 5 Jobs Wed …" at bounding box center [279, 247] width 558 height 742
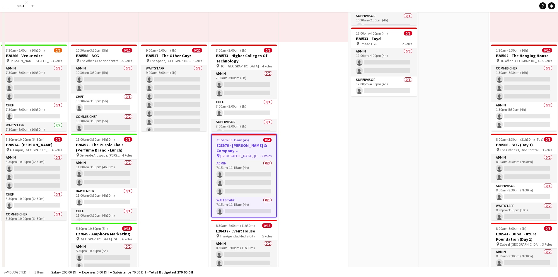
scroll to position [0, 0]
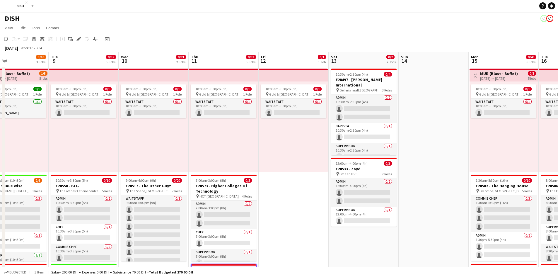
drag, startPoint x: 439, startPoint y: 123, endPoint x: 418, endPoint y: 131, distance: 21.8
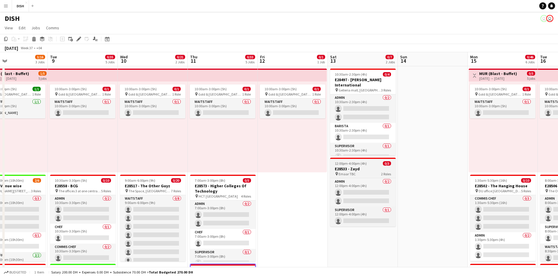
click at [357, 166] on h3 "E28533 - Zayd" at bounding box center [363, 168] width 66 height 5
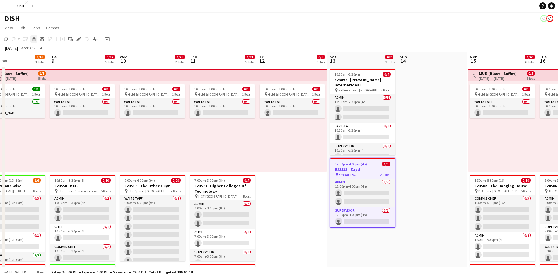
click at [35, 41] on icon at bounding box center [33, 39] width 3 height 3
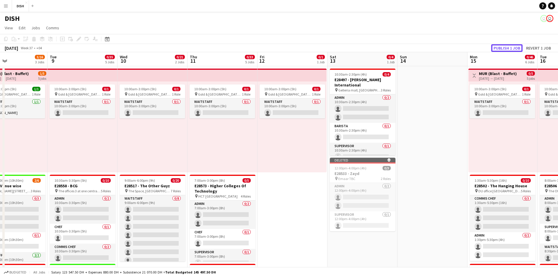
drag, startPoint x: 511, startPoint y: 47, endPoint x: 488, endPoint y: 56, distance: 24.5
click at [511, 47] on button "Publish 1 job" at bounding box center [506, 48] width 31 height 8
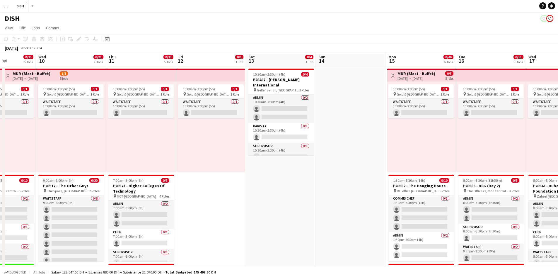
drag, startPoint x: 440, startPoint y: 139, endPoint x: 330, endPoint y: 128, distance: 110.9
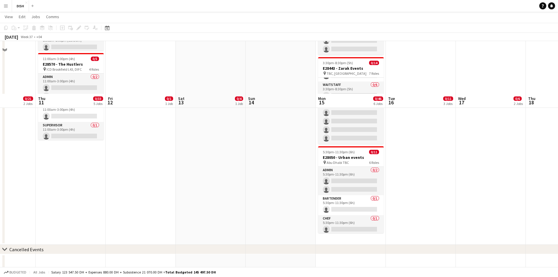
scroll to position [439, 0]
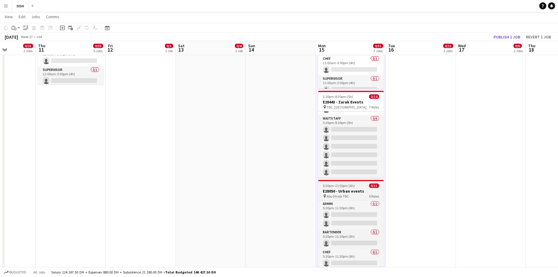
click at [342, 193] on h3 "E28050 - Urban events" at bounding box center [351, 190] width 66 height 5
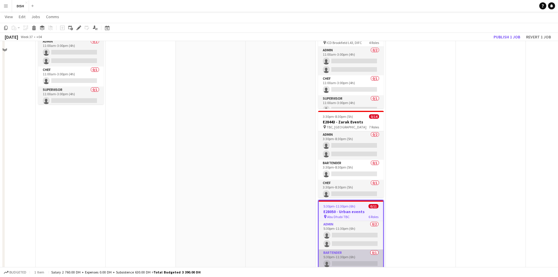
scroll to position [390, 0]
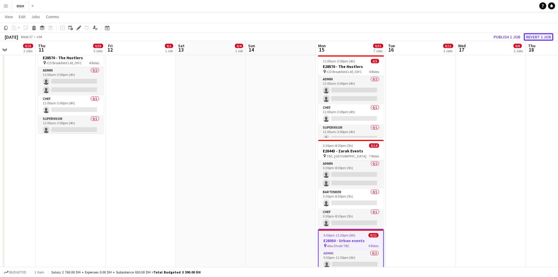
click at [534, 37] on button "Revert 1 job" at bounding box center [538, 37] width 30 height 8
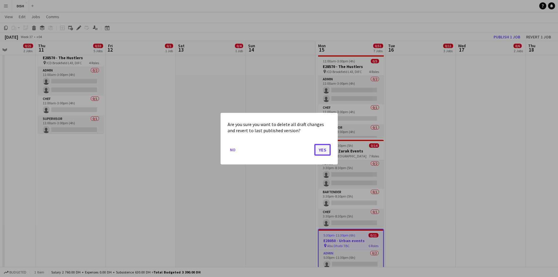
click at [326, 152] on button "Yes" at bounding box center [322, 149] width 16 height 12
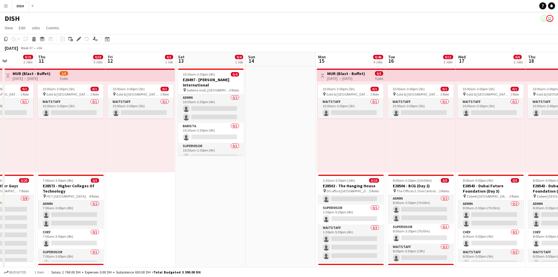
click at [363, 158] on div "10:00am-3:00pm (5h) 0/1 pin [GEOGRAPHIC_DATA], Sheikh Zayed Rd - Al Quoz - Al Q…" at bounding box center [350, 126] width 69 height 91
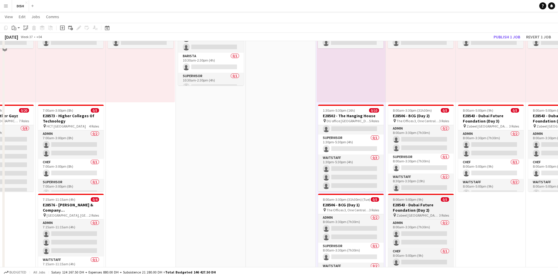
scroll to position [49, 0]
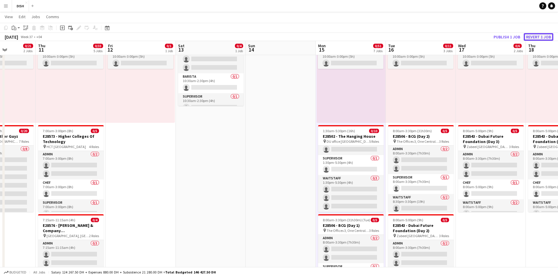
click at [537, 37] on button "Revert 1 job" at bounding box center [538, 37] width 30 height 8
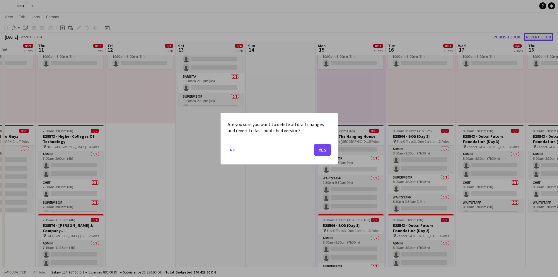
scroll to position [0, 0]
click at [324, 150] on button "Yes" at bounding box center [322, 149] width 16 height 12
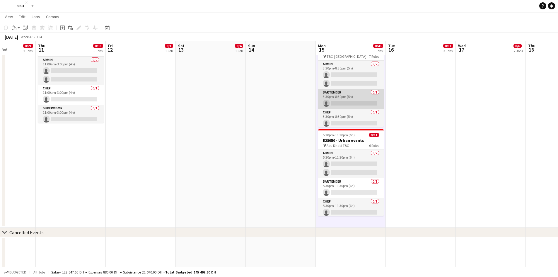
scroll to position [390, 0]
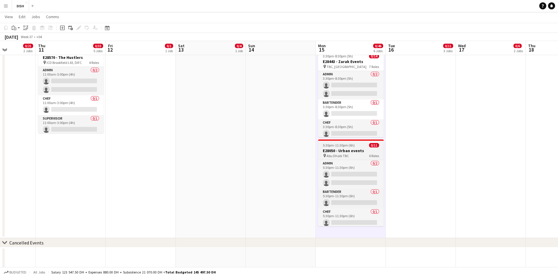
click at [347, 143] on span "5:30pm-11:30pm (6h)" at bounding box center [339, 145] width 32 height 4
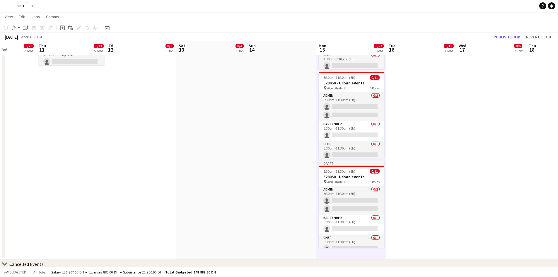
scroll to position [488, 0]
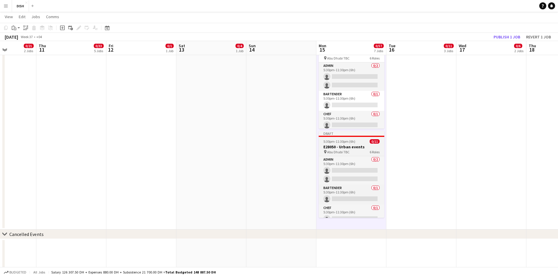
click at [340, 136] on app-job-card "Draft 5:30pm-11:30pm (6h) 0/11 E28050 - Urban events pin Abu Dhabi TBC 6 Roles …" at bounding box center [351, 174] width 66 height 87
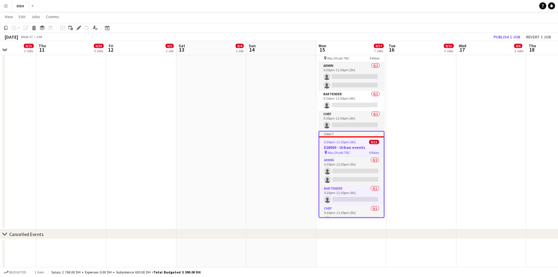
click at [74, 25] on div "Add job Add linked Job Edit Edit linked Job Applicants" at bounding box center [76, 27] width 45 height 7
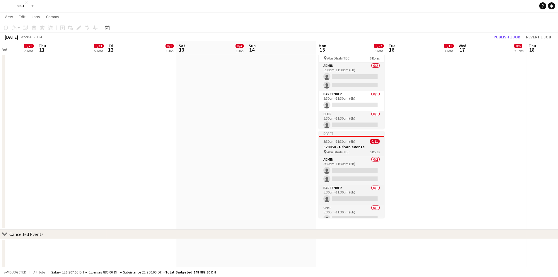
click at [340, 134] on div "Draft" at bounding box center [351, 133] width 66 height 5
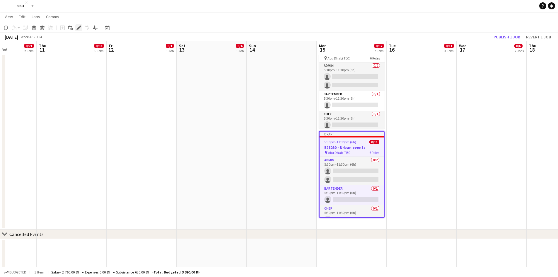
click at [78, 29] on icon at bounding box center [78, 27] width 3 height 3
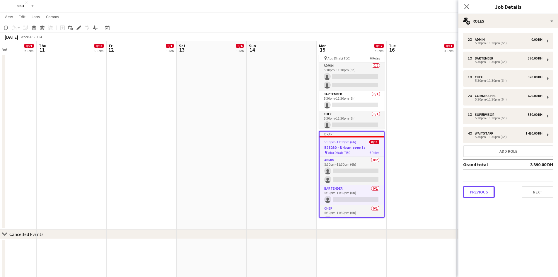
drag, startPoint x: 481, startPoint y: 191, endPoint x: 474, endPoint y: 177, distance: 15.8
click at [481, 191] on button "Previous" at bounding box center [479, 192] width 32 height 12
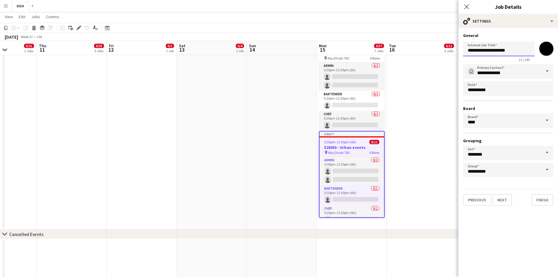
drag, startPoint x: 517, startPoint y: 50, endPoint x: 429, endPoint y: 50, distance: 88.4
click at [468, 6] on div "Close pop-in" at bounding box center [466, 6] width 16 height 13
click at [468, 8] on div "Close pop-in" at bounding box center [466, 6] width 16 height 13
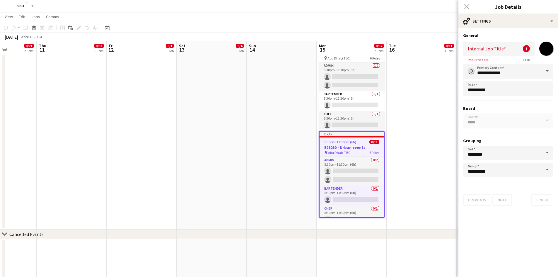
click at [508, 51] on input "Internal Job Title" at bounding box center [498, 49] width 71 height 15
type input "****"
click at [467, 2] on div "Close pop-in" at bounding box center [466, 6] width 16 height 13
click at [468, 9] on icon at bounding box center [466, 7] width 6 height 6
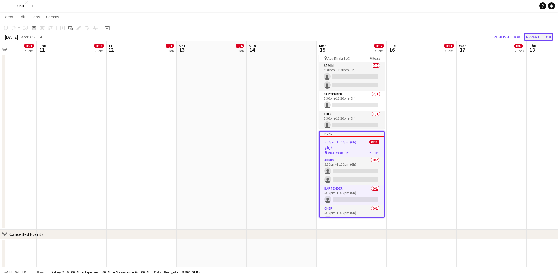
click at [533, 35] on button "Revert 1 job" at bounding box center [538, 37] width 30 height 8
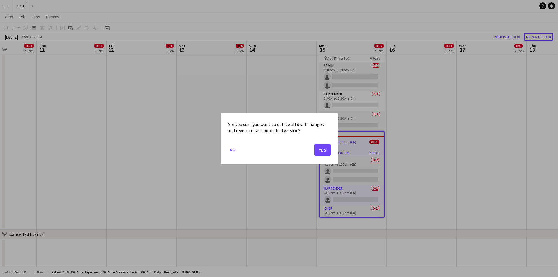
scroll to position [0, 0]
click at [328, 145] on button "Yes" at bounding box center [322, 149] width 16 height 12
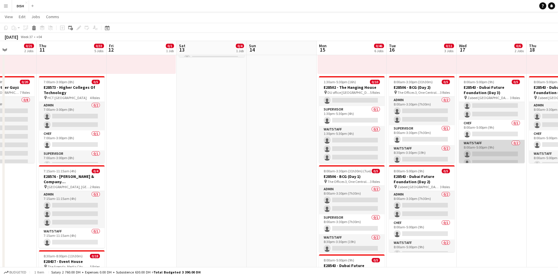
scroll to position [16, 0]
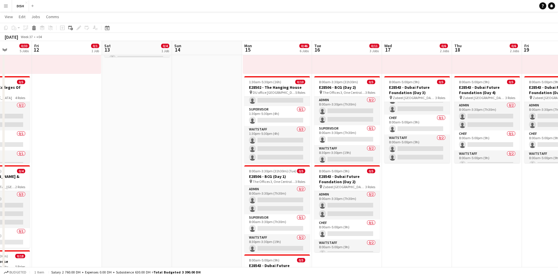
drag, startPoint x: 496, startPoint y: 183, endPoint x: 425, endPoint y: 178, distance: 71.6
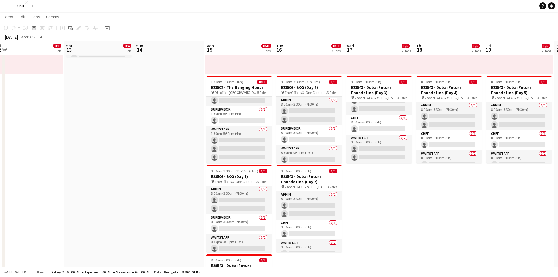
drag, startPoint x: 410, startPoint y: 176, endPoint x: 384, endPoint y: 172, distance: 26.3
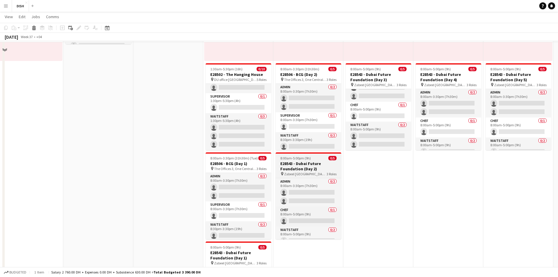
scroll to position [98, 0]
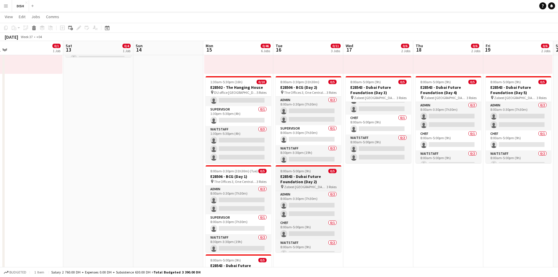
click at [314, 178] on h3 "E28543 - Dubai Future Foundation (Day 2)" at bounding box center [308, 179] width 66 height 11
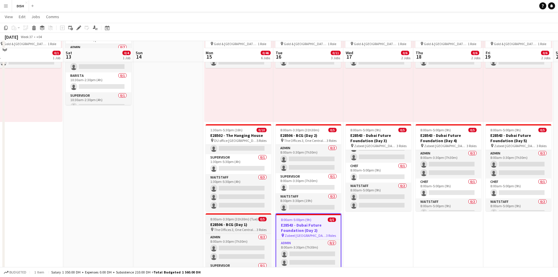
scroll to position [49, 0]
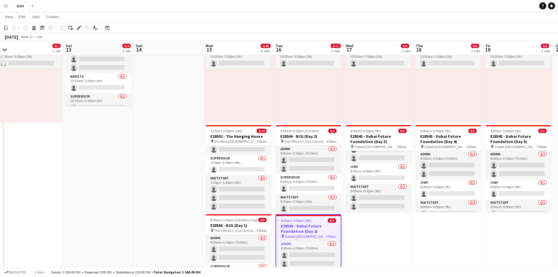
click at [8, 6] on app-icon "Menu" at bounding box center [6, 6] width 5 height 5
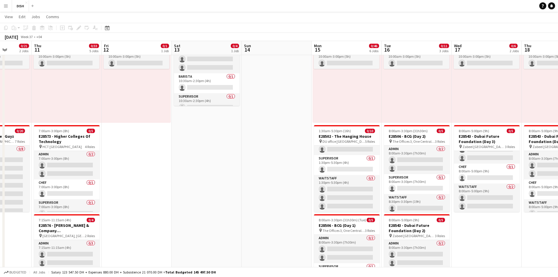
drag, startPoint x: 157, startPoint y: 119, endPoint x: 0, endPoint y: 127, distance: 157.4
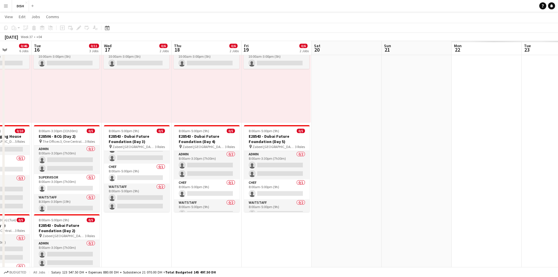
scroll to position [0, 178]
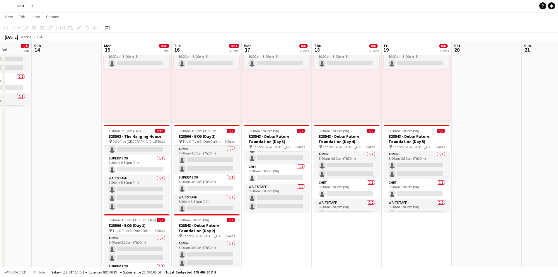
click at [6, 5] on app-icon "Menu" at bounding box center [6, 6] width 5 height 5
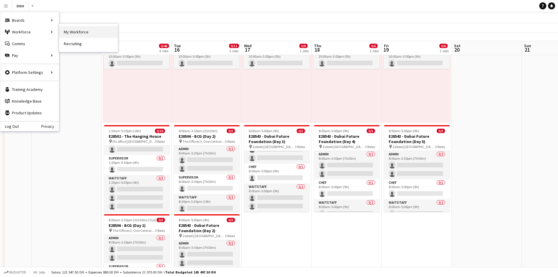
click at [81, 37] on link "My Workforce" at bounding box center [88, 32] width 59 height 12
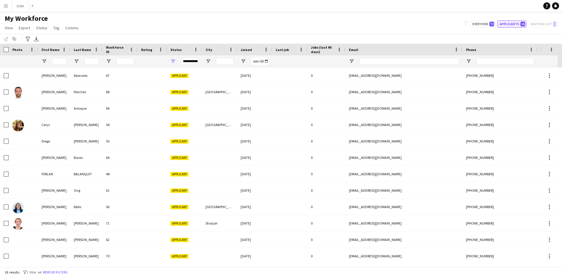
click at [521, 24] on button "Applicants 16" at bounding box center [512, 23] width 29 height 7
click at [517, 23] on button "Applicants 16" at bounding box center [512, 23] width 29 height 7
click at [25, 4] on button "DISH Close" at bounding box center [20, 5] width 17 height 11
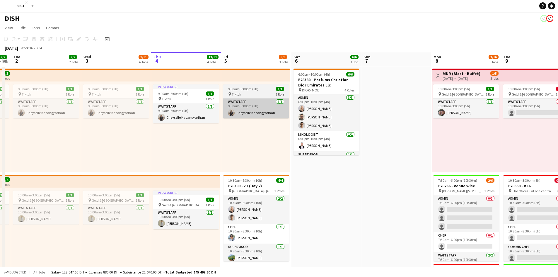
scroll to position [0, 215]
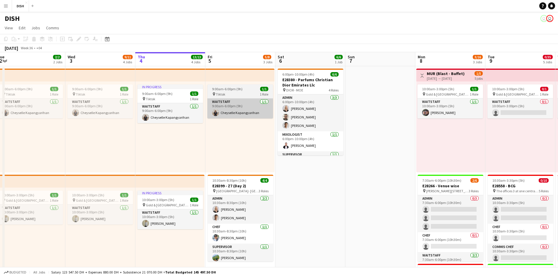
drag, startPoint x: 253, startPoint y: 129, endPoint x: 96, endPoint y: 117, distance: 157.6
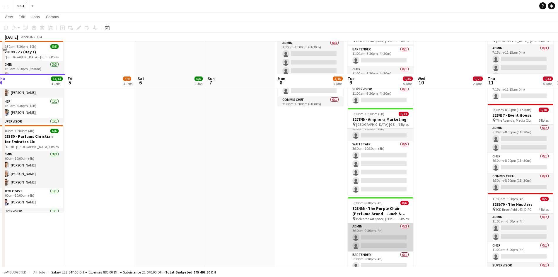
scroll to position [293, 0]
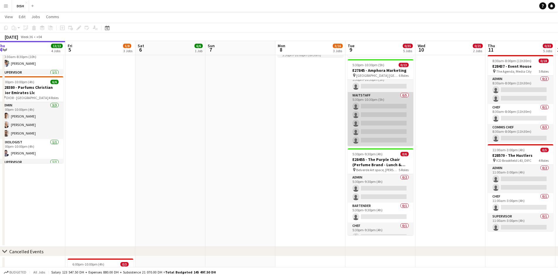
click at [371, 104] on app-card-role "Waitstaff 0/5 5:30pm-10:30pm (5h) single-neutral-actions single-neutral-actions…" at bounding box center [380, 119] width 66 height 54
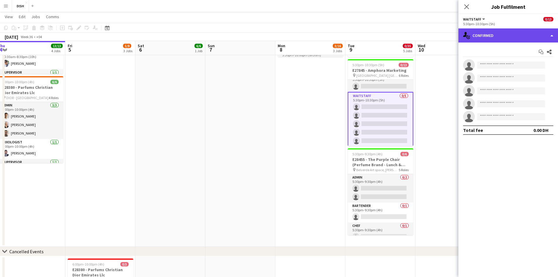
click at [531, 36] on div "single-neutral-actions-check-2 Confirmed" at bounding box center [508, 35] width 100 height 14
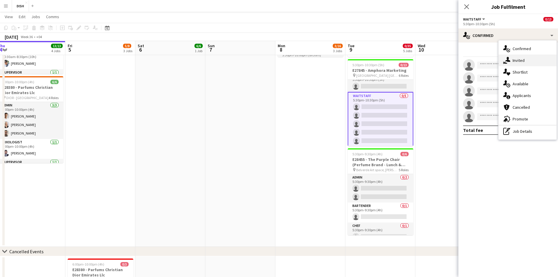
click at [511, 62] on div "single-neutral-actions-share-1 Invited" at bounding box center [527, 60] width 58 height 12
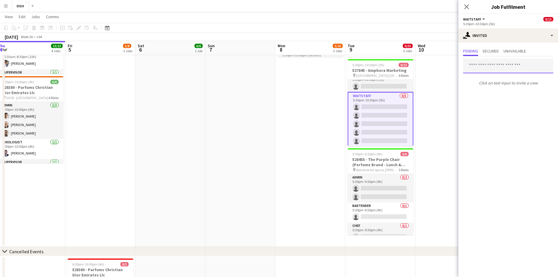
click at [513, 70] on input "text" at bounding box center [508, 66] width 90 height 15
type input "******"
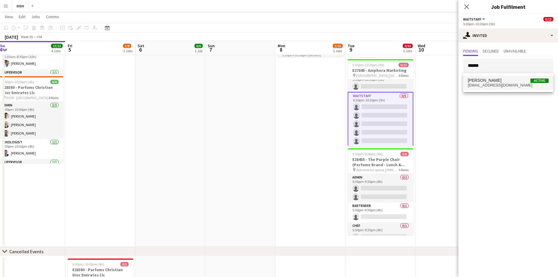
click at [504, 77] on mat-option "[PERSON_NAME] Active [EMAIL_ADDRESS][DOMAIN_NAME]" at bounding box center [508, 83] width 90 height 14
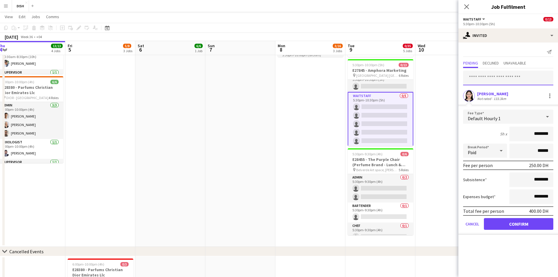
click at [512, 78] on input "text" at bounding box center [508, 78] width 90 height 15
click at [502, 222] on button "Confirm" at bounding box center [517, 224] width 69 height 12
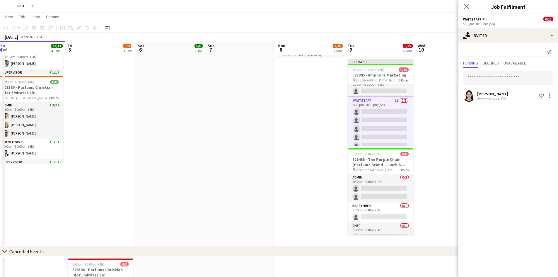
click at [2, 3] on button "Menu" at bounding box center [6, 6] width 12 height 12
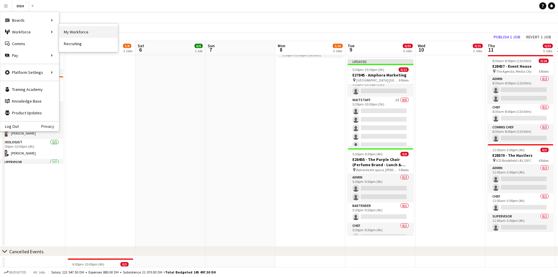
click at [82, 31] on link "My Workforce" at bounding box center [88, 32] width 59 height 12
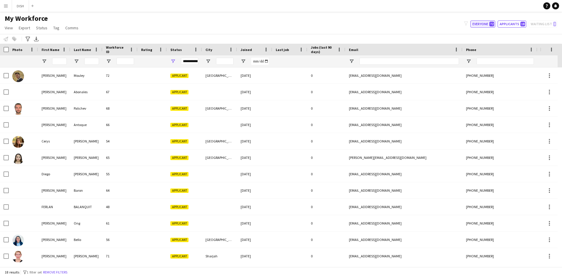
click at [487, 23] on button "Everyone 72" at bounding box center [482, 23] width 25 height 7
type input "**********"
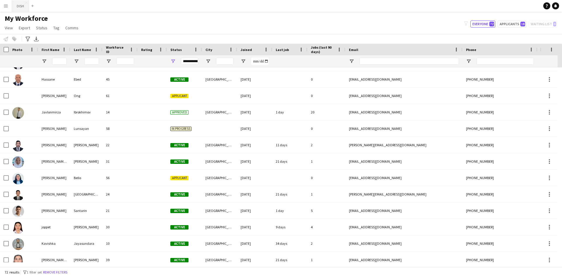
click at [22, 8] on button "DISH Close" at bounding box center [20, 5] width 17 height 11
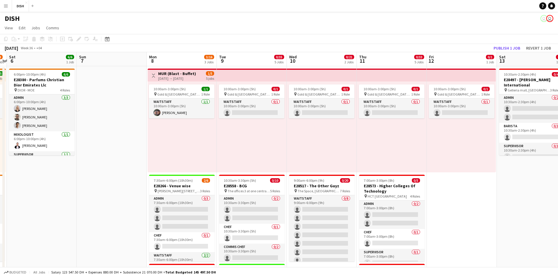
drag, startPoint x: 429, startPoint y: 152, endPoint x: 239, endPoint y: 147, distance: 189.5
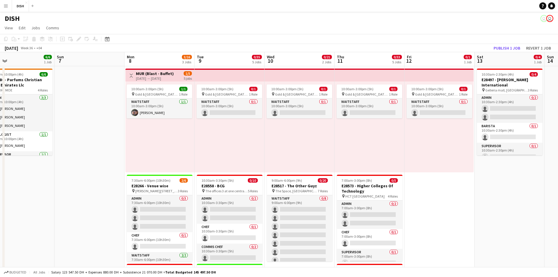
drag, startPoint x: 434, startPoint y: 151, endPoint x: 448, endPoint y: 146, distance: 14.6
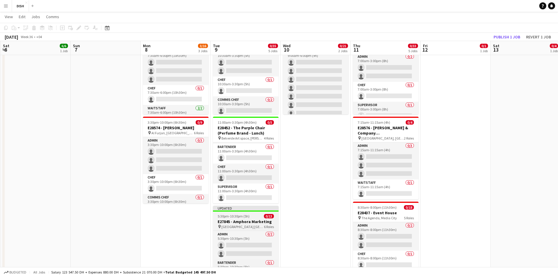
click at [255, 215] on div "5:30pm-10:30pm (5h) 0/13" at bounding box center [246, 216] width 66 height 4
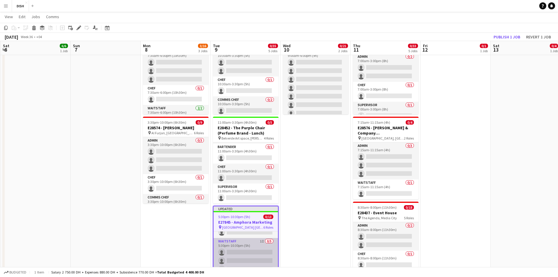
click at [250, 246] on app-card-role "Waitstaff 1I 0/5 5:30pm-10:30pm (5h) single-neutral-actions single-neutral-acti…" at bounding box center [245, 265] width 64 height 54
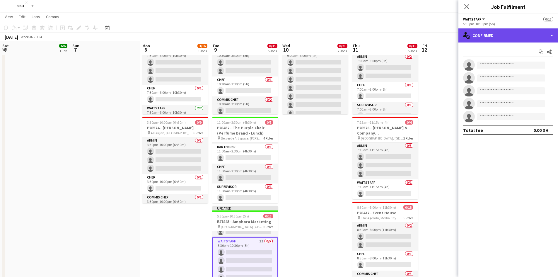
click at [551, 38] on div "single-neutral-actions-check-2 Confirmed" at bounding box center [508, 35] width 100 height 14
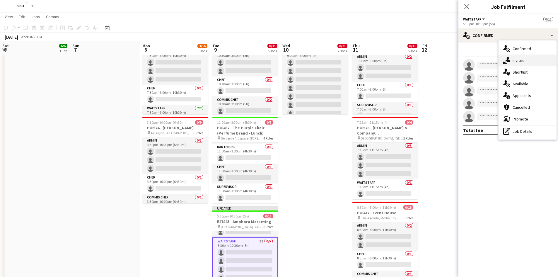
click at [522, 61] on span "Invited" at bounding box center [518, 60] width 12 height 5
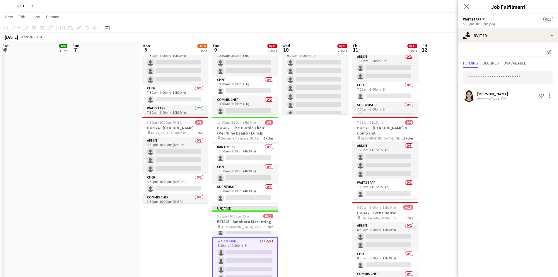
click at [505, 81] on input "text" at bounding box center [508, 78] width 90 height 15
type input "*****"
click at [503, 95] on span "[EMAIL_ADDRESS][DOMAIN_NAME]" at bounding box center [507, 97] width 81 height 5
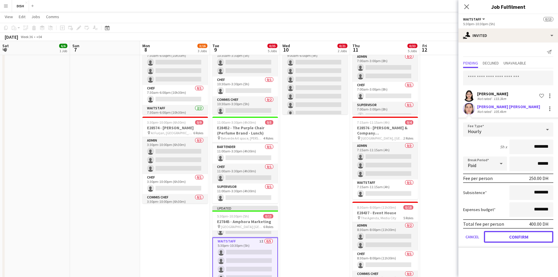
click at [530, 237] on button "Confirm" at bounding box center [517, 237] width 69 height 12
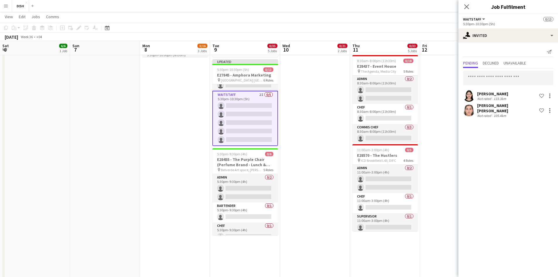
click at [5, 6] on app-icon "Menu" at bounding box center [6, 6] width 5 height 5
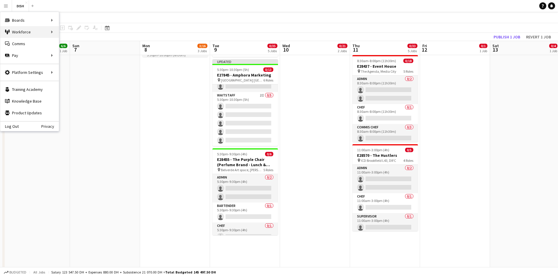
scroll to position [117, 0]
click at [83, 35] on link "My Workforce" at bounding box center [88, 32] width 59 height 12
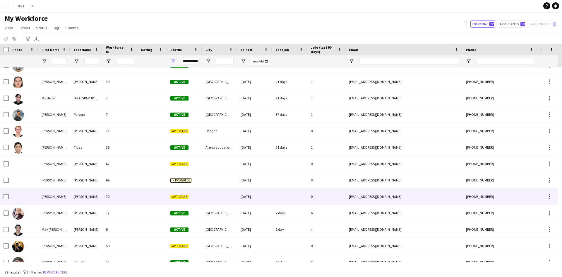
scroll to position [683, 0]
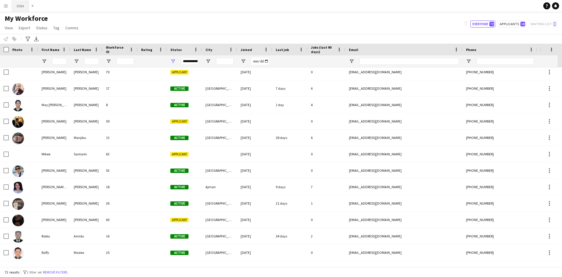
click at [18, 3] on button "DISH Close" at bounding box center [20, 5] width 17 height 11
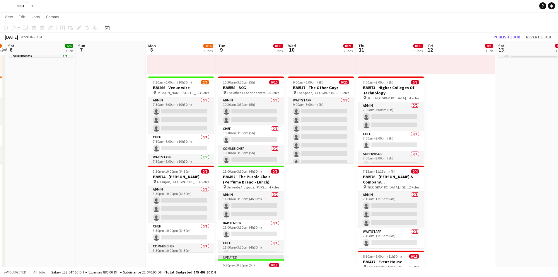
drag, startPoint x: 508, startPoint y: 177, endPoint x: 291, endPoint y: 176, distance: 216.6
click at [292, 176] on app-calendar-viewport "Wed 3 9/11 4 Jobs Thu 4 13/13 4 Jobs Fri 5 5/8 3 Jobs Sat 6 6/6 1 Job Sun 7 Mon…" at bounding box center [279, 251] width 558 height 653
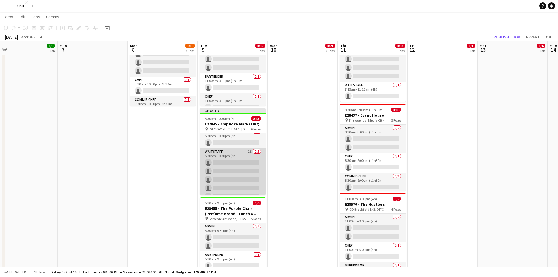
scroll to position [117, 0]
click at [249, 172] on app-card-role "Waitstaff 2I 0/5 5:30pm-10:30pm (5h) single-neutral-actions single-neutral-acti…" at bounding box center [233, 168] width 66 height 54
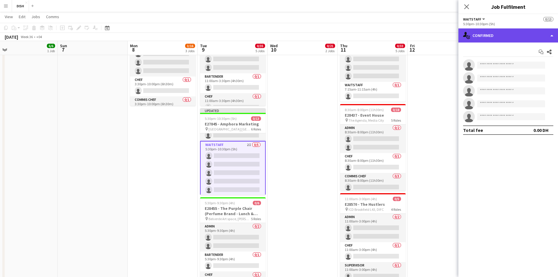
click at [543, 32] on div "single-neutral-actions-check-2 Confirmed" at bounding box center [508, 35] width 100 height 14
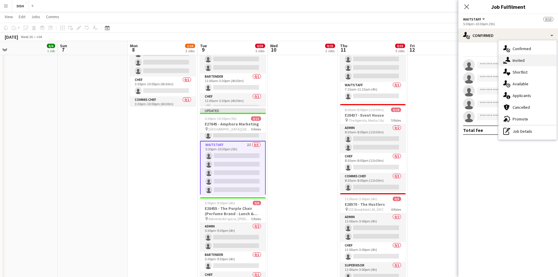
click at [531, 60] on div "single-neutral-actions-share-1 Invited" at bounding box center [527, 60] width 58 height 12
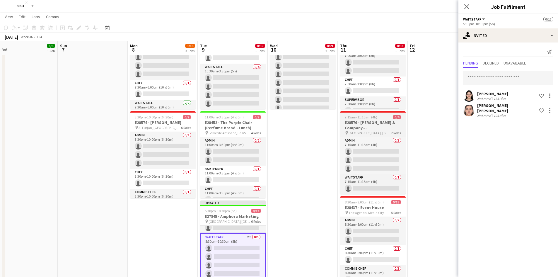
scroll to position [146, 0]
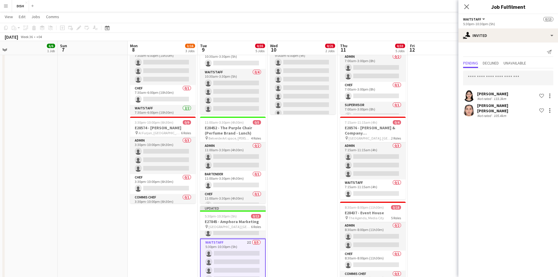
click at [437, 120] on app-date-cell "10:00am-3:00pm (5h) 0/1 pin [GEOGRAPHIC_DATA], Sheikh Zayed Rd - Al Quoz - Al Q…" at bounding box center [442, 200] width 70 height 563
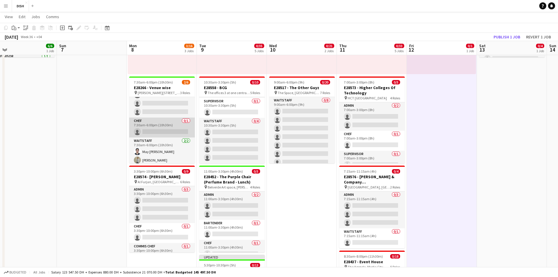
scroll to position [19, 0]
click at [22, 7] on button "DISH Close" at bounding box center [20, 5] width 17 height 11
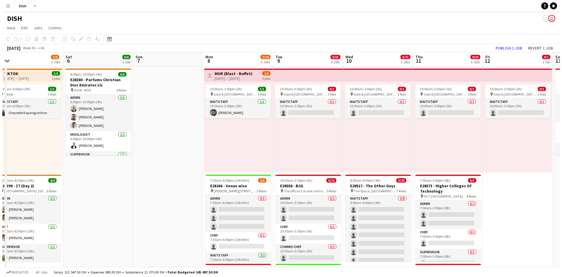
scroll to position [0, 230]
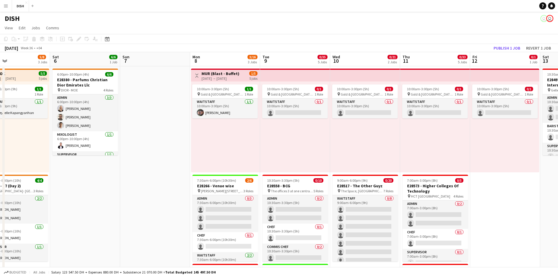
drag, startPoint x: 418, startPoint y: 138, endPoint x: 258, endPoint y: 145, distance: 160.0
click at [3, 0] on button "Menu" at bounding box center [6, 6] width 12 height 12
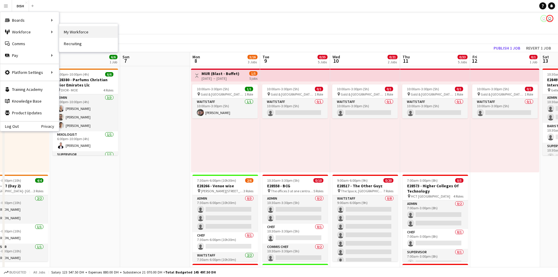
click at [85, 32] on link "My Workforce" at bounding box center [88, 32] width 59 height 12
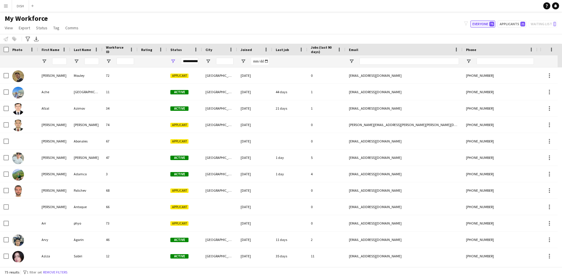
click at [488, 23] on button "Everyone 75" at bounding box center [482, 23] width 25 height 7
click at [516, 22] on button "Applicants 21" at bounding box center [512, 23] width 29 height 7
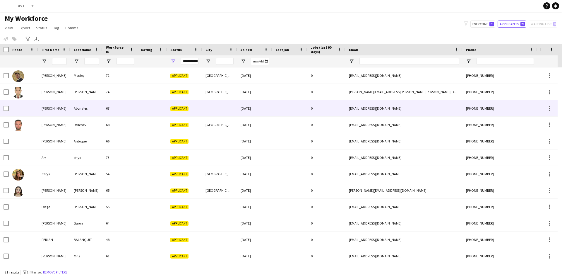
scroll to position [49, 0]
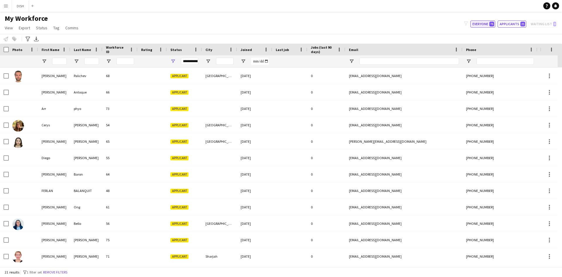
click at [491, 21] on button "Everyone 75" at bounding box center [482, 23] width 25 height 7
type input "**********"
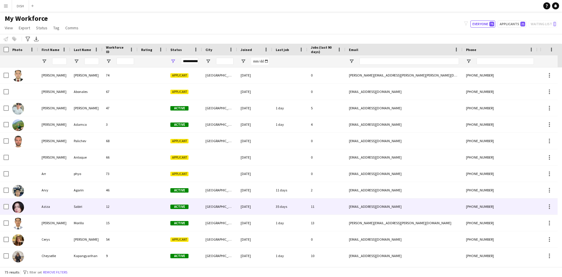
scroll to position [90, 0]
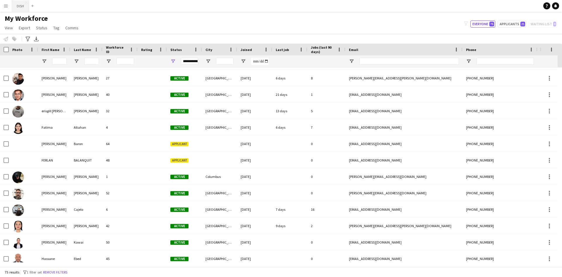
click at [18, 1] on button "DISH Close" at bounding box center [20, 5] width 17 height 11
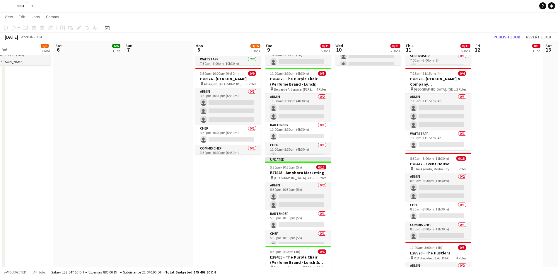
drag, startPoint x: 514, startPoint y: 166, endPoint x: 404, endPoint y: 151, distance: 110.8
click at [412, 151] on app-calendar-viewport "Tue 2 2/2 2 Jobs Wed 3 9/11 4 Jobs Thu 4 13/13 4 Jobs Fri 5 5/8 3 Jobs Sat 6 6/…" at bounding box center [279, 154] width 558 height 653
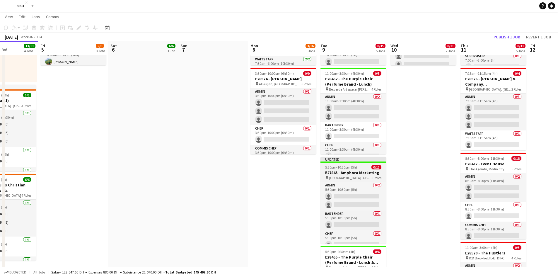
click at [356, 174] on h3 "E27845 - Amphora Marketing" at bounding box center [353, 172] width 66 height 5
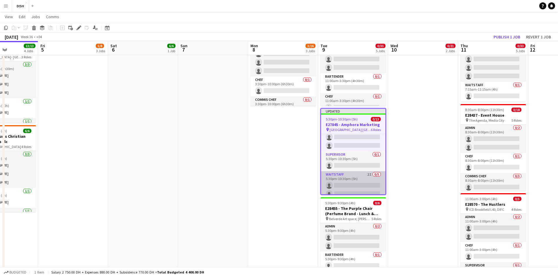
scroll to position [70, 0]
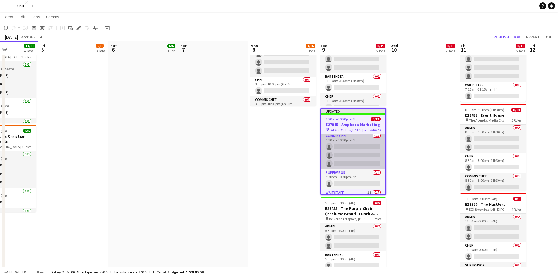
click at [347, 155] on app-card-role "Commis Chef 0/3 5:30pm-10:30pm (5h) single-neutral-actions single-neutral-actio…" at bounding box center [353, 150] width 64 height 37
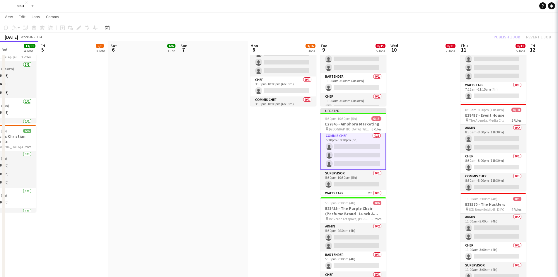
scroll to position [70, 0]
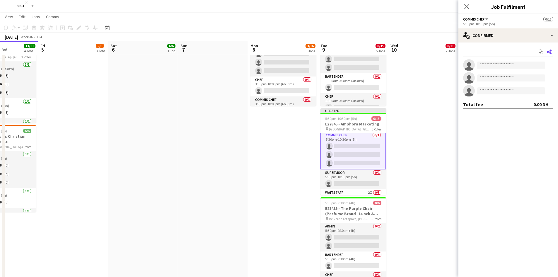
click at [549, 52] on icon "Share" at bounding box center [548, 51] width 5 height 5
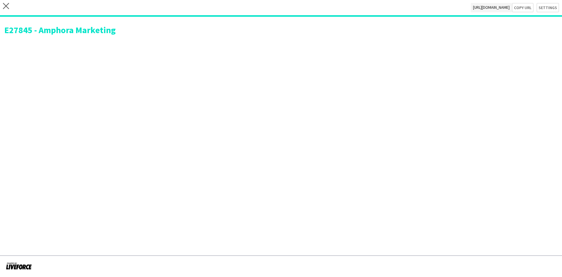
click at [10, 8] on div "close [URL][DOMAIN_NAME] Copy url Settings" at bounding box center [281, 8] width 562 height 17
click at [4, 7] on icon "close" at bounding box center [6, 6] width 6 height 6
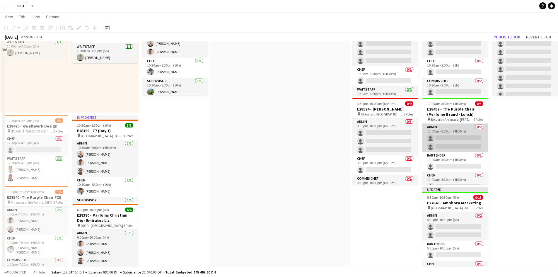
scroll to position [195, 0]
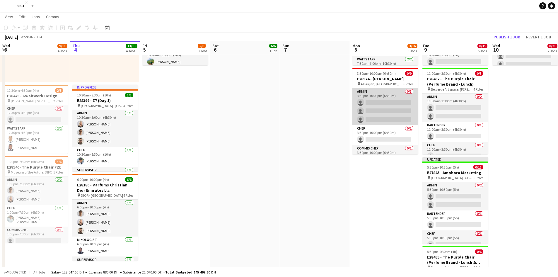
click at [382, 105] on app-card-role "Admin 0/3 3:30pm-10:00pm (6h30m) single-neutral-actions single-neutral-actions …" at bounding box center [385, 106] width 66 height 37
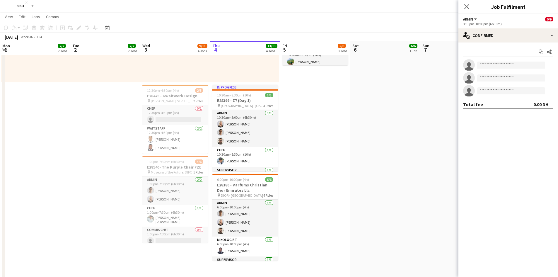
scroll to position [0, 140]
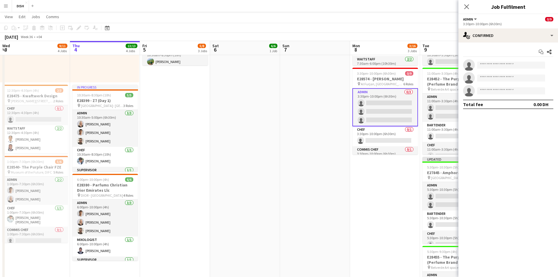
click at [377, 193] on app-date-cell "Toggle View MUR (Blast - Buffet) [DATE] → [DATE] 1/5 5 jobs 10:00am-3:00pm (5h)…" at bounding box center [385, 107] width 70 height 474
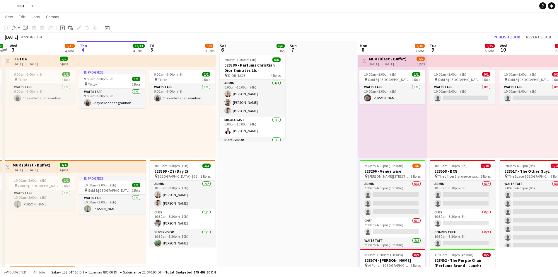
scroll to position [0, 0]
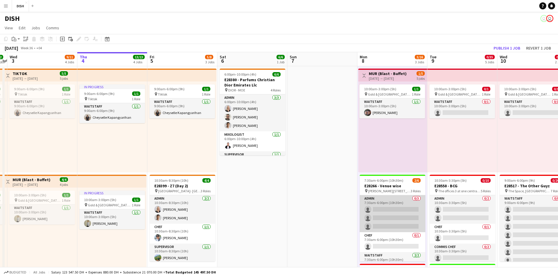
click at [399, 200] on app-card-role "Admin 0/3 7:30am-6:00pm (10h30m) single-neutral-actions single-neutral-actions …" at bounding box center [392, 213] width 66 height 37
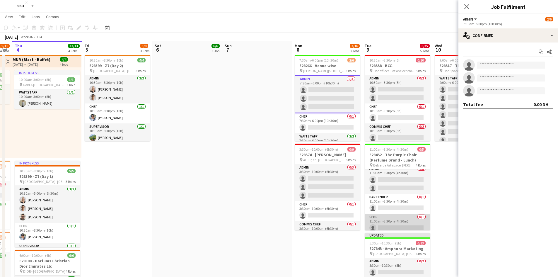
scroll to position [1, 0]
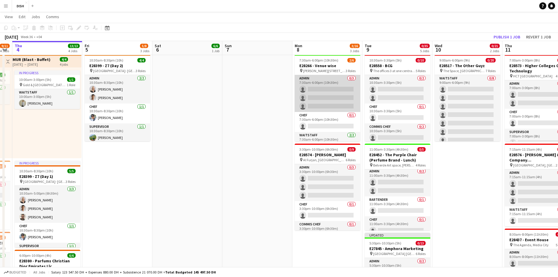
click at [321, 83] on app-card-role "Admin 0/3 7:30am-6:00pm (10h30m) single-neutral-actions single-neutral-actions …" at bounding box center [327, 93] width 66 height 37
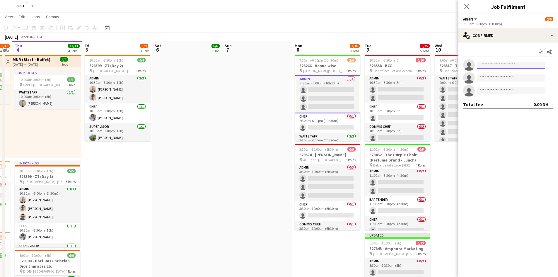
click at [481, 65] on input at bounding box center [511, 64] width 68 height 7
type input "*"
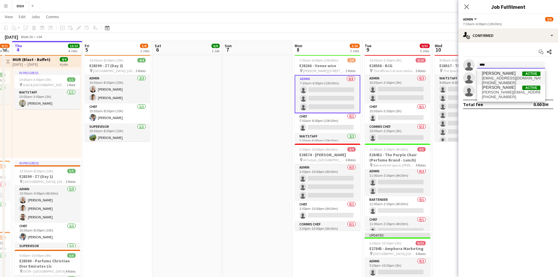
type input "****"
click at [497, 80] on span "[EMAIL_ADDRESS][DOMAIN_NAME]" at bounding box center [510, 78] width 59 height 5
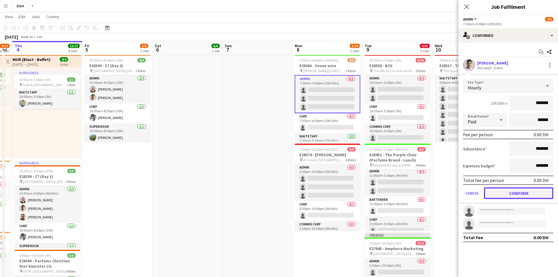
click at [541, 196] on button "Confirm" at bounding box center [517, 193] width 69 height 12
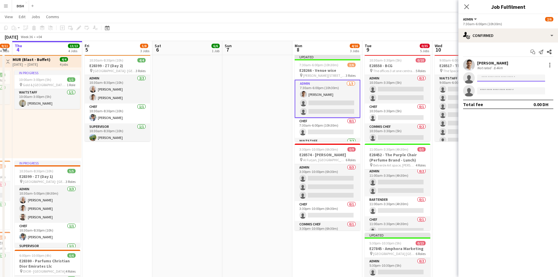
click at [490, 78] on input at bounding box center [511, 77] width 68 height 7
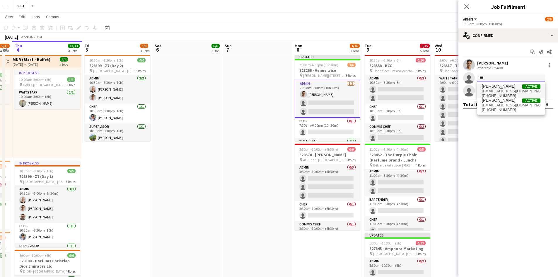
type input "***"
click at [491, 93] on span "[PHONE_NUMBER]" at bounding box center [510, 95] width 59 height 5
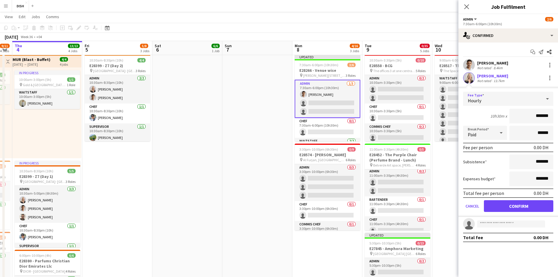
click at [491, 93] on div "Hourly" at bounding box center [502, 99] width 78 height 14
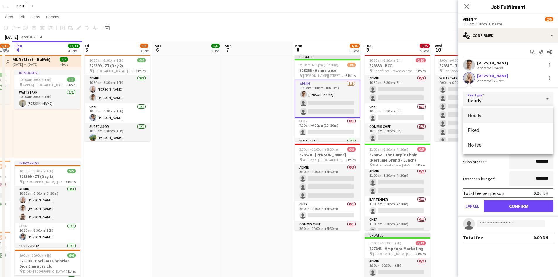
click at [526, 206] on div at bounding box center [279, 138] width 558 height 277
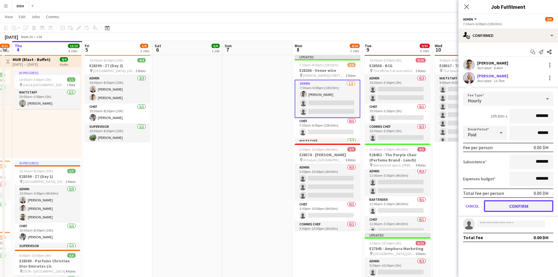
click at [519, 208] on button "Confirm" at bounding box center [517, 206] width 69 height 12
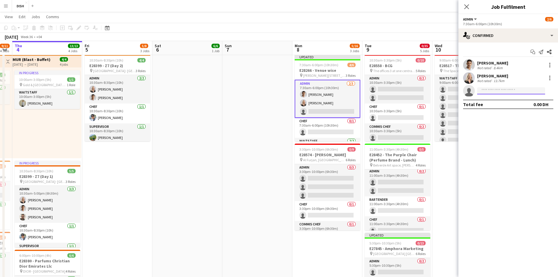
click at [489, 94] on body "Menu Boards Boards Boards All jobs Status Workforce Workforce My Workforce Recr…" at bounding box center [279, 223] width 558 height 685
type input "******"
click at [494, 102] on span "[PERSON_NAME][EMAIL_ADDRESS][DOMAIN_NAME]" at bounding box center [510, 104] width 59 height 5
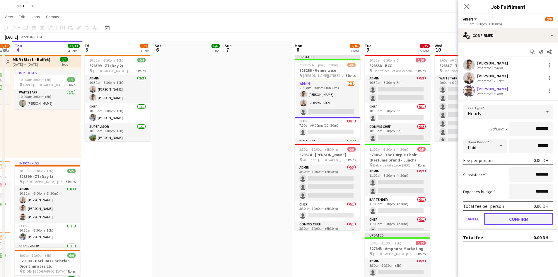
click at [514, 218] on button "Confirm" at bounding box center [517, 219] width 69 height 12
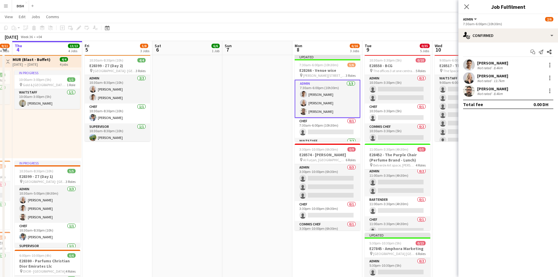
click at [444, 214] on app-date-cell "10:00am-3:00pm (5h) 0/1 pin [GEOGRAPHIC_DATA], Sheikh Zayed Rd - Al Quoz - Al Q…" at bounding box center [467, 183] width 70 height 474
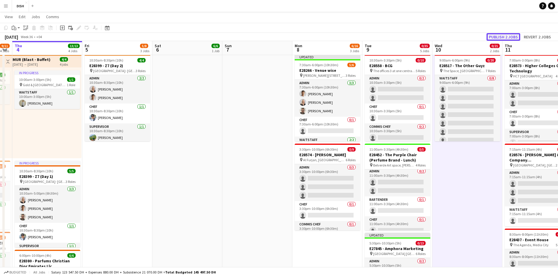
click at [507, 36] on button "Publish 2 jobs" at bounding box center [503, 37] width 34 height 8
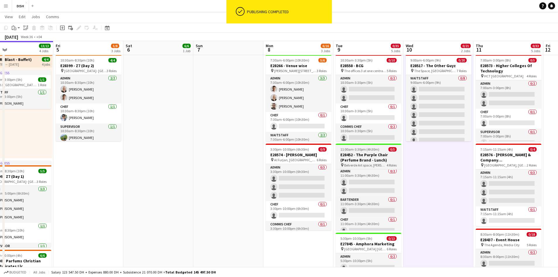
scroll to position [0, 227]
click at [362, 164] on span "Belverde Art space, [PERSON_NAME]" at bounding box center [365, 165] width 42 height 4
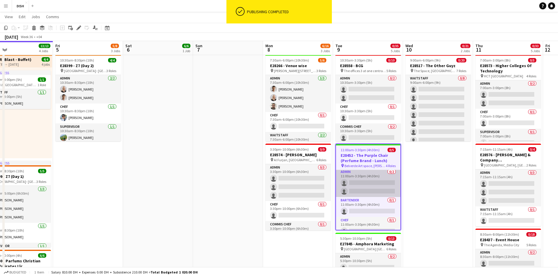
click at [363, 185] on app-card-role "Admin 0/2 11:00am-3:30pm (4h30m) single-neutral-actions single-neutral-actions" at bounding box center [368, 182] width 64 height 28
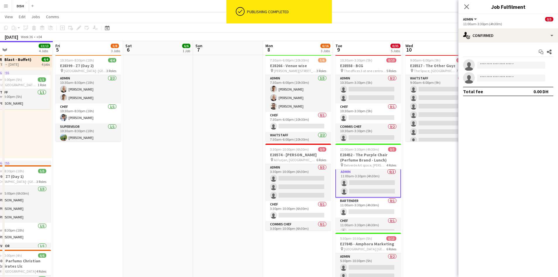
scroll to position [2, 0]
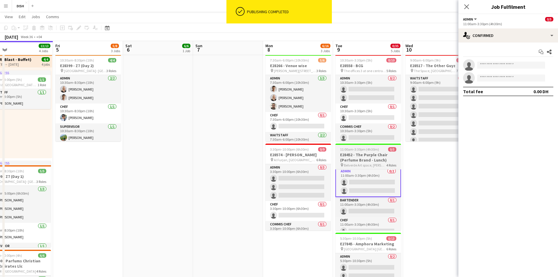
click at [392, 151] on span "0/5" at bounding box center [392, 149] width 8 height 4
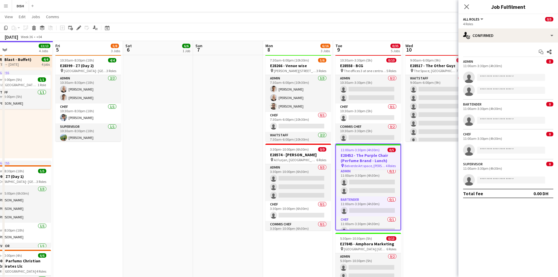
scroll to position [1, 0]
click at [79, 29] on icon "Edit" at bounding box center [78, 27] width 5 height 5
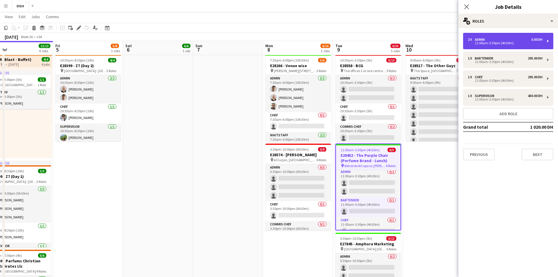
click at [504, 49] on div "2 x Admin 0.00 DH 11:00am-3:30pm (4h30m)" at bounding box center [508, 41] width 90 height 16
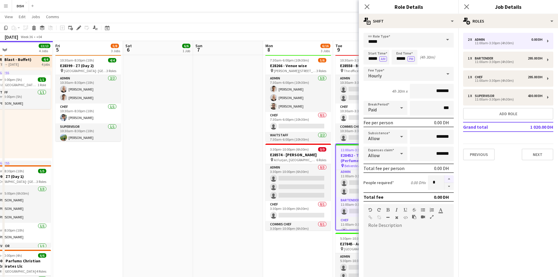
click at [444, 179] on button "button" at bounding box center [448, 179] width 9 height 8
type input "*"
click at [322, 246] on app-date-cell "Toggle View MUR (Blast - Buffet) 08-09-2025 → 12-09-2025 1/5 5 jobs 10:00am-3:0…" at bounding box center [298, 183] width 70 height 474
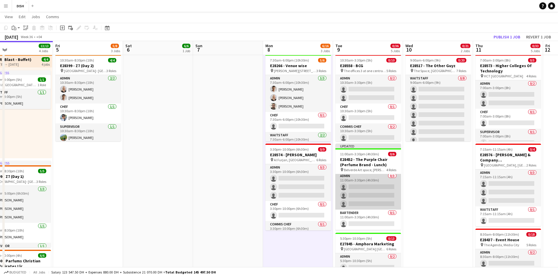
click at [366, 185] on app-card-role "Admin 0/3 11:00am-3:30pm (4h30m) single-neutral-actions single-neutral-actions …" at bounding box center [368, 190] width 66 height 37
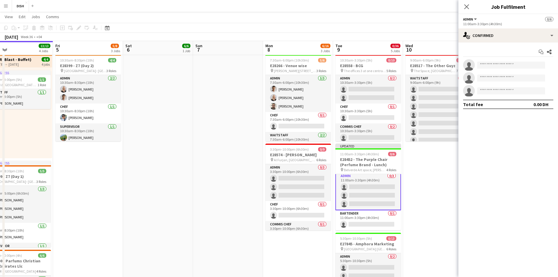
click at [511, 59] on div "Start chat Share single-neutral-actions single-neutral-actions single-neutral-a…" at bounding box center [508, 77] width 100 height 71
click at [509, 62] on input at bounding box center [511, 64] width 68 height 7
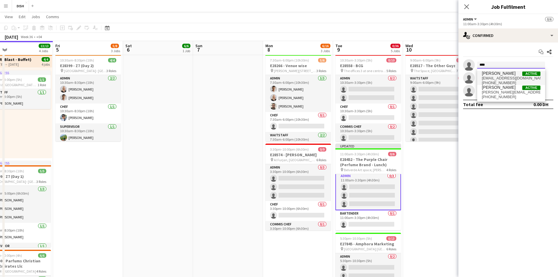
type input "****"
click at [496, 76] on span "[EMAIL_ADDRESS][DOMAIN_NAME]" at bounding box center [510, 78] width 59 height 5
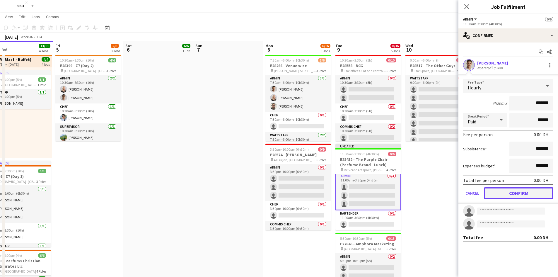
click at [528, 196] on button "Confirm" at bounding box center [517, 193] width 69 height 12
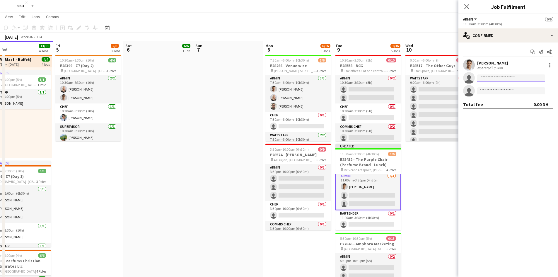
click at [488, 78] on input at bounding box center [511, 77] width 68 height 7
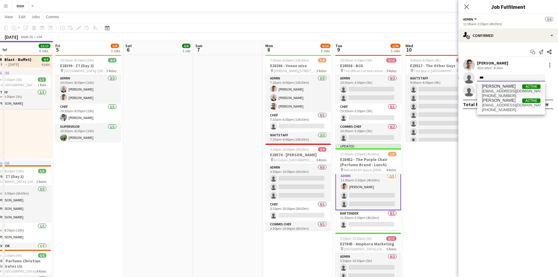
type input "***"
click at [483, 87] on span "[PERSON_NAME]" at bounding box center [498, 86] width 34 height 5
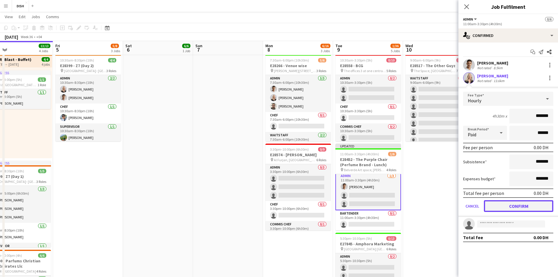
drag, startPoint x: 515, startPoint y: 210, endPoint x: 518, endPoint y: 202, distance: 8.4
click at [515, 209] on button "Confirm" at bounding box center [517, 206] width 69 height 12
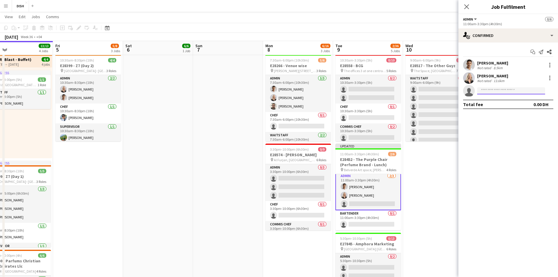
click at [504, 92] on input at bounding box center [511, 90] width 68 height 7
type input "****"
click at [499, 101] on span "[PERSON_NAME]" at bounding box center [498, 99] width 34 height 5
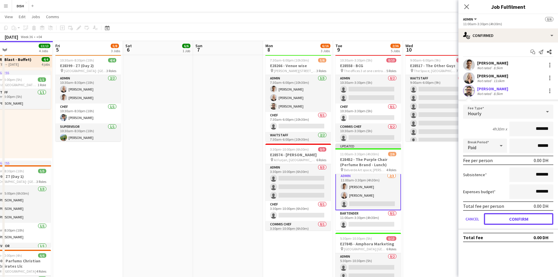
drag, startPoint x: 496, startPoint y: 221, endPoint x: 487, endPoint y: 218, distance: 9.3
click at [496, 219] on button "Confirm" at bounding box center [517, 219] width 69 height 12
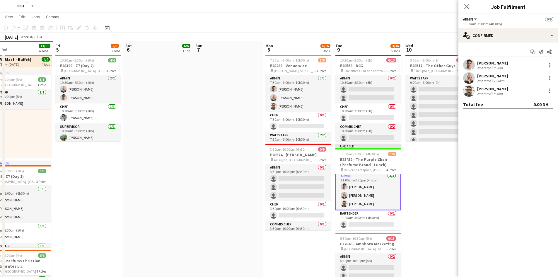
click at [436, 209] on app-date-cell "10:00am-3:00pm (5h) 0/1 pin [GEOGRAPHIC_DATA], Sheikh Zayed Rd - Al Quoz - Al Q…" at bounding box center [438, 183] width 70 height 474
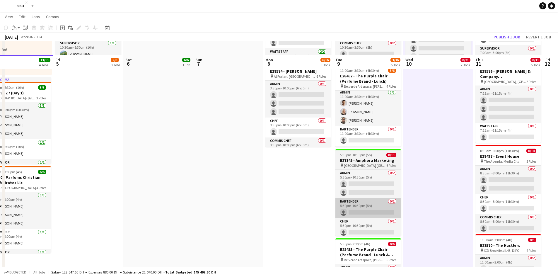
scroll to position [217, 0]
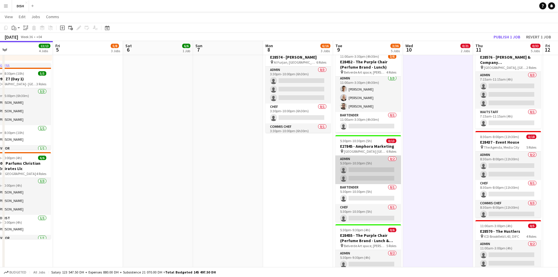
drag, startPoint x: 364, startPoint y: 169, endPoint x: 370, endPoint y: 163, distance: 9.1
click at [364, 170] on app-card-role "Admin 0/2 5:30pm-10:30pm (5h) single-neutral-actions single-neutral-actions" at bounding box center [368, 169] width 66 height 28
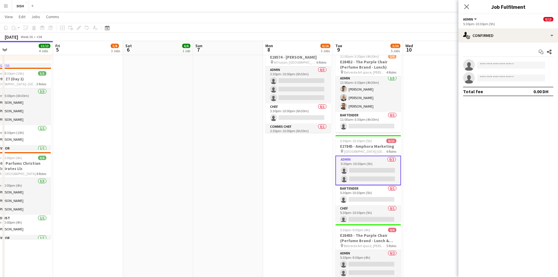
click at [368, 156] on app-card-role "Admin 0/2 5:30pm-10:30pm (5h) single-neutral-actions single-neutral-actions" at bounding box center [368, 170] width 66 height 30
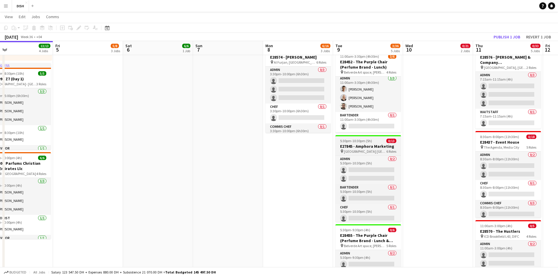
click at [366, 142] on span "5:30pm-10:30pm (5h)" at bounding box center [356, 140] width 32 height 4
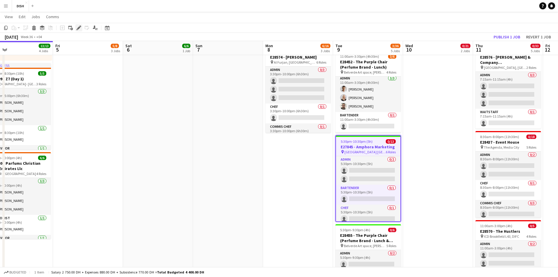
click at [81, 29] on icon "Edit" at bounding box center [78, 27] width 5 height 5
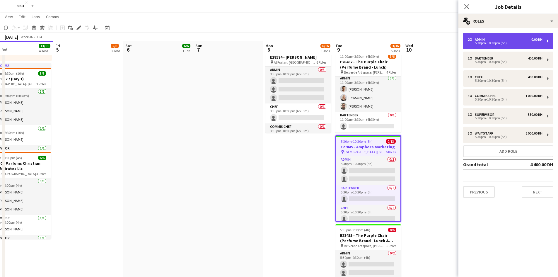
click at [493, 44] on div "5:30pm-10:30pm (5h)" at bounding box center [504, 43] width 75 height 3
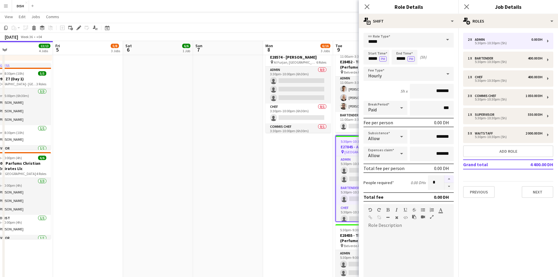
click at [444, 180] on button "button" at bounding box center [448, 179] width 9 height 8
type input "*"
click at [484, 195] on button "Previous" at bounding box center [479, 192] width 32 height 12
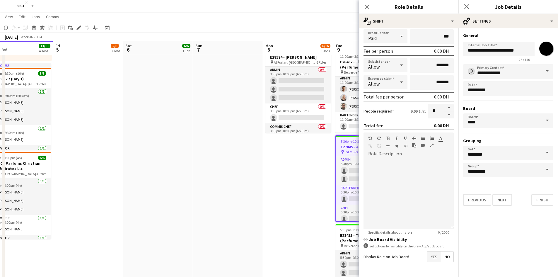
scroll to position [90, 0]
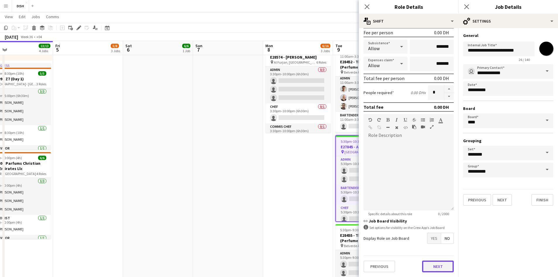
drag, startPoint x: 440, startPoint y: 267, endPoint x: 505, endPoint y: 249, distance: 66.5
click at [442, 267] on button "Next" at bounding box center [438, 266] width 32 height 12
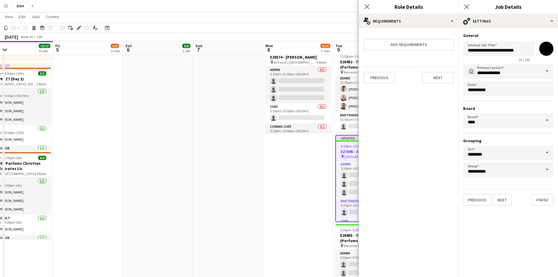
scroll to position [0, 0]
click at [541, 200] on button "Finish" at bounding box center [542, 200] width 22 height 12
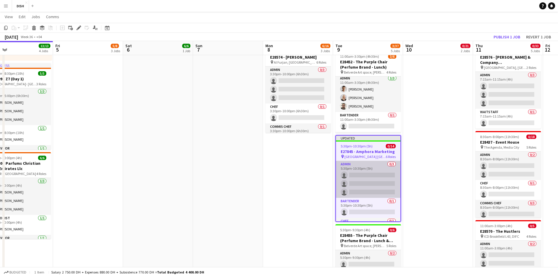
click at [385, 186] on app-card-role "Admin 0/3 5:30pm-10:30pm (5h) single-neutral-actions single-neutral-actions sin…" at bounding box center [368, 179] width 64 height 37
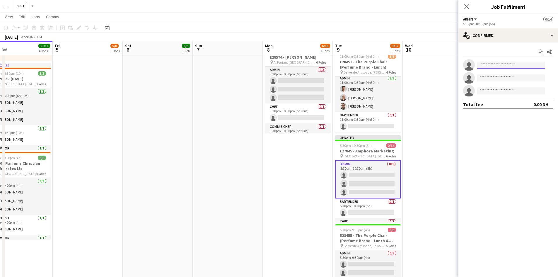
click at [504, 68] on input at bounding box center [511, 64] width 68 height 7
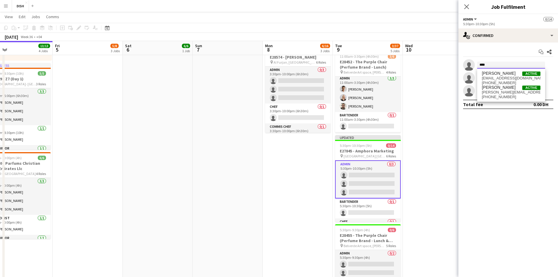
type input "****"
click at [497, 78] on span "[EMAIL_ADDRESS][DOMAIN_NAME]" at bounding box center [510, 78] width 59 height 5
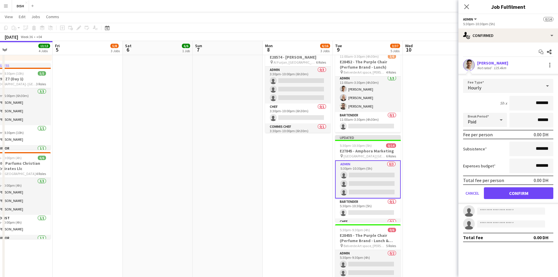
click at [492, 79] on div "Hourly" at bounding box center [502, 86] width 78 height 14
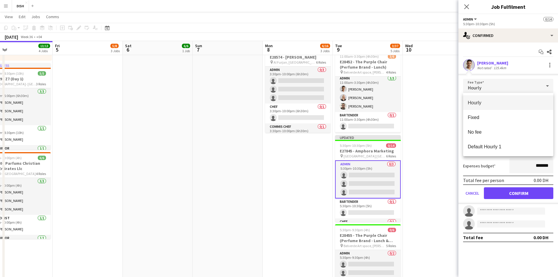
click at [516, 194] on div at bounding box center [279, 138] width 558 height 277
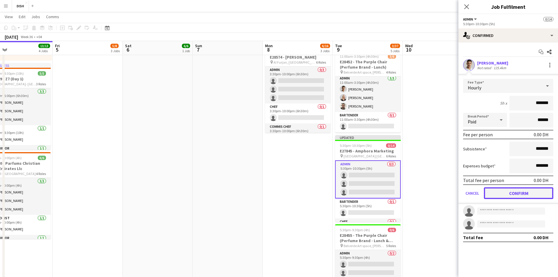
drag, startPoint x: 493, startPoint y: 191, endPoint x: 486, endPoint y: 156, distance: 35.4
click at [493, 190] on button "Confirm" at bounding box center [517, 193] width 69 height 12
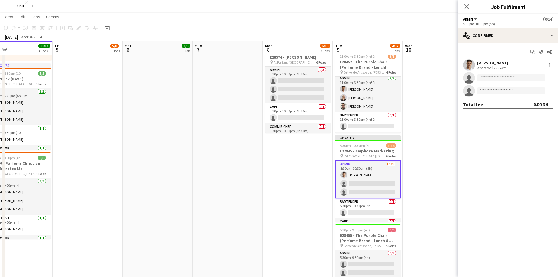
click at [486, 76] on input at bounding box center [511, 77] width 68 height 7
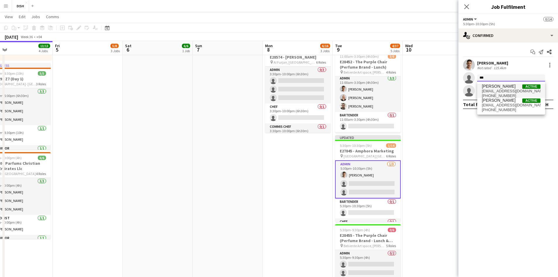
type input "***"
click at [505, 87] on span "[PERSON_NAME]" at bounding box center [498, 86] width 34 height 5
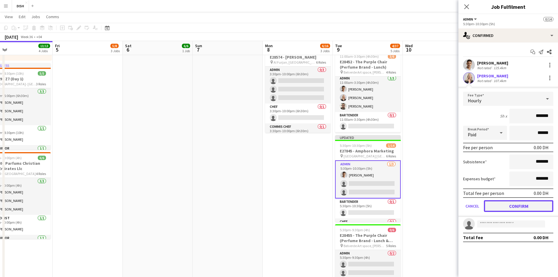
click at [503, 202] on button "Confirm" at bounding box center [517, 206] width 69 height 12
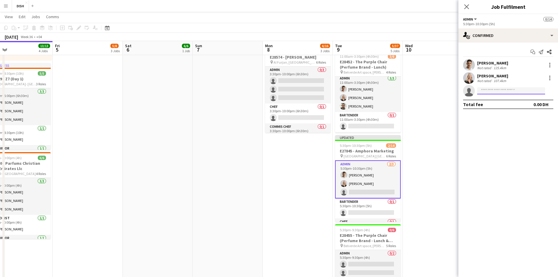
click at [486, 89] on input at bounding box center [511, 90] width 68 height 7
type input "*"
type input "******"
click at [511, 105] on span "[PERSON_NAME][EMAIL_ADDRESS][DOMAIN_NAME]" at bounding box center [510, 104] width 59 height 5
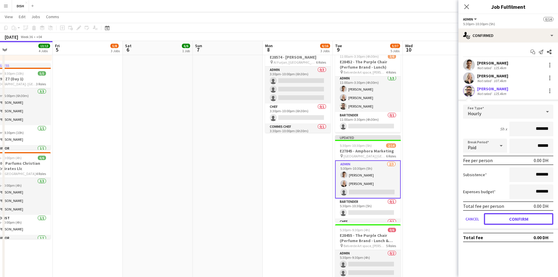
click at [523, 220] on button "Confirm" at bounding box center [517, 219] width 69 height 12
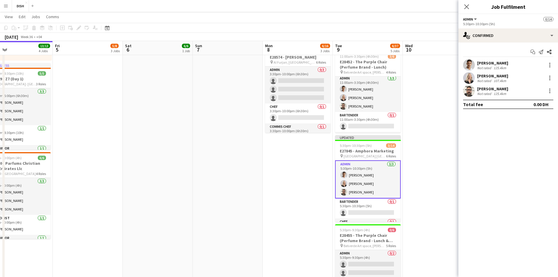
drag, startPoint x: 438, startPoint y: 138, endPoint x: 425, endPoint y: 139, distance: 12.9
click at [438, 138] on app-date-cell "10:00am-3:00pm (5h) 0/1 pin [GEOGRAPHIC_DATA], Sheikh Zayed Rd - Al Quoz - Al Q…" at bounding box center [437, 86] width 70 height 474
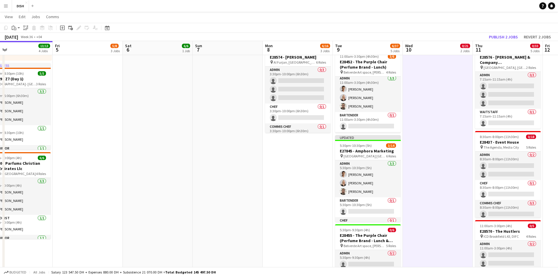
scroll to position [0, 227]
click at [494, 32] on app-toolbar "Copy Paste Paste Ctrl+V Paste with crew Ctrl+Shift+V Paste linked Job Delete Gr…" at bounding box center [279, 28] width 558 height 10
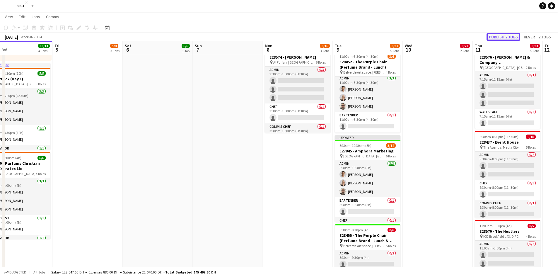
click at [493, 34] on button "Publish 2 jobs" at bounding box center [503, 37] width 34 height 8
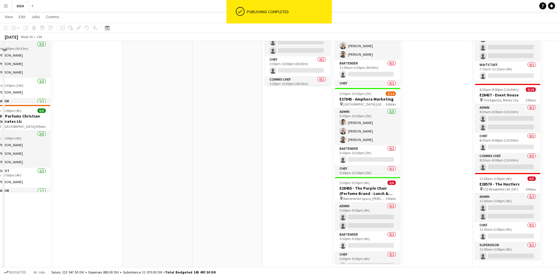
scroll to position [315, 0]
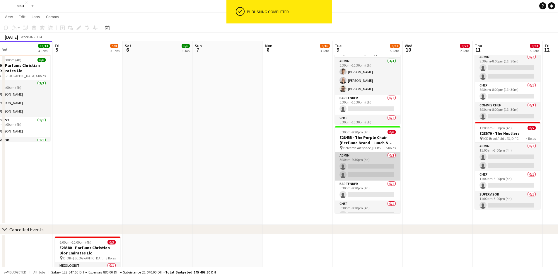
click at [368, 164] on app-card-role "Admin 0/2 5:30pm-9:30pm (4h) single-neutral-actions single-neutral-actions" at bounding box center [368, 166] width 66 height 28
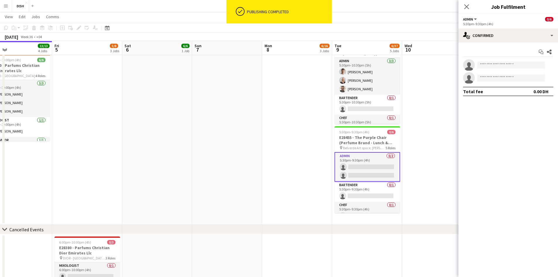
click at [364, 140] on h3 "E28455 - The Purple Chair (Perfume Brand - Lunch & Dinner)" at bounding box center [367, 140] width 66 height 11
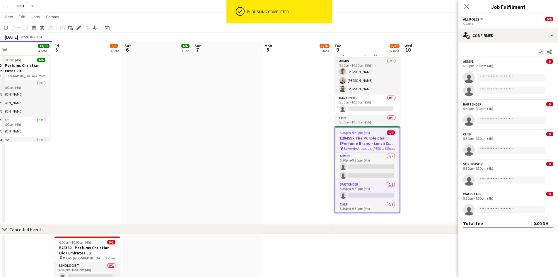
click at [79, 28] on icon at bounding box center [78, 27] width 3 height 3
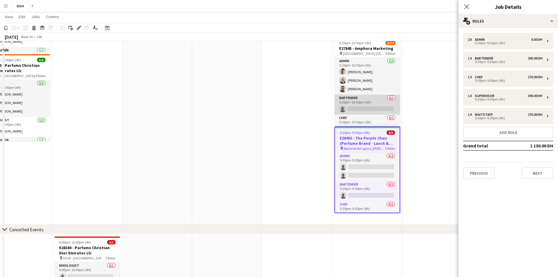
scroll to position [266, 0]
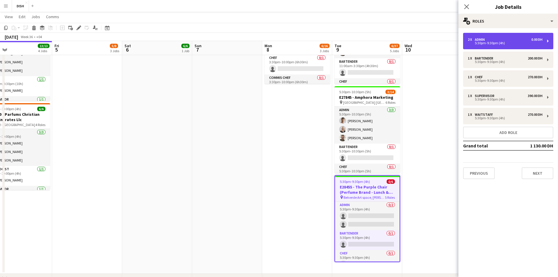
click at [517, 44] on div "2 x Admin 0.00 DH 5:30pm-9:30pm (4h)" at bounding box center [508, 41] width 90 height 16
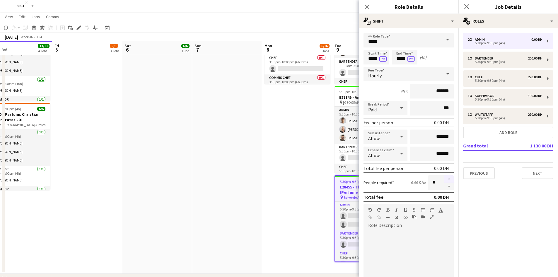
click at [447, 181] on button "button" at bounding box center [448, 179] width 9 height 8
type input "*"
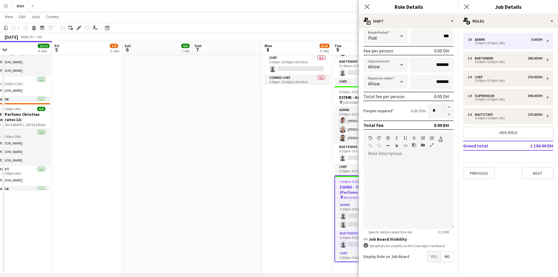
scroll to position [90, 0]
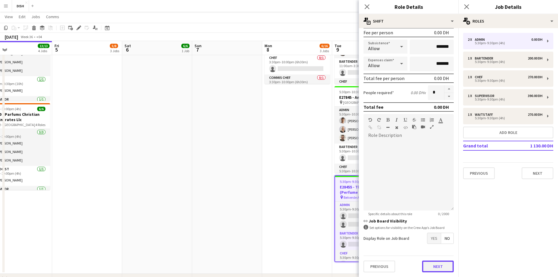
click at [439, 266] on button "Next" at bounding box center [438, 266] width 32 height 12
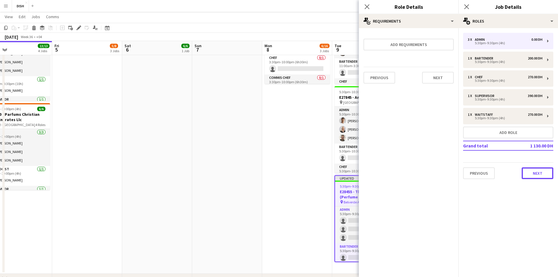
click at [541, 173] on button "Next" at bounding box center [537, 173] width 32 height 12
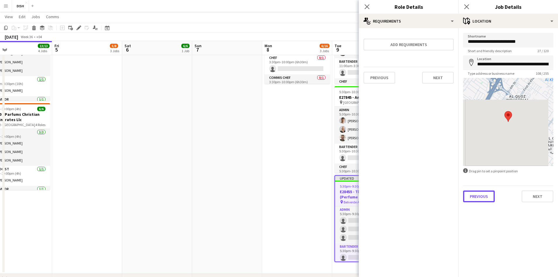
click at [473, 196] on button "Previous" at bounding box center [479, 196] width 32 height 12
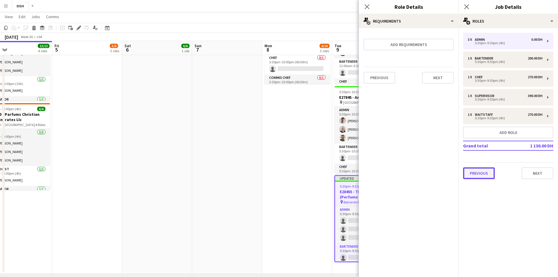
click at [475, 176] on button "Previous" at bounding box center [479, 173] width 32 height 12
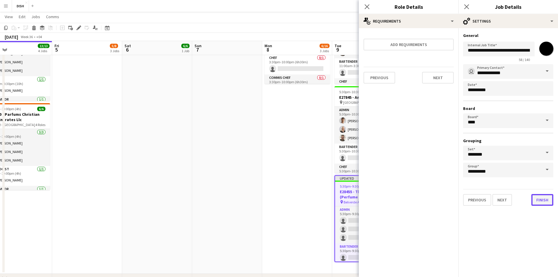
click at [535, 197] on button "Finish" at bounding box center [542, 200] width 22 height 12
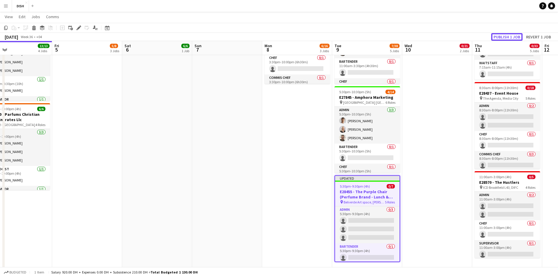
drag, startPoint x: 498, startPoint y: 35, endPoint x: 476, endPoint y: 48, distance: 25.9
click at [498, 35] on button "Publish 1 job" at bounding box center [506, 37] width 31 height 8
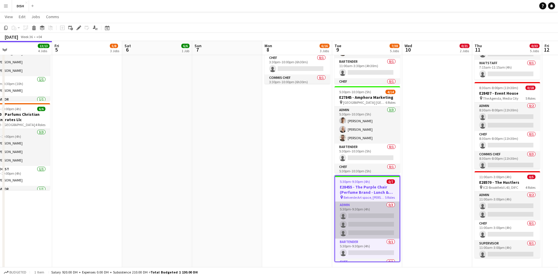
click at [361, 225] on app-card-role "Admin 0/3 5:30pm-9:30pm (4h) single-neutral-actions single-neutral-actions sing…" at bounding box center [367, 219] width 64 height 37
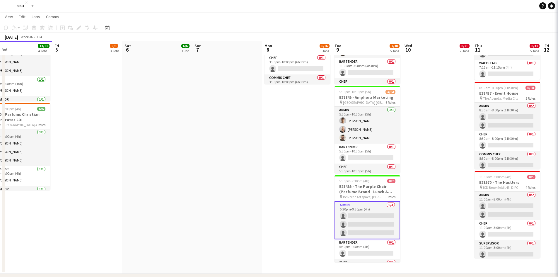
scroll to position [0, 227]
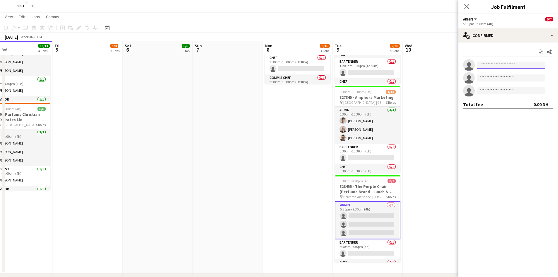
click at [494, 66] on input at bounding box center [511, 64] width 68 height 7
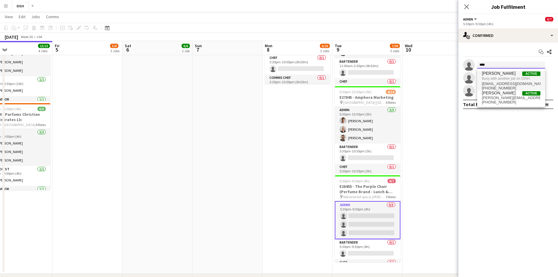
type input "****"
click at [498, 79] on span "Busy with another job on DISH." at bounding box center [510, 78] width 59 height 5
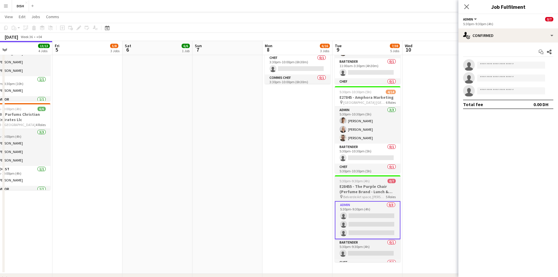
click at [364, 195] on span "Belverde Art space, [PERSON_NAME]" at bounding box center [364, 196] width 42 height 4
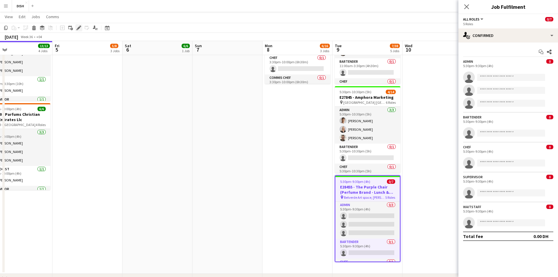
click at [76, 27] on div "Edit" at bounding box center [78, 27] width 7 height 7
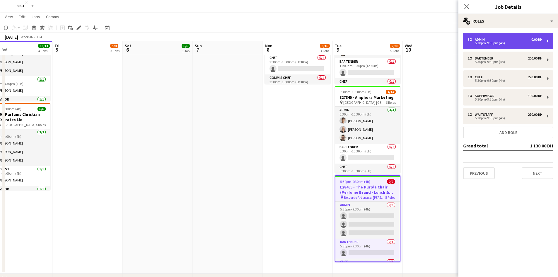
click at [488, 42] on div "5:30pm-9:30pm (4h)" at bounding box center [504, 43] width 75 height 3
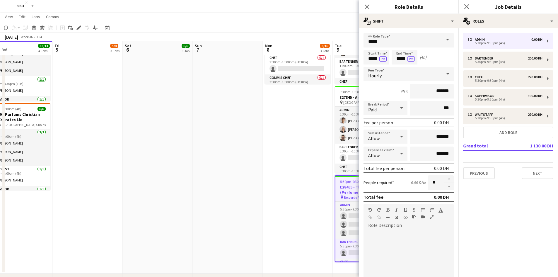
click at [314, 136] on app-date-cell "Toggle View MUR (Blast - Buffet) 08-09-2025 → 12-09-2025 1/5 5 jobs 10:00am-3:0…" at bounding box center [297, 37] width 70 height 474
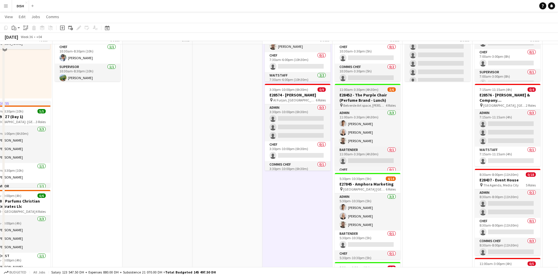
scroll to position [168, 0]
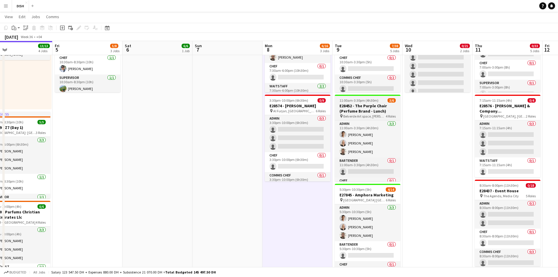
click at [373, 110] on h3 "E28452 - The Purple Chair (Perfume Brand - Lunch)" at bounding box center [368, 108] width 66 height 11
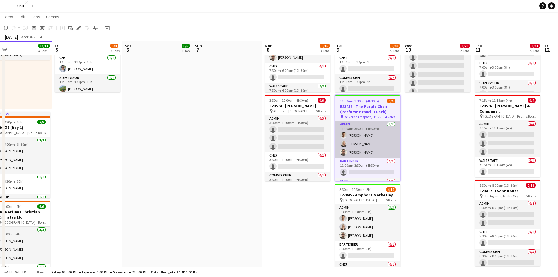
click at [371, 149] on app-card-role "Admin 3/3 11:00am-3:30pm (4h30m) John Santarin Victoria Mcloughlin Gordon Rober…" at bounding box center [367, 139] width 64 height 37
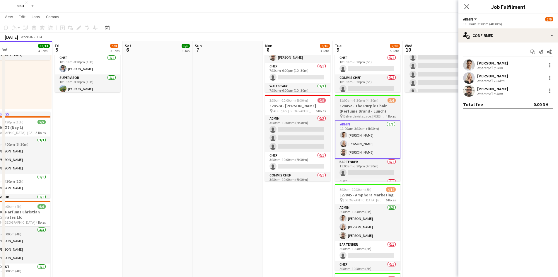
click at [362, 106] on h3 "E28452 - The Purple Chair (Perfume Brand - Lunch)" at bounding box center [368, 108] width 66 height 11
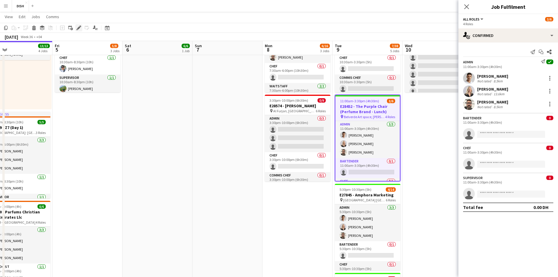
click at [77, 28] on icon "Edit" at bounding box center [78, 27] width 5 height 5
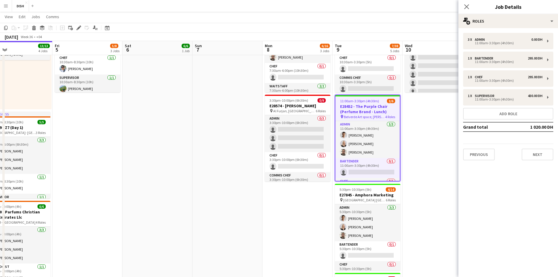
drag, startPoint x: 472, startPoint y: 113, endPoint x: 416, endPoint y: 103, distance: 57.7
click at [416, 103] on app-date-cell "10:00am-3:00pm (5h) 0/1 pin [GEOGRAPHIC_DATA], Sheikh Zayed Rd - Al Quoz - Al Q…" at bounding box center [437, 134] width 70 height 474
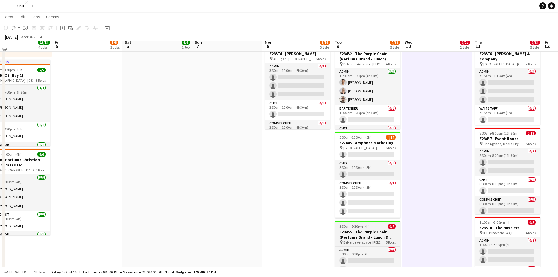
scroll to position [266, 0]
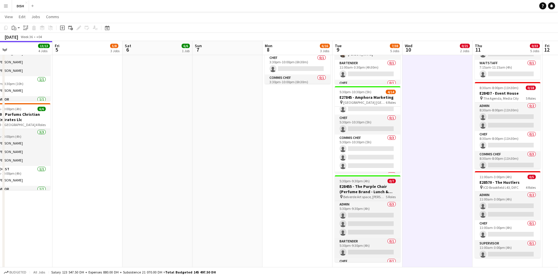
drag, startPoint x: 368, startPoint y: 183, endPoint x: 367, endPoint y: 190, distance: 6.5
click at [367, 183] on app-job-card "5:30pm-9:30pm (4h) 0/7 E28455 - The Purple Chair (Perfume Brand - Lunch & Dinne…" at bounding box center [368, 218] width 66 height 87
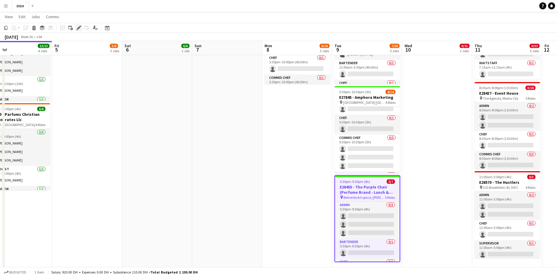
click at [80, 26] on icon "Edit" at bounding box center [78, 27] width 5 height 5
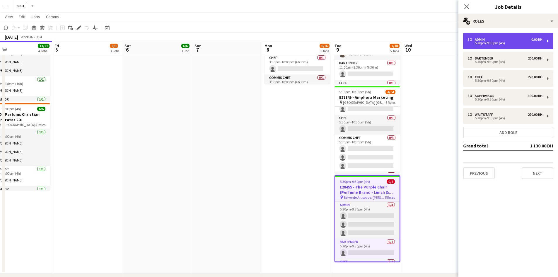
click at [498, 45] on div "3 x Admin 0.00 DH 5:30pm-9:30pm (4h)" at bounding box center [508, 41] width 90 height 16
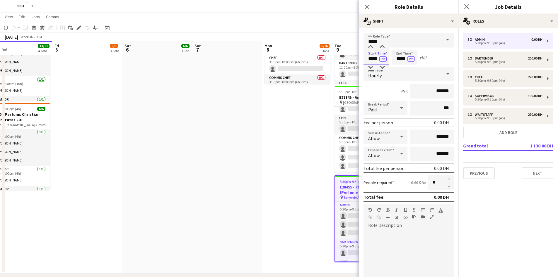
drag, startPoint x: 368, startPoint y: 59, endPoint x: 377, endPoint y: 55, distance: 9.8
click at [377, 55] on input "*****" at bounding box center [376, 57] width 26 height 15
type input "*****"
drag, startPoint x: 378, startPoint y: 56, endPoint x: 364, endPoint y: 54, distance: 14.2
click at [364, 54] on input "*****" at bounding box center [376, 57] width 26 height 15
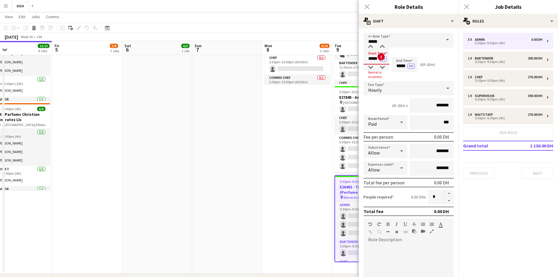
type input "*****"
click at [324, 129] on app-date-cell "Toggle View MUR (Blast - Buffet) 08-09-2025 → 12-09-2025 1/5 5 jobs 10:00am-3:0…" at bounding box center [297, 37] width 70 height 474
click at [295, 145] on app-date-cell "Toggle View MUR (Blast - Buffet) 08-09-2025 → 12-09-2025 1/5 5 jobs 10:00am-3:0…" at bounding box center [297, 37] width 70 height 474
click at [367, 7] on div "Close pop-in" at bounding box center [367, 6] width 16 height 13
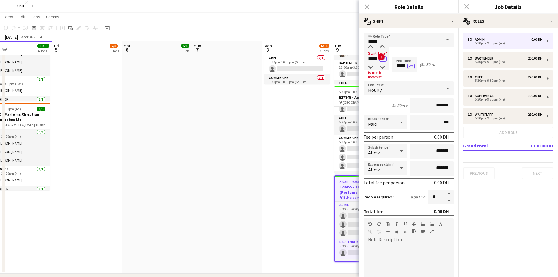
drag, startPoint x: 371, startPoint y: 57, endPoint x: 364, endPoint y: 58, distance: 6.8
click at [364, 58] on input "*****" at bounding box center [376, 57] width 26 height 15
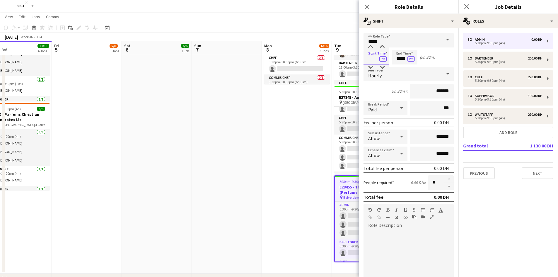
type input "*****"
drag, startPoint x: 398, startPoint y: 61, endPoint x: 406, endPoint y: 61, distance: 8.2
click at [406, 61] on input "*****" at bounding box center [404, 57] width 26 height 15
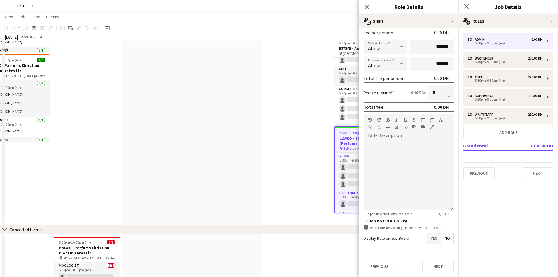
scroll to position [363, 0]
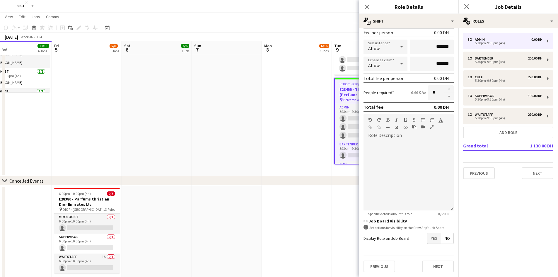
type input "*****"
click at [435, 264] on button "Next" at bounding box center [438, 266] width 32 height 12
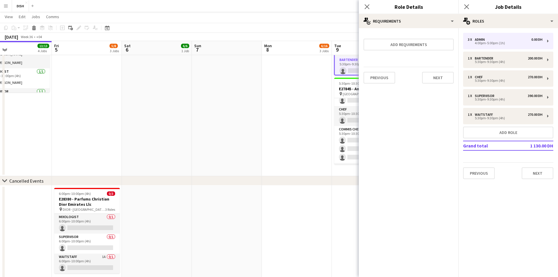
scroll to position [0, 0]
click at [440, 77] on button "Next" at bounding box center [438, 78] width 32 height 12
click at [446, 81] on button "Finish" at bounding box center [442, 79] width 22 height 12
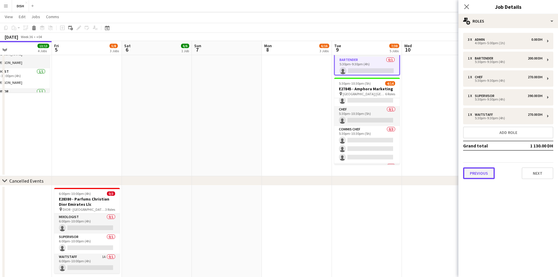
click at [479, 175] on button "Previous" at bounding box center [479, 173] width 32 height 12
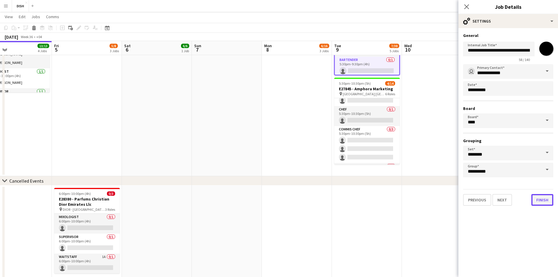
click at [535, 200] on button "Finish" at bounding box center [542, 200] width 22 height 12
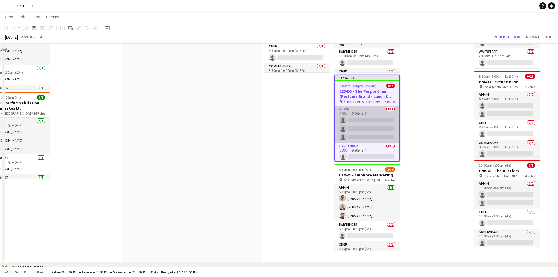
scroll to position [266, 0]
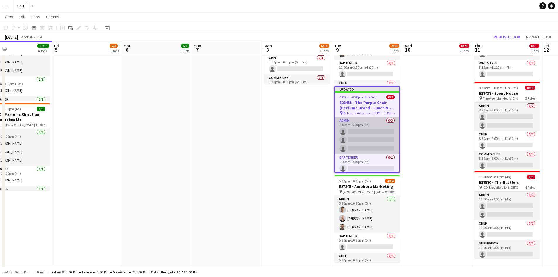
click at [371, 132] on app-card-role "Admin 0/3 4:00pm-5:00pm (1h) single-neutral-actions single-neutral-actions sing…" at bounding box center [367, 135] width 64 height 37
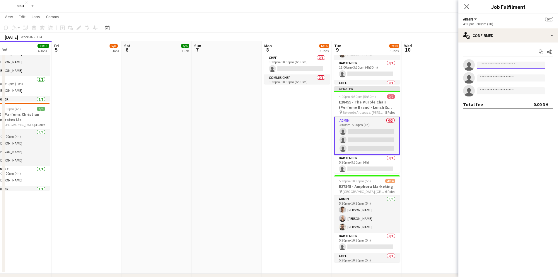
click at [504, 65] on input at bounding box center [511, 64] width 68 height 7
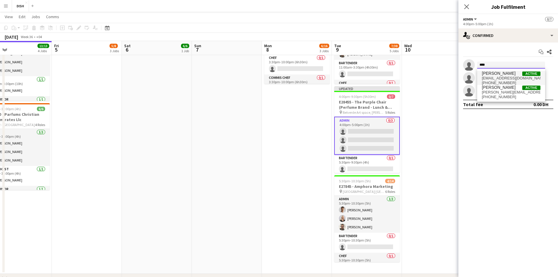
type input "****"
click at [504, 79] on span "[EMAIL_ADDRESS][DOMAIN_NAME]" at bounding box center [510, 78] width 59 height 5
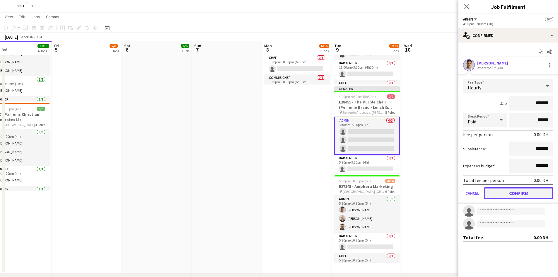
click at [515, 192] on button "Confirm" at bounding box center [517, 193] width 69 height 12
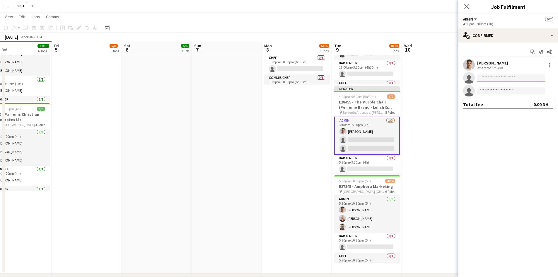
click at [488, 79] on input at bounding box center [511, 77] width 68 height 7
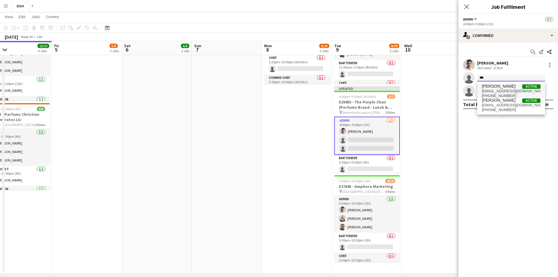
type input "***"
click at [501, 95] on span "[PHONE_NUMBER]" at bounding box center [510, 95] width 59 height 5
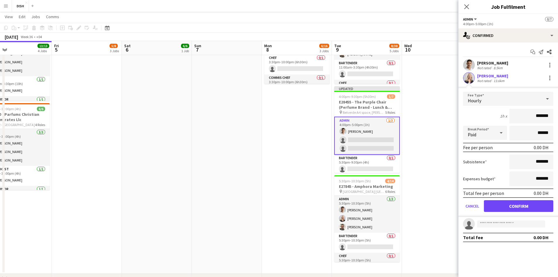
drag, startPoint x: 499, startPoint y: 89, endPoint x: 517, endPoint y: 102, distance: 22.2
click at [498, 73] on app-applicant-card "Victoria Mcloughlin Not rated 13.6km Fee Type Hourly 1h x ******* Break Period …" at bounding box center [508, 144] width 100 height 145
click at [507, 205] on button "Confirm" at bounding box center [517, 206] width 69 height 12
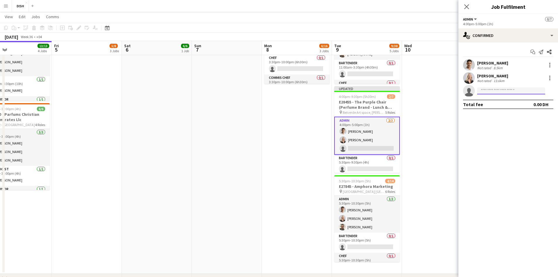
click at [480, 90] on input at bounding box center [511, 90] width 68 height 7
type input "*"
type input "******"
click at [503, 97] on span "[PERSON_NAME]" at bounding box center [498, 99] width 34 height 5
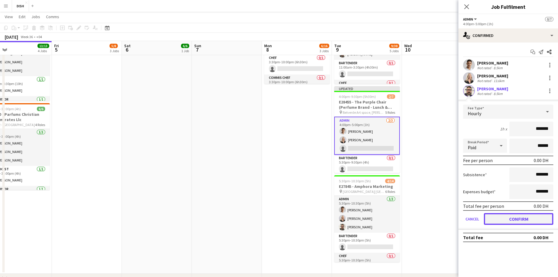
click at [523, 217] on button "Confirm" at bounding box center [517, 219] width 69 height 12
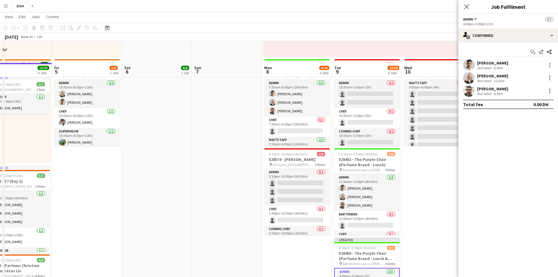
scroll to position [67, 0]
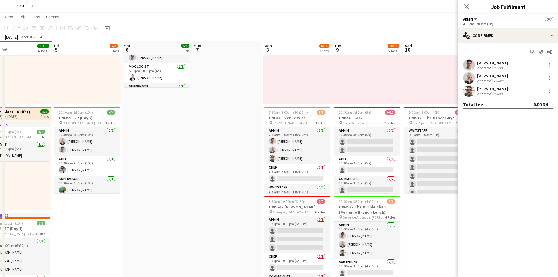
click at [413, 215] on app-date-cell "10:00am-3:00pm (5h) 0/1 pin [GEOGRAPHIC_DATA], Sheikh Zayed Rd - Al Quoz - Al Q…" at bounding box center [437, 235] width 70 height 474
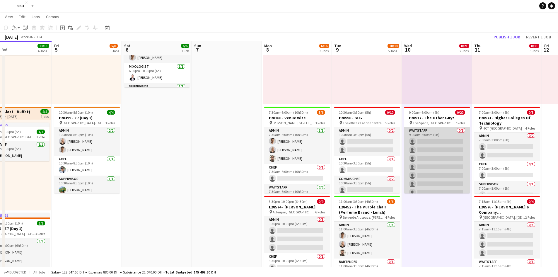
scroll to position [0, 228]
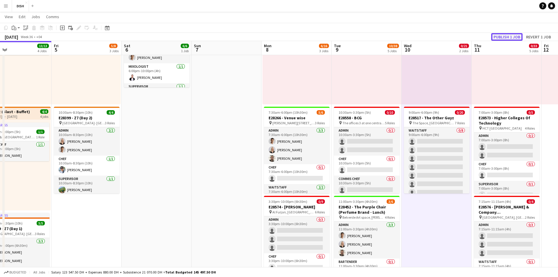
click at [510, 35] on button "Publish 1 job" at bounding box center [506, 37] width 31 height 8
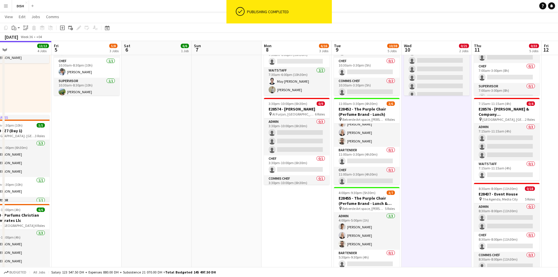
scroll to position [36, 0]
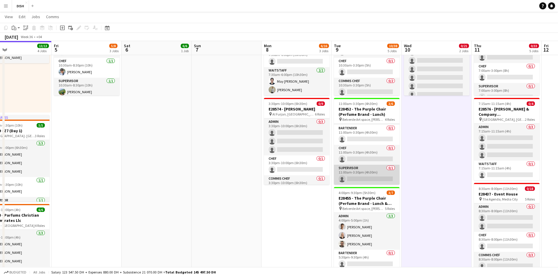
click at [366, 178] on app-card-role "Supervisor 0/1 11:00am-3:30pm (4h30m) single-neutral-actions" at bounding box center [367, 174] width 66 height 20
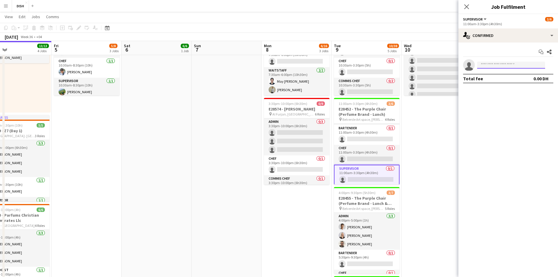
click at [494, 64] on input at bounding box center [511, 64] width 68 height 7
type input "******"
click at [500, 78] on span "[EMAIL_ADDRESS][DOMAIN_NAME]" at bounding box center [510, 78] width 59 height 5
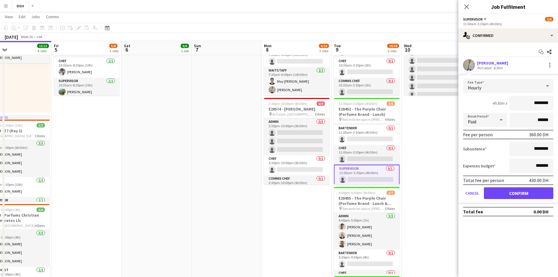
drag, startPoint x: 530, startPoint y: 104, endPoint x: 575, endPoint y: 112, distance: 45.5
click at [557, 112] on html "Menu Boards Boards Boards All jobs Status Workforce Workforce My Workforce Recr…" at bounding box center [279, 177] width 558 height 685
type input "****"
drag, startPoint x: 525, startPoint y: 150, endPoint x: 559, endPoint y: 150, distance: 34.0
click at [555, 150] on form "Fee Type Hourly 4h30m x **** Break Period Paid ****** Fee per person 0.00 DH Su…" at bounding box center [508, 141] width 100 height 125
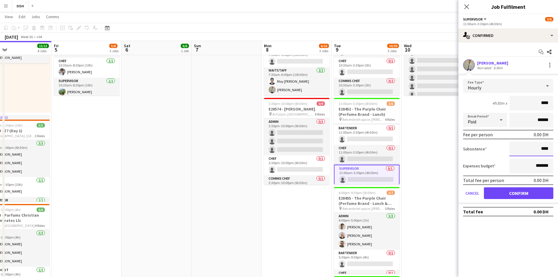
type input "****"
click at [536, 194] on button "Confirm" at bounding box center [517, 193] width 69 height 12
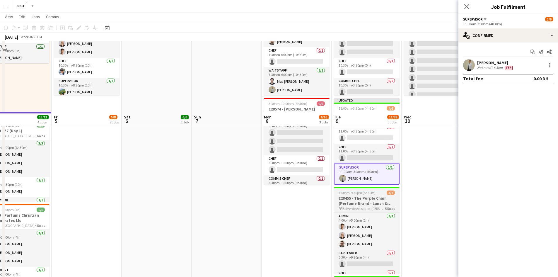
scroll to position [263, 0]
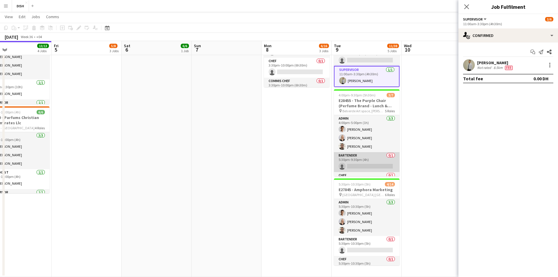
click at [366, 162] on app-card-role "Bartender 0/1 5:30pm-9:30pm (4h) single-neutral-actions" at bounding box center [367, 162] width 66 height 20
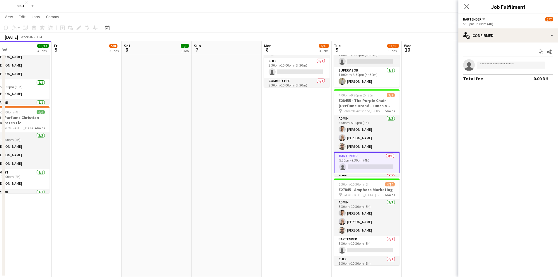
scroll to position [40, 0]
click at [385, 87] on app-date-cell "10:00am-3:00pm (5h) 0/1 pin [GEOGRAPHIC_DATA], Sheikh Zayed Rd - Al Quoz - Al Q…" at bounding box center [366, 40] width 70 height 474
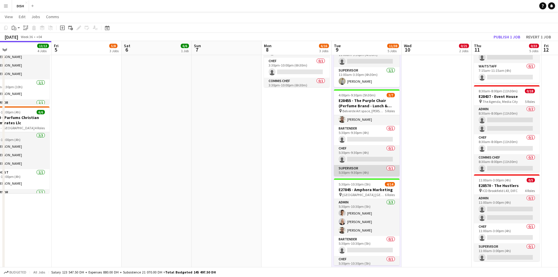
scroll to position [56, 0]
click at [361, 162] on app-card-role "Waitstaff 0/1 5:30pm-9:30pm (4h) single-neutral-actions" at bounding box center [367, 166] width 66 height 20
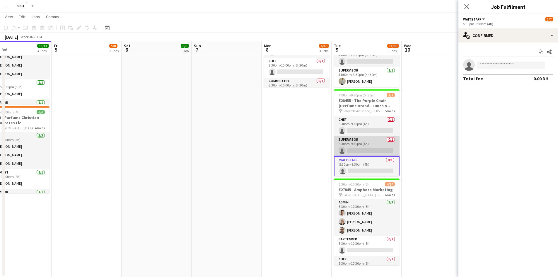
click at [361, 137] on app-card-role "Supervisor 0/1 5:30pm-9:30pm (4h) single-neutral-actions" at bounding box center [367, 146] width 66 height 20
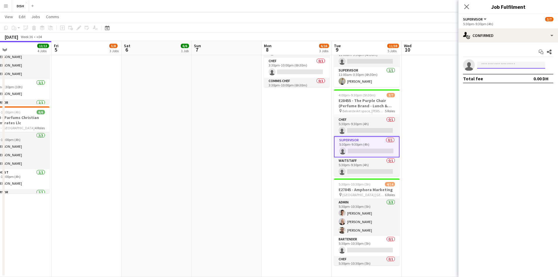
click at [493, 68] on input at bounding box center [511, 64] width 68 height 7
type input "******"
click at [508, 75] on span "[PERSON_NAME]" at bounding box center [498, 73] width 34 height 5
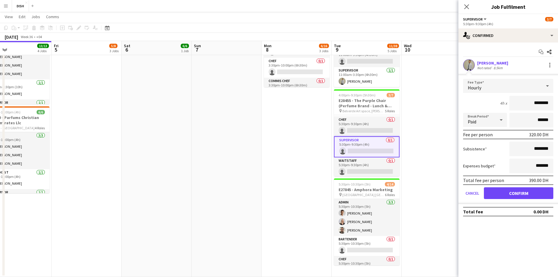
drag, startPoint x: 526, startPoint y: 104, endPoint x: 561, endPoint y: 110, distance: 36.2
click at [557, 110] on html "Menu Boards Boards Boards All jobs Status Workforce Workforce My Workforce Recr…" at bounding box center [279, 79] width 558 height 685
type input "****"
drag, startPoint x: 531, startPoint y: 149, endPoint x: 560, endPoint y: 150, distance: 29.3
click at [556, 150] on form "Fee Type Hourly 4h x **** Break Period Paid ****** Fee per person 0.00 DH Subsi…" at bounding box center [508, 141] width 100 height 125
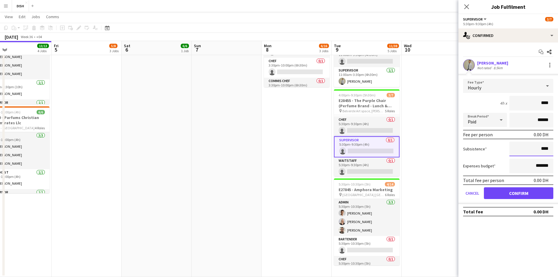
type input "****"
click at [505, 192] on button "Confirm" at bounding box center [517, 193] width 69 height 12
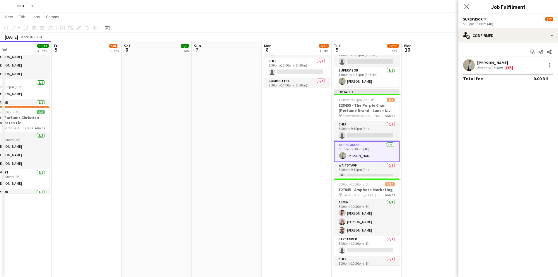
click at [441, 112] on app-date-cell "10:00am-3:00pm (5h) 0/1 pin [GEOGRAPHIC_DATA], Sheikh Zayed Rd - Al Quoz - Al Q…" at bounding box center [436, 40] width 70 height 474
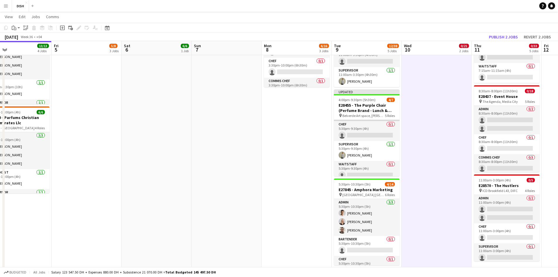
scroll to position [0, 0]
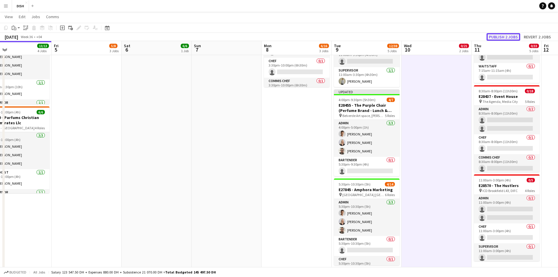
click at [507, 35] on button "Publish 2 jobs" at bounding box center [503, 37] width 34 height 8
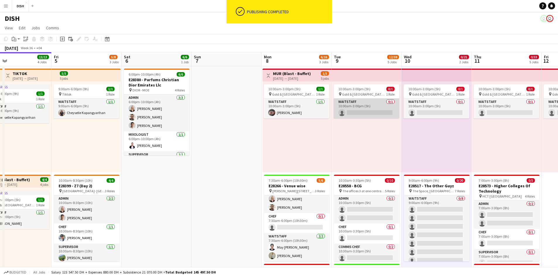
click at [391, 114] on app-card-role "Waitstaff 0/1 10:00am-3:00pm (5h) single-neutral-actions" at bounding box center [366, 108] width 66 height 20
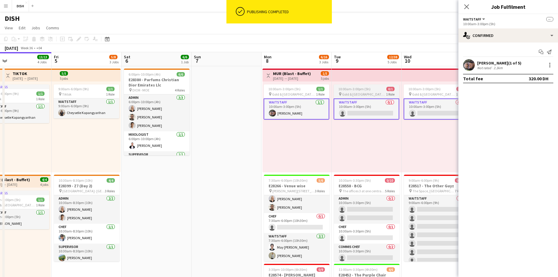
click at [377, 101] on app-card-role "Waitstaff 0/1 10:00am-3:00pm (5h) single-neutral-actions" at bounding box center [366, 108] width 66 height 21
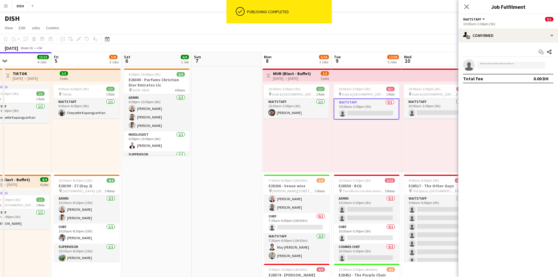
scroll to position [0, 229]
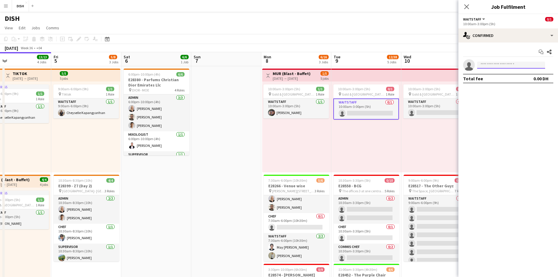
click at [500, 63] on input at bounding box center [511, 64] width 68 height 7
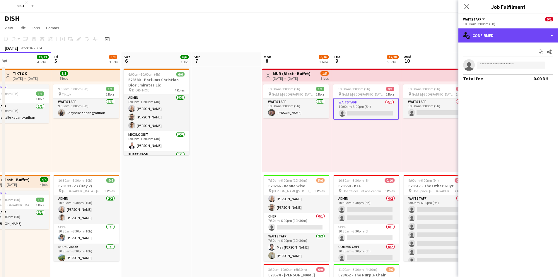
drag, startPoint x: 537, startPoint y: 34, endPoint x: 515, endPoint y: 53, distance: 28.6
click at [537, 35] on div "single-neutral-actions-check-2 Confirmed" at bounding box center [508, 35] width 100 height 14
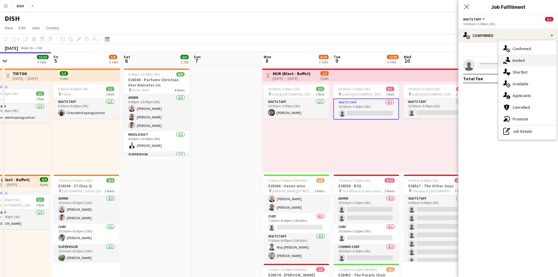
click at [526, 62] on div "single-neutral-actions-share-1 Invited" at bounding box center [527, 60] width 58 height 12
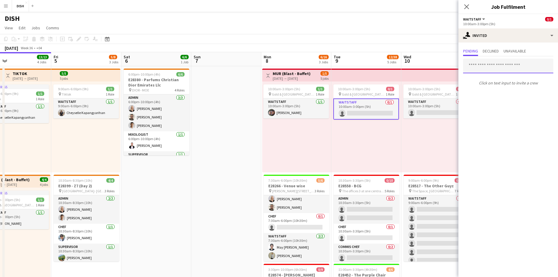
click at [495, 68] on input "text" at bounding box center [508, 66] width 90 height 15
type input "*****"
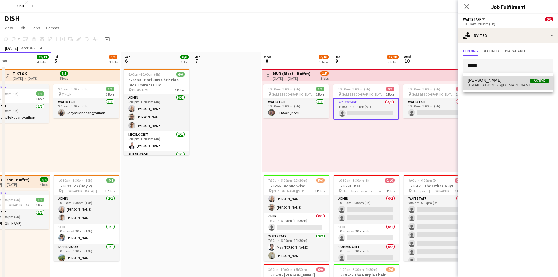
click at [491, 84] on span "[EMAIL_ADDRESS][DOMAIN_NAME]" at bounding box center [507, 85] width 81 height 5
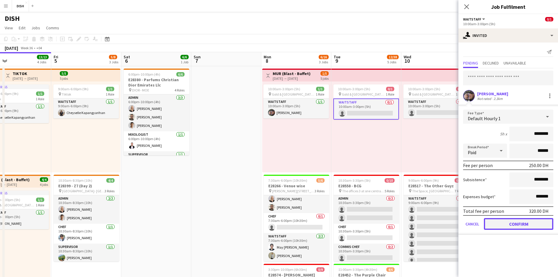
click at [518, 221] on button "Confirm" at bounding box center [517, 224] width 69 height 12
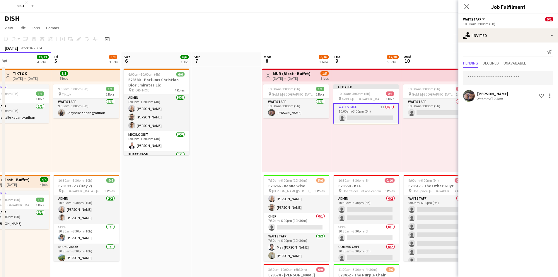
click at [437, 147] on div "10:00am-3:00pm (5h) 0/1 pin [GEOGRAPHIC_DATA], Sheikh Zayed Rd - Al Quoz - Al Q…" at bounding box center [436, 126] width 70 height 91
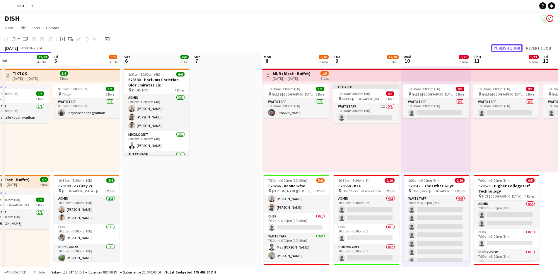
drag, startPoint x: 515, startPoint y: 46, endPoint x: 505, endPoint y: 67, distance: 22.8
click at [515, 46] on button "Publish 1 job" at bounding box center [506, 48] width 31 height 8
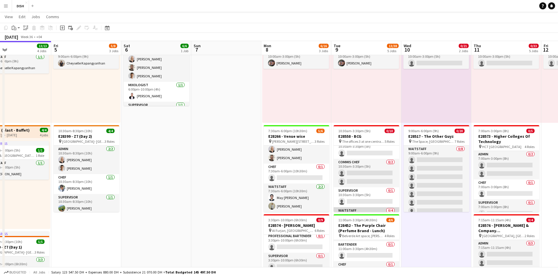
scroll to position [49, 0]
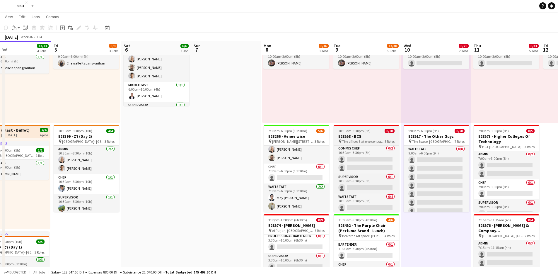
click at [380, 126] on app-job-card "10:30am-3:30pm (5h) 0/10 E28558 - BCG pin The offices 3 at one central level, D…" at bounding box center [366, 168] width 66 height 87
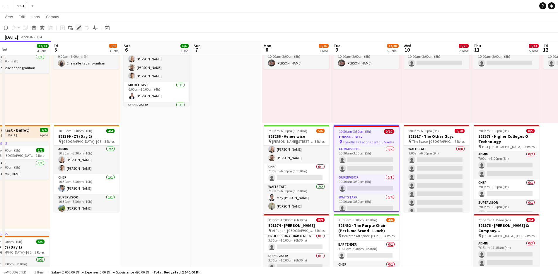
click at [77, 25] on div "Edit" at bounding box center [78, 27] width 7 height 7
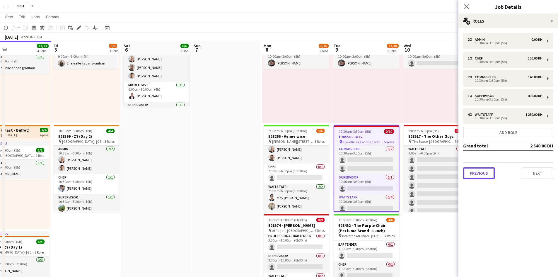
click at [482, 175] on button "Previous" at bounding box center [479, 173] width 32 height 12
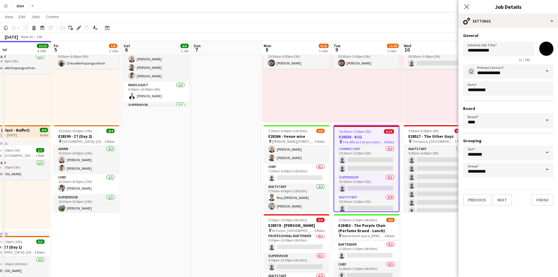
drag, startPoint x: 549, startPoint y: 52, endPoint x: 545, endPoint y: 56, distance: 6.0
click at [549, 52] on input "*******" at bounding box center [545, 48] width 21 height 21
type input "*******"
click at [534, 187] on form "**********" at bounding box center [508, 119] width 100 height 173
click at [536, 198] on button "Finish" at bounding box center [542, 200] width 22 height 12
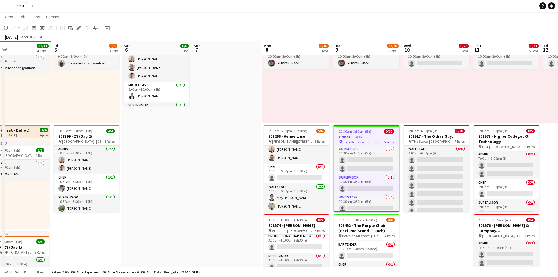
click at [430, 99] on div "10:00am-3:00pm (5h) 0/1 pin [GEOGRAPHIC_DATA], Sheikh Zayed Rd - Al Quoz - Al Q…" at bounding box center [436, 77] width 70 height 91
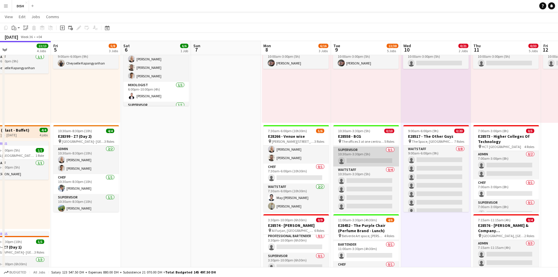
scroll to position [0, 229]
click at [362, 157] on app-card-role "Supervisor 0/1 10:30am-3:30pm (5h) single-neutral-actions" at bounding box center [366, 156] width 66 height 20
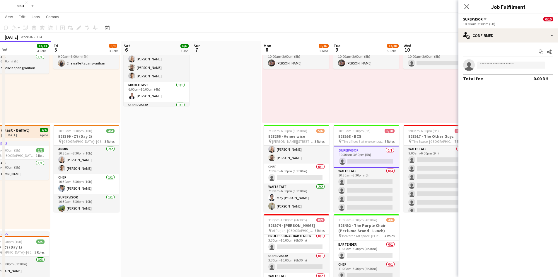
click at [423, 106] on div "10:00am-3:00pm (5h) 0/1 pin [GEOGRAPHIC_DATA], Sheikh Zayed Rd - Al Quoz - Al Q…" at bounding box center [436, 77] width 70 height 91
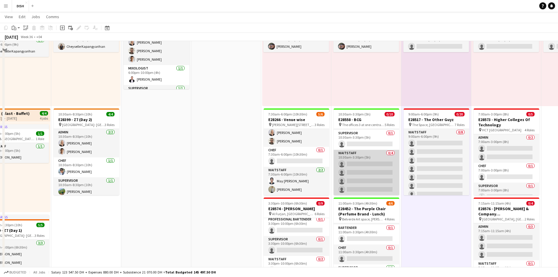
scroll to position [97, 0]
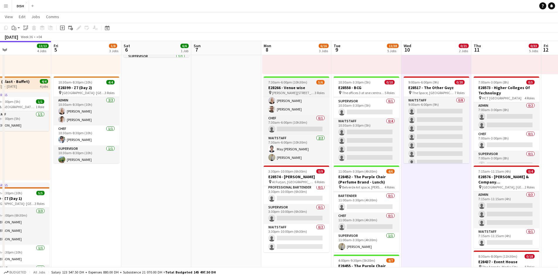
click at [306, 85] on h3 "E28266 - Venue wise" at bounding box center [296, 87] width 66 height 5
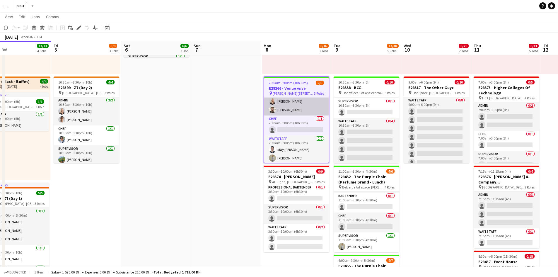
click at [309, 99] on app-card-role "Admin 3/3 7:30am-6:00pm (10h30m) John Santarin Victoria Mcloughlin Gordon Rober…" at bounding box center [296, 96] width 64 height 37
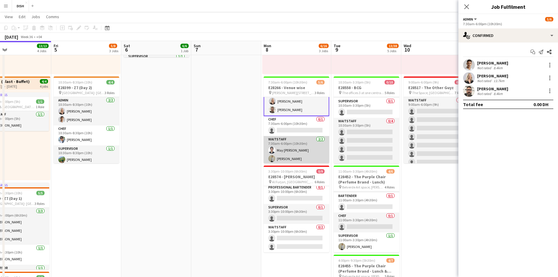
scroll to position [20, 0]
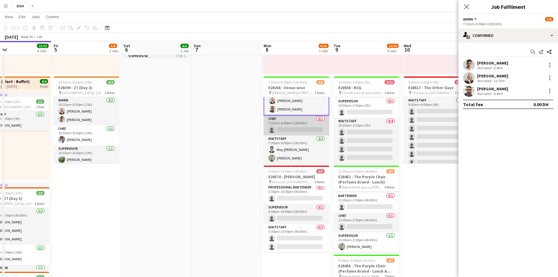
click at [289, 124] on app-card-role "Chef 0/1 7:30am-6:00pm (10h30m) single-neutral-actions" at bounding box center [296, 125] width 66 height 20
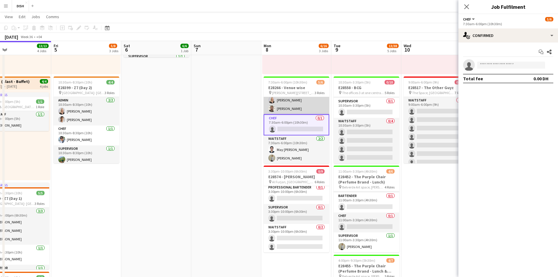
scroll to position [19, 0]
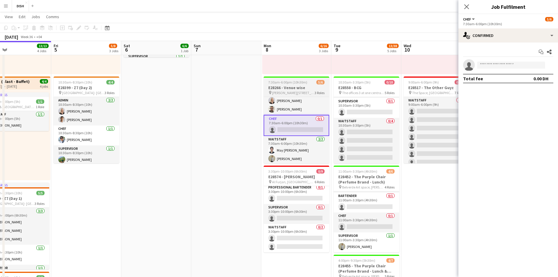
click at [294, 88] on h3 "E28266 - Venue wise" at bounding box center [296, 87] width 66 height 5
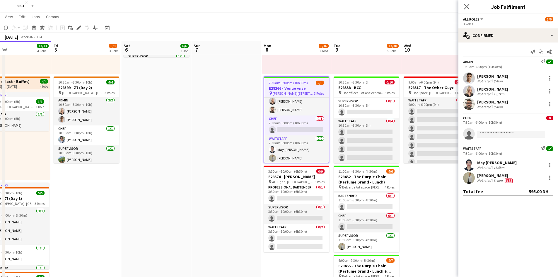
click at [469, 8] on app-icon "Close pop-in" at bounding box center [466, 7] width 8 height 8
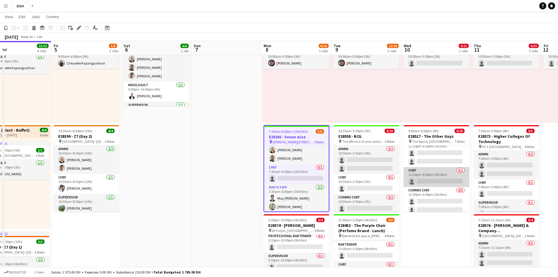
scroll to position [184, 0]
